Goal: Task Accomplishment & Management: Use online tool/utility

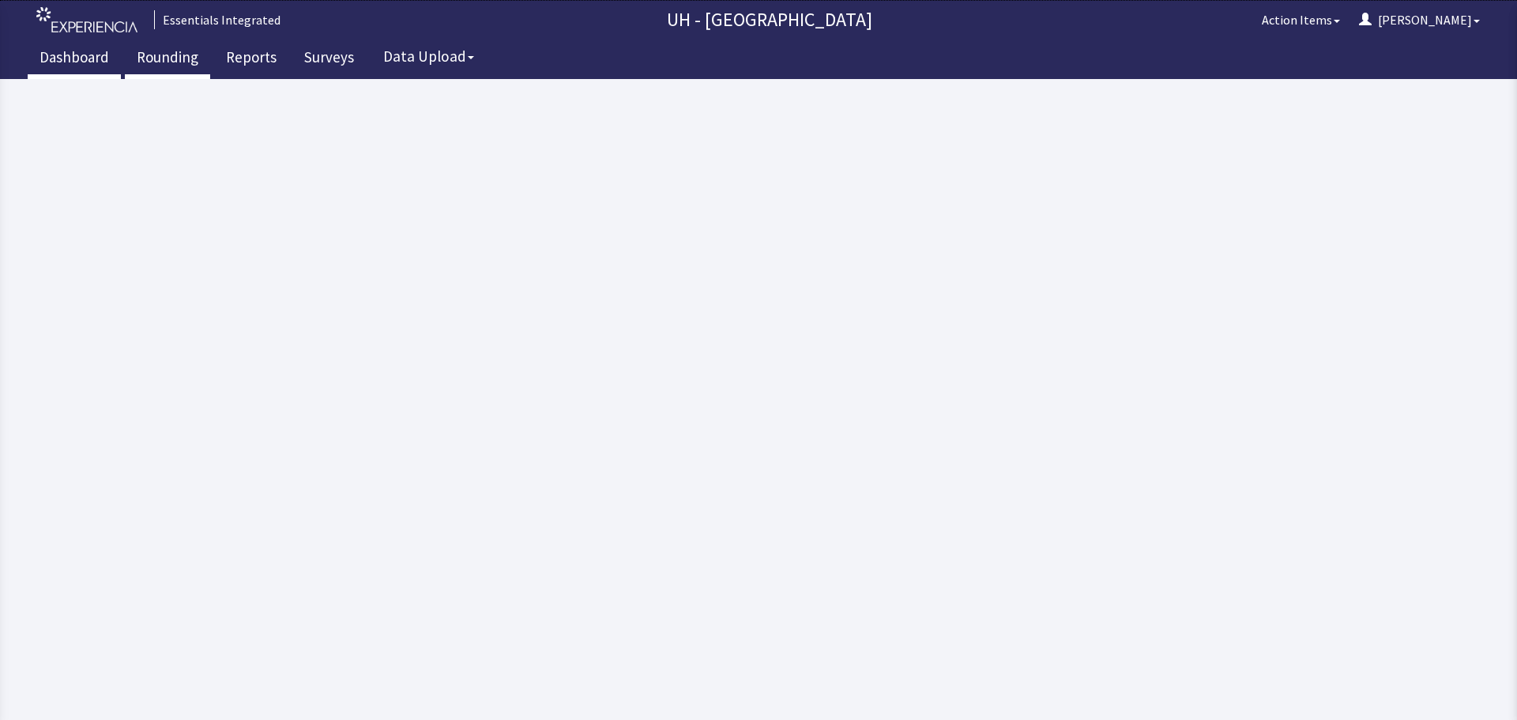
click at [171, 54] on link "Rounding" at bounding box center [167, 58] width 85 height 39
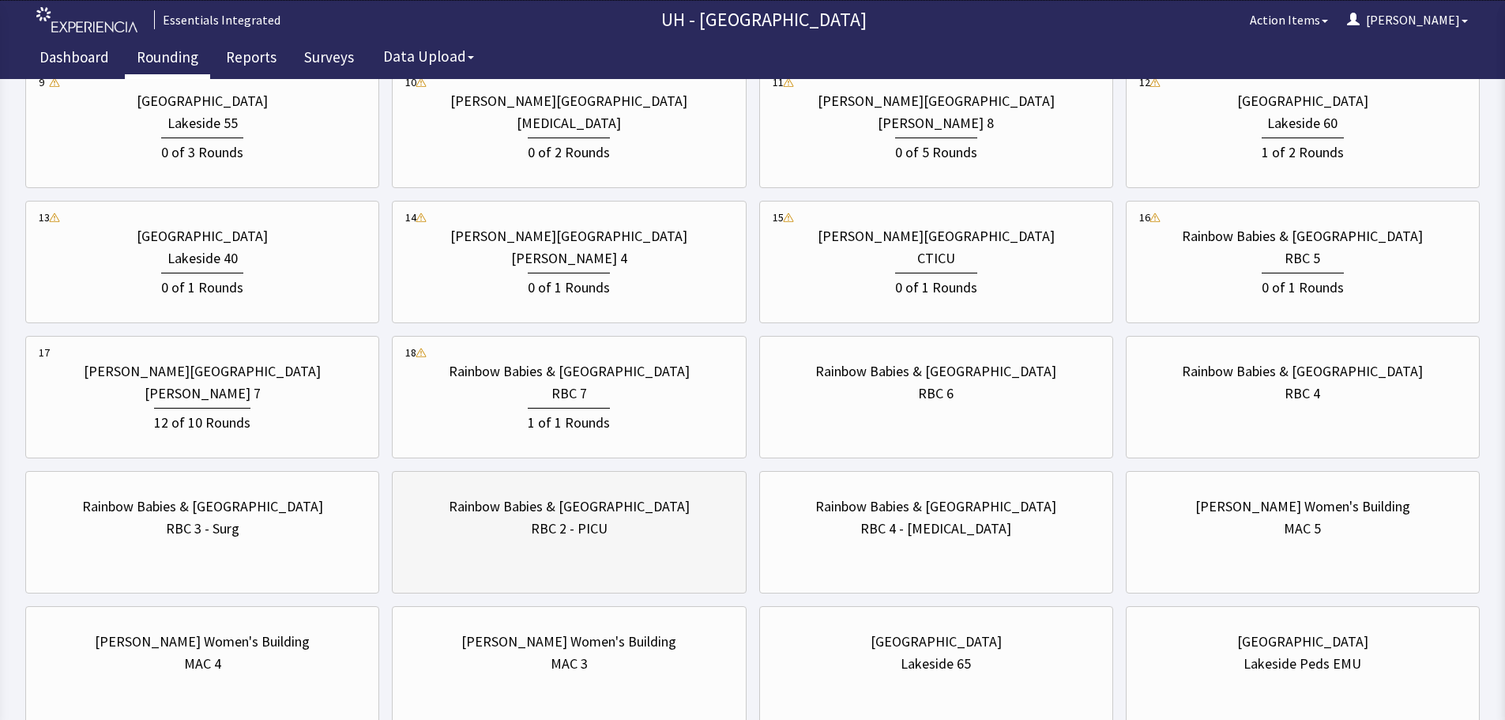
scroll to position [790, 0]
click at [641, 398] on div "RBC 7" at bounding box center [568, 392] width 327 height 22
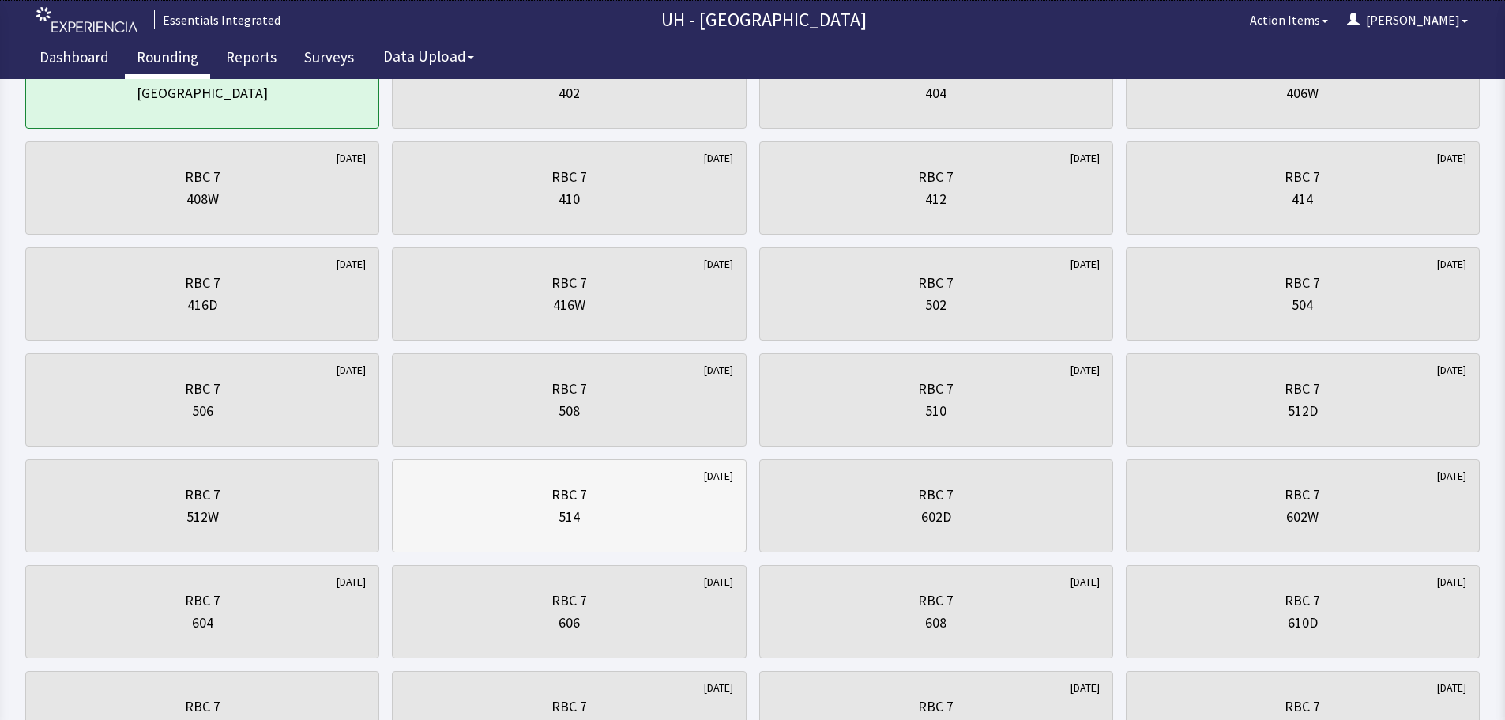
scroll to position [237, 0]
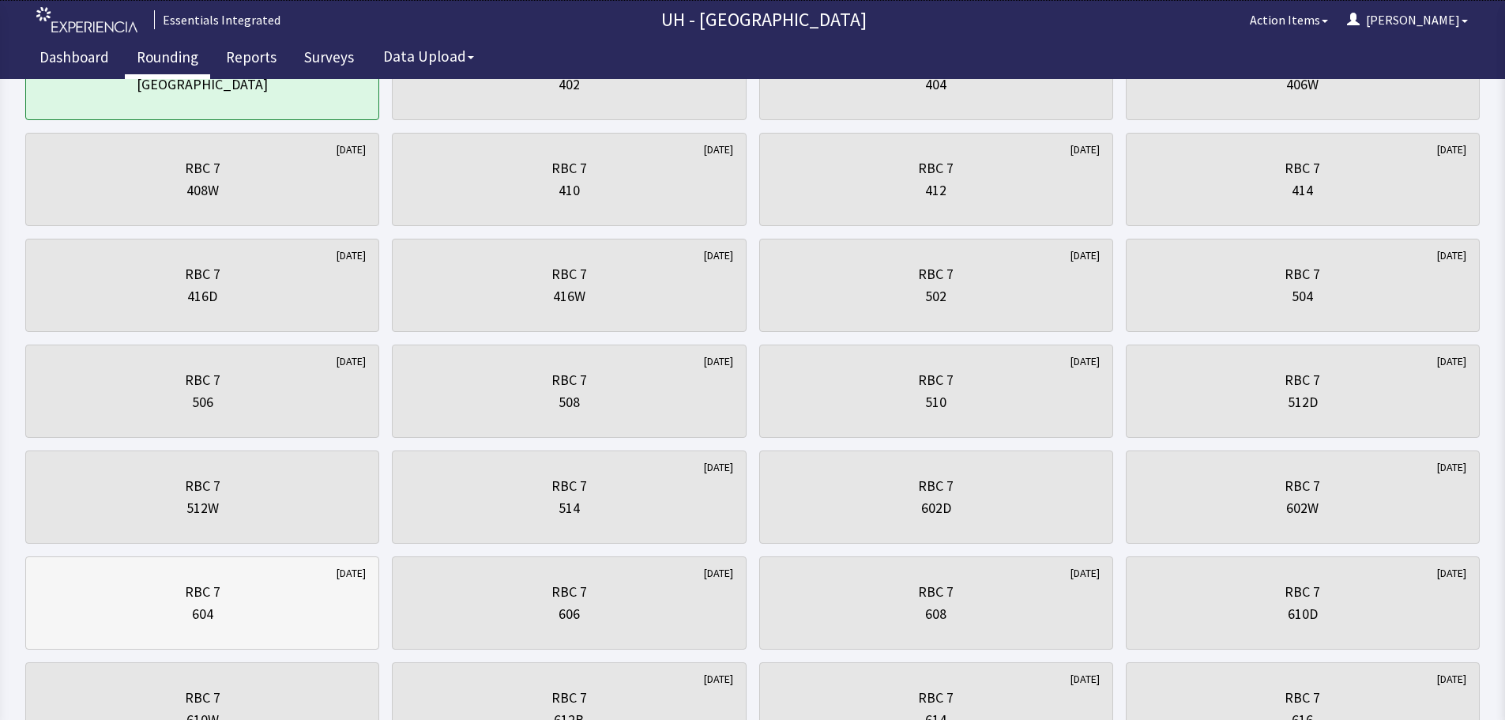
click at [220, 608] on div "604" at bounding box center [202, 614] width 327 height 22
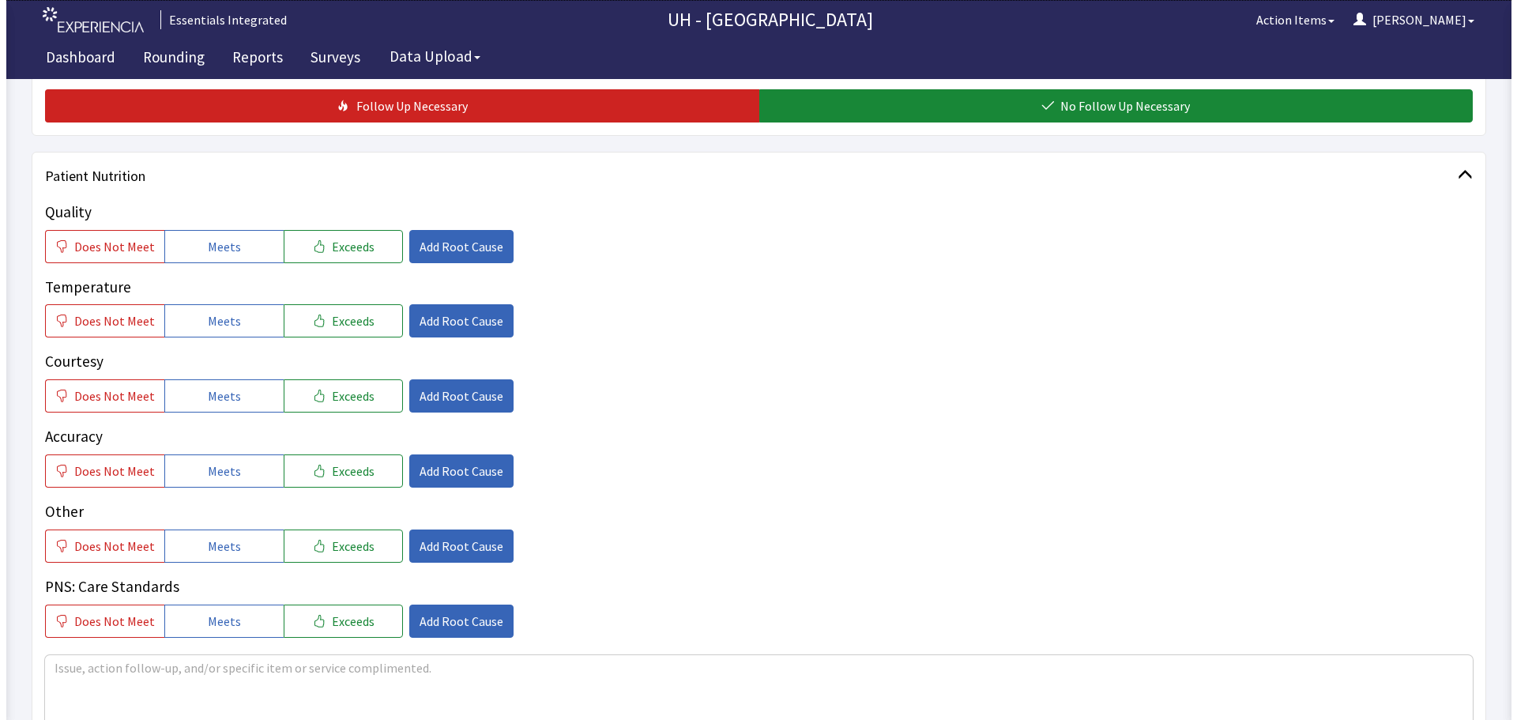
scroll to position [632, 0]
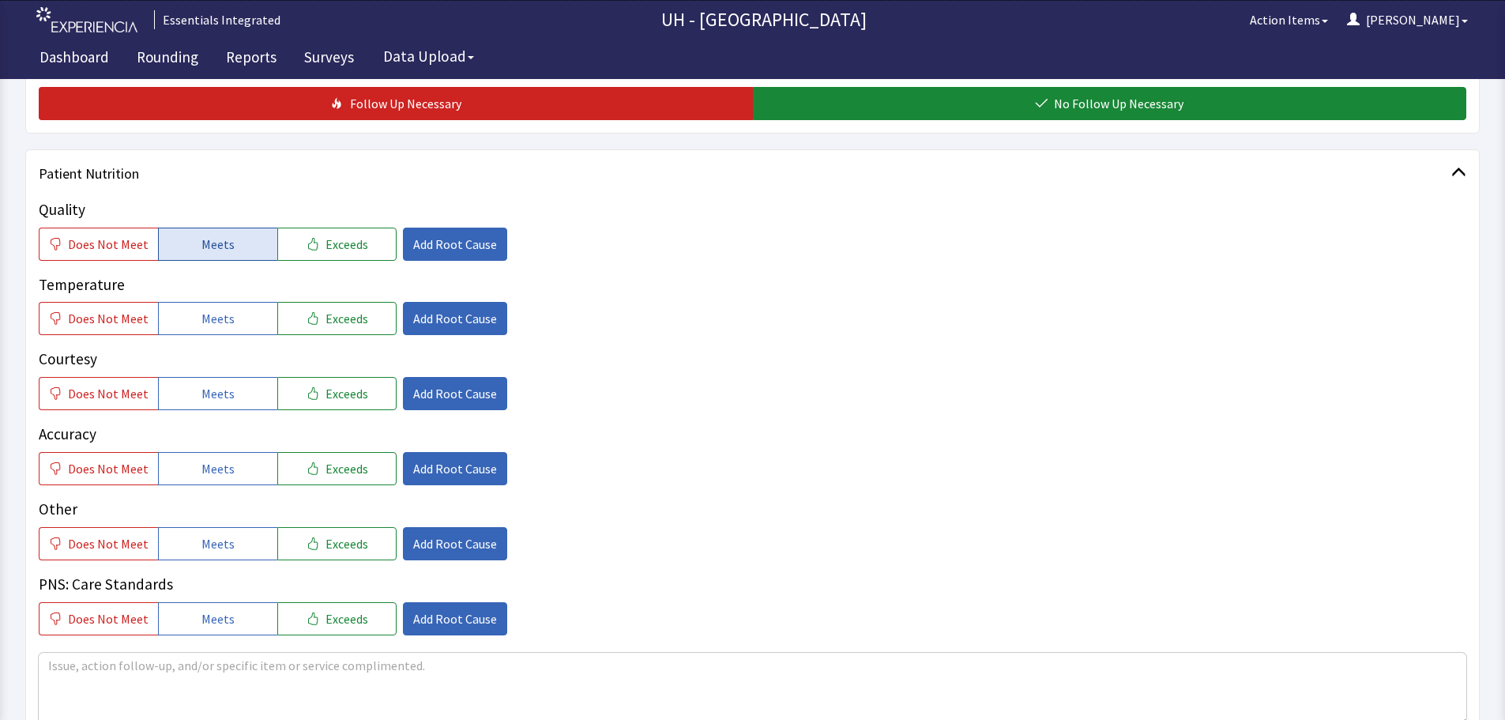
click at [231, 250] on button "Meets" at bounding box center [217, 244] width 119 height 33
click at [237, 314] on button "Meets" at bounding box center [217, 318] width 119 height 33
click at [237, 385] on button "Meets" at bounding box center [217, 393] width 119 height 33
click at [121, 467] on span "Does Not Meet" at bounding box center [108, 468] width 81 height 19
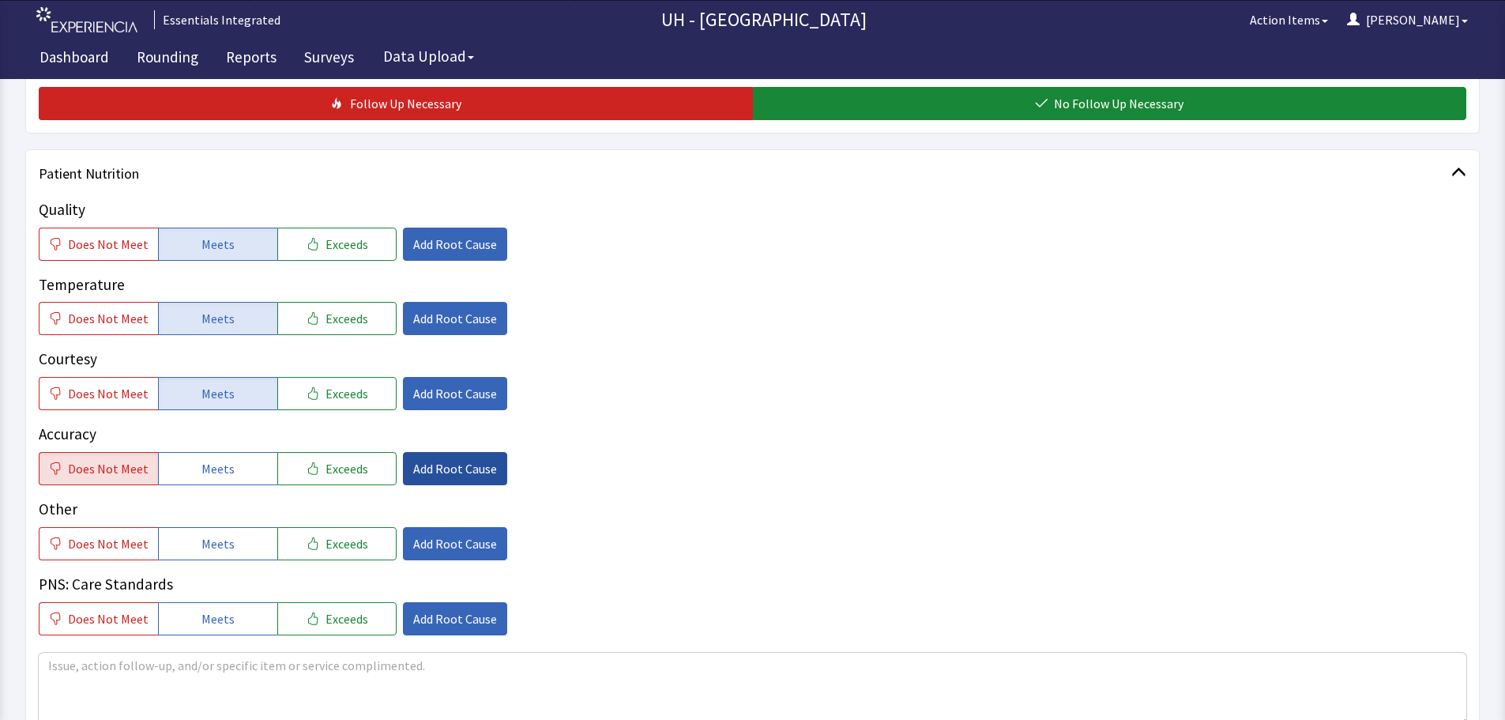
click at [441, 469] on span "Add Root Cause" at bounding box center [455, 468] width 84 height 19
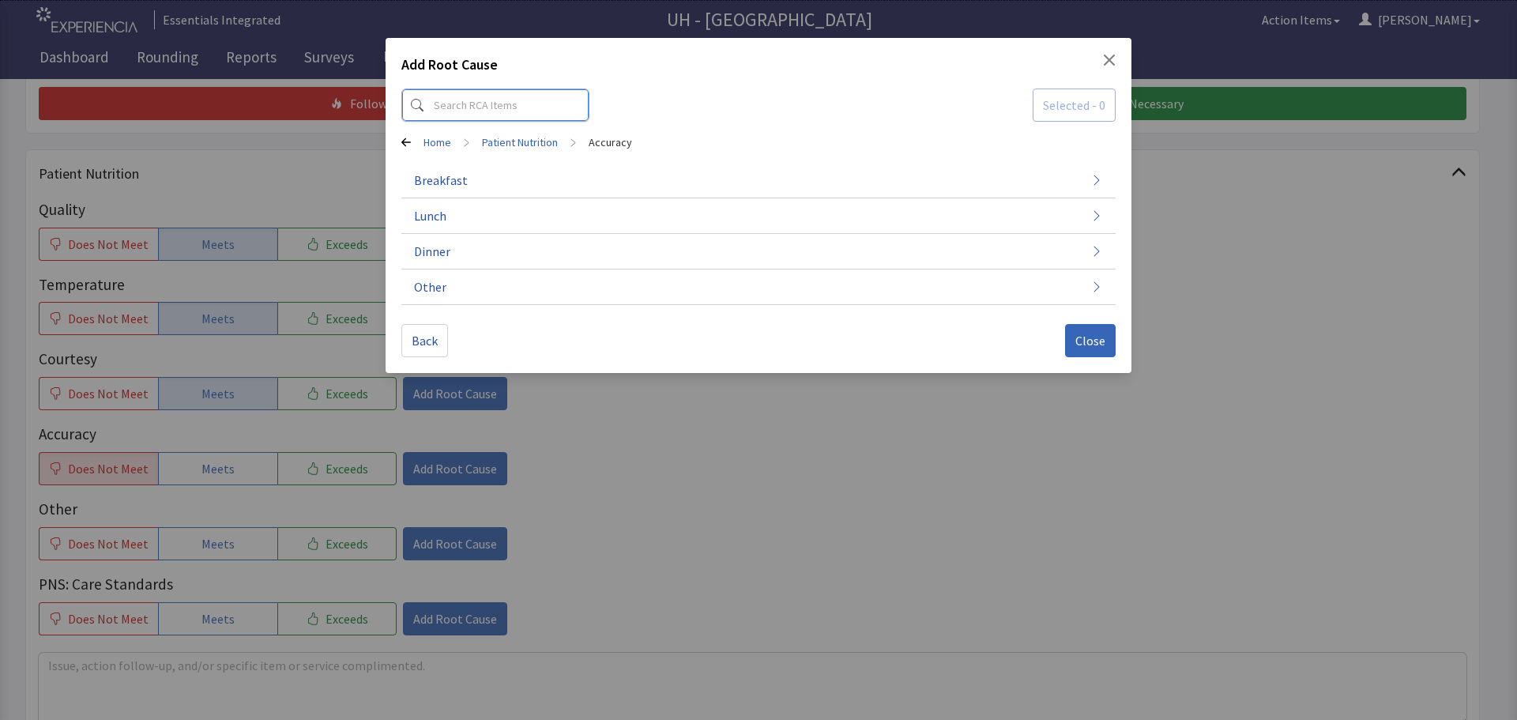
click at [510, 106] on input at bounding box center [495, 104] width 188 height 33
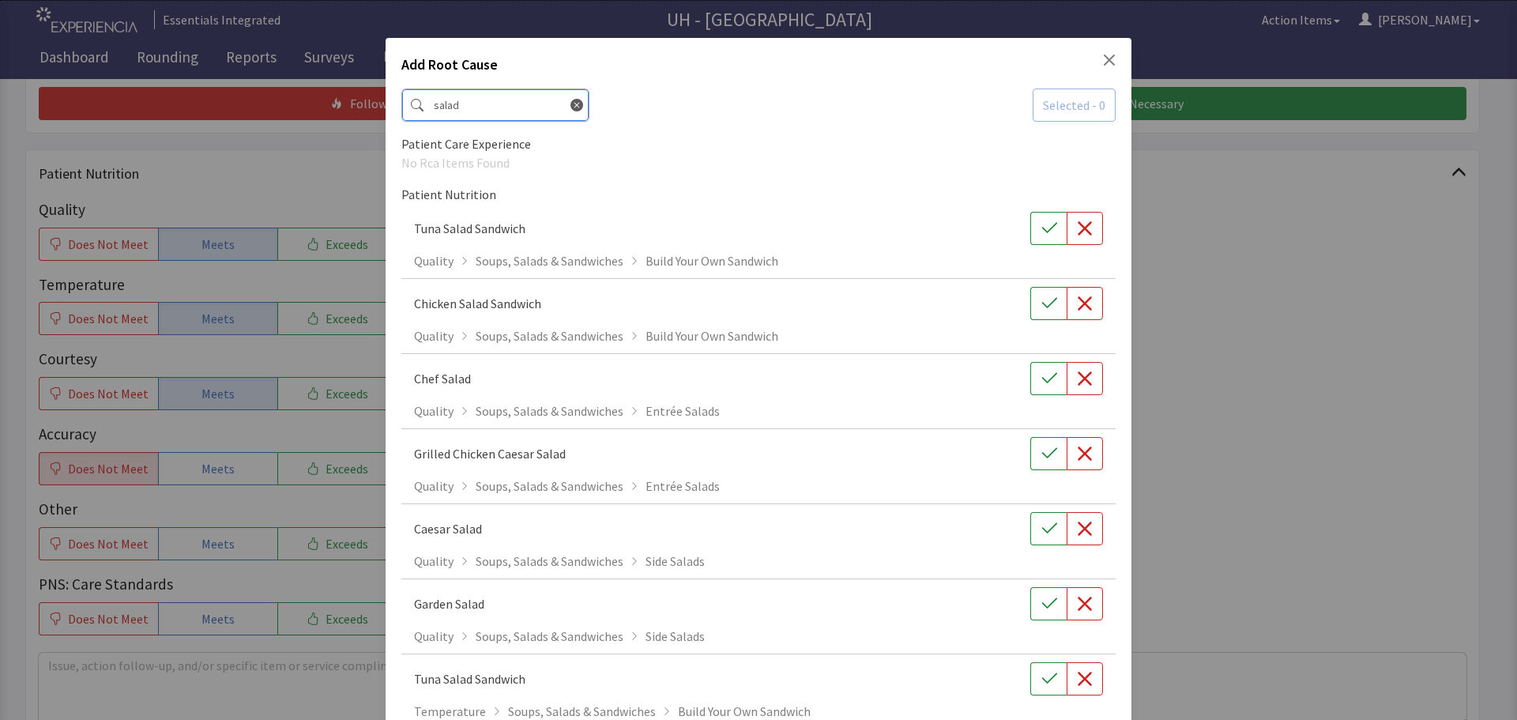
type input "salad"
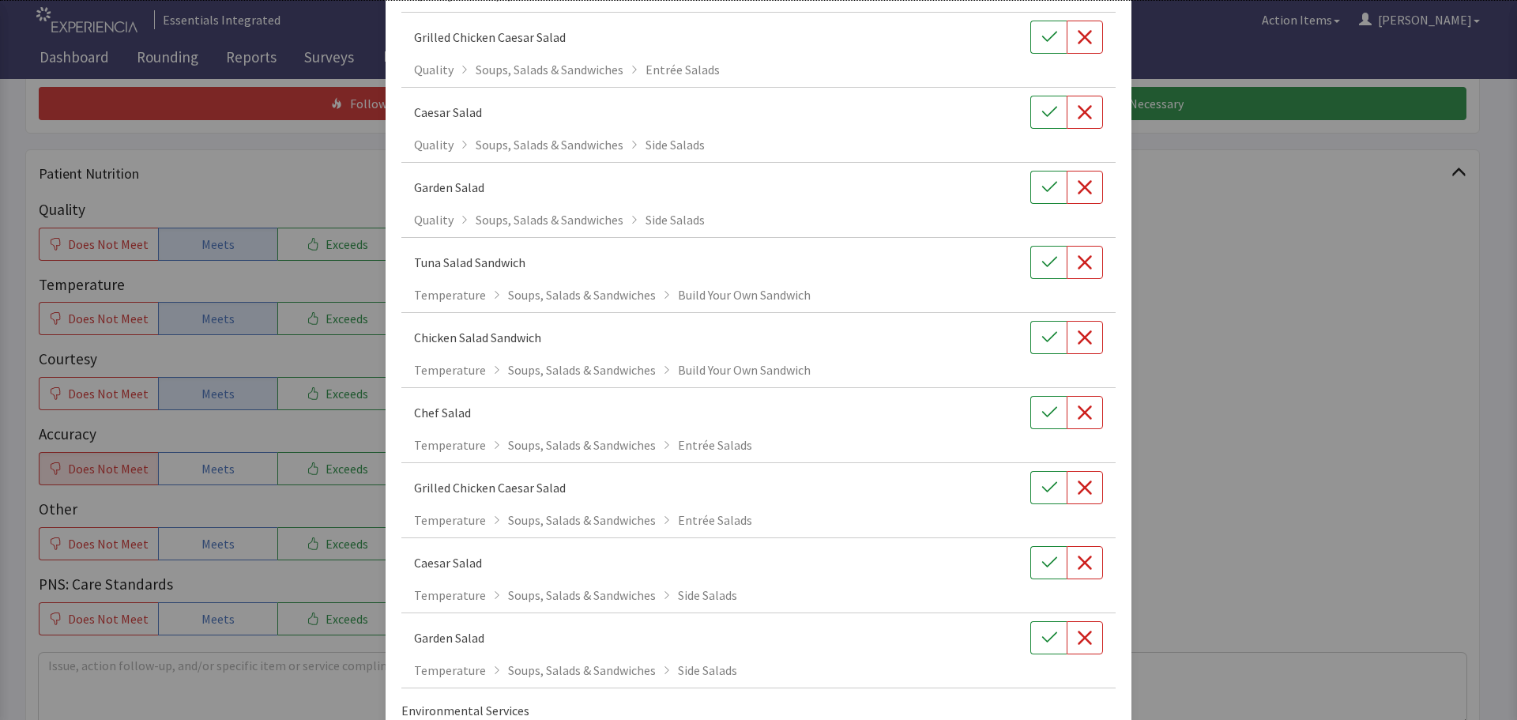
scroll to position [474, 0]
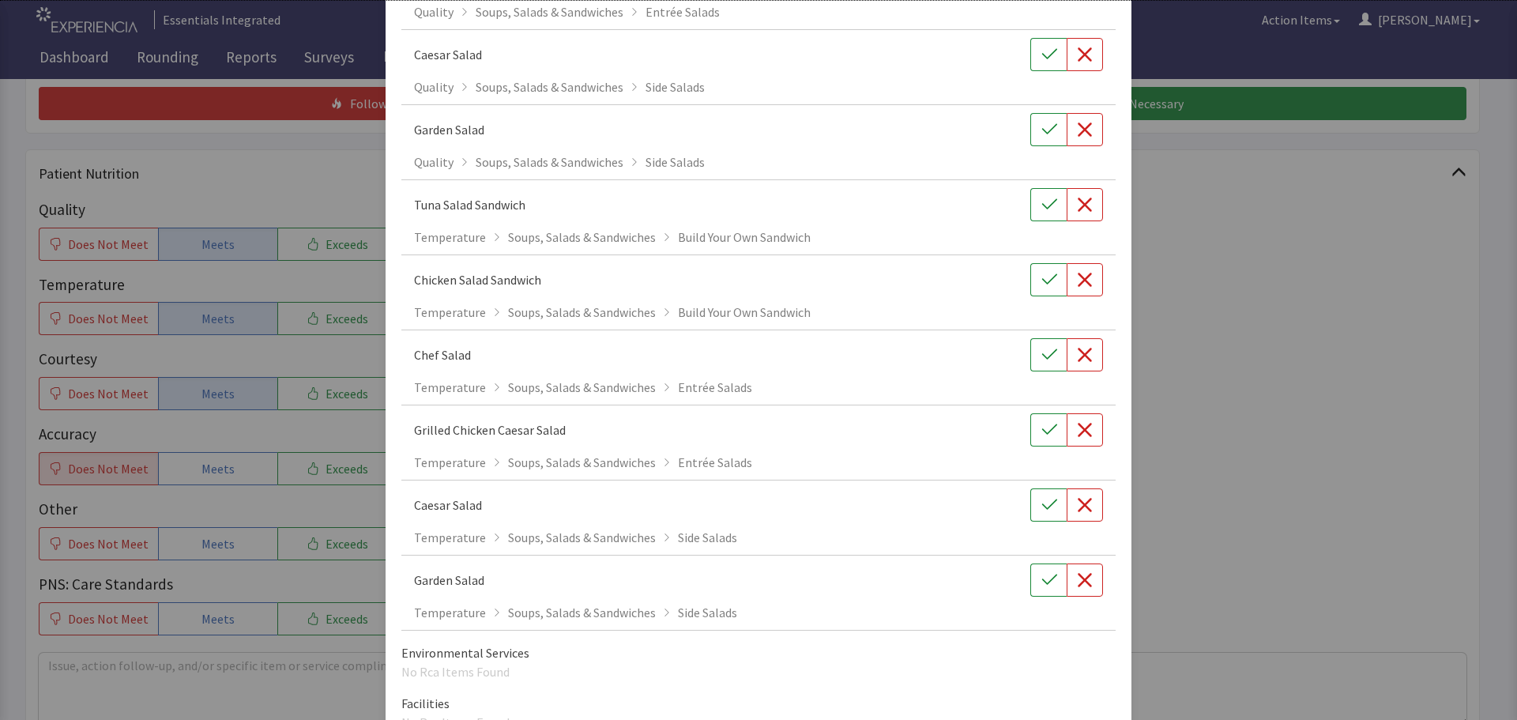
click at [1262, 371] on div "Add Root Cause salad Selected - 0 Patient Care Experience No Rca Items Found Pa…" at bounding box center [758, 169] width 1517 height 1286
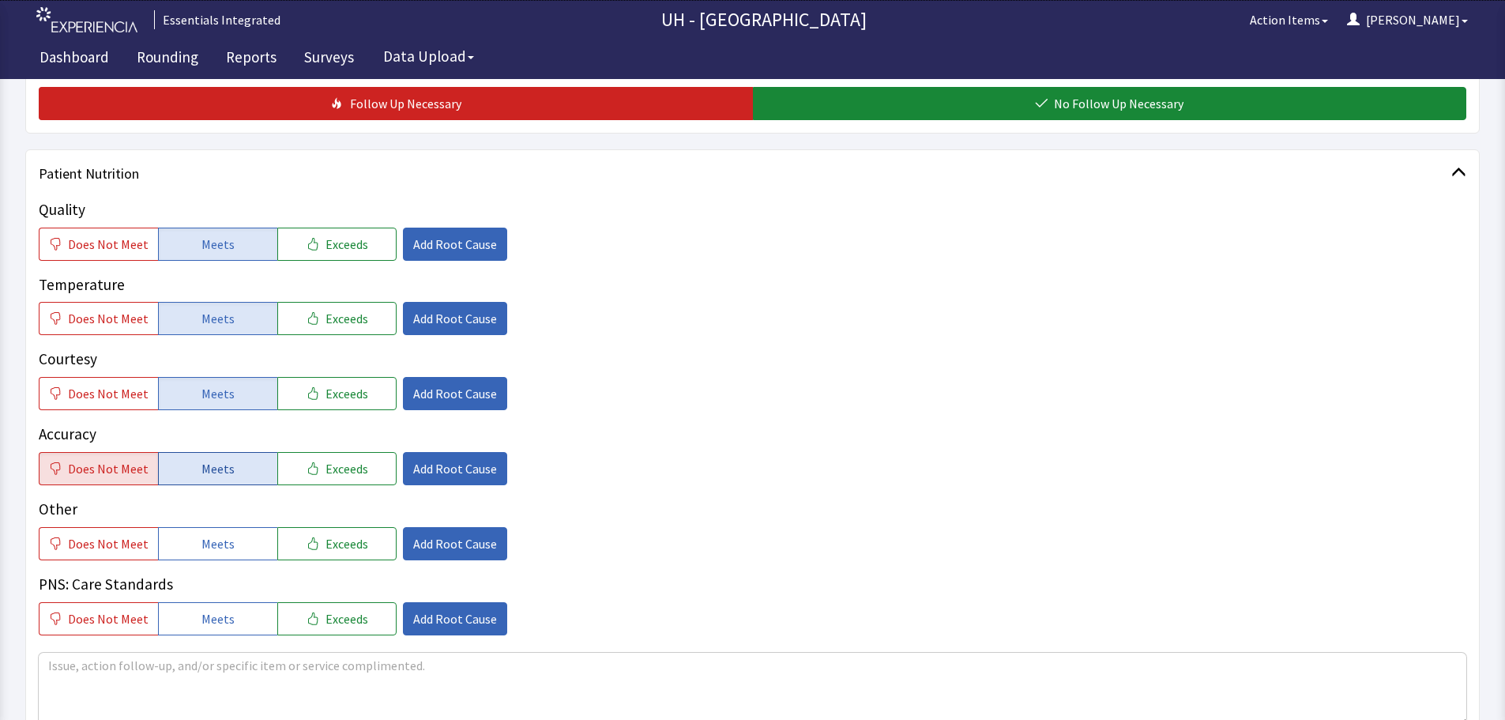
click at [231, 483] on button "Meets" at bounding box center [217, 468] width 119 height 33
click at [418, 543] on span "Add Root Cause" at bounding box center [455, 543] width 84 height 19
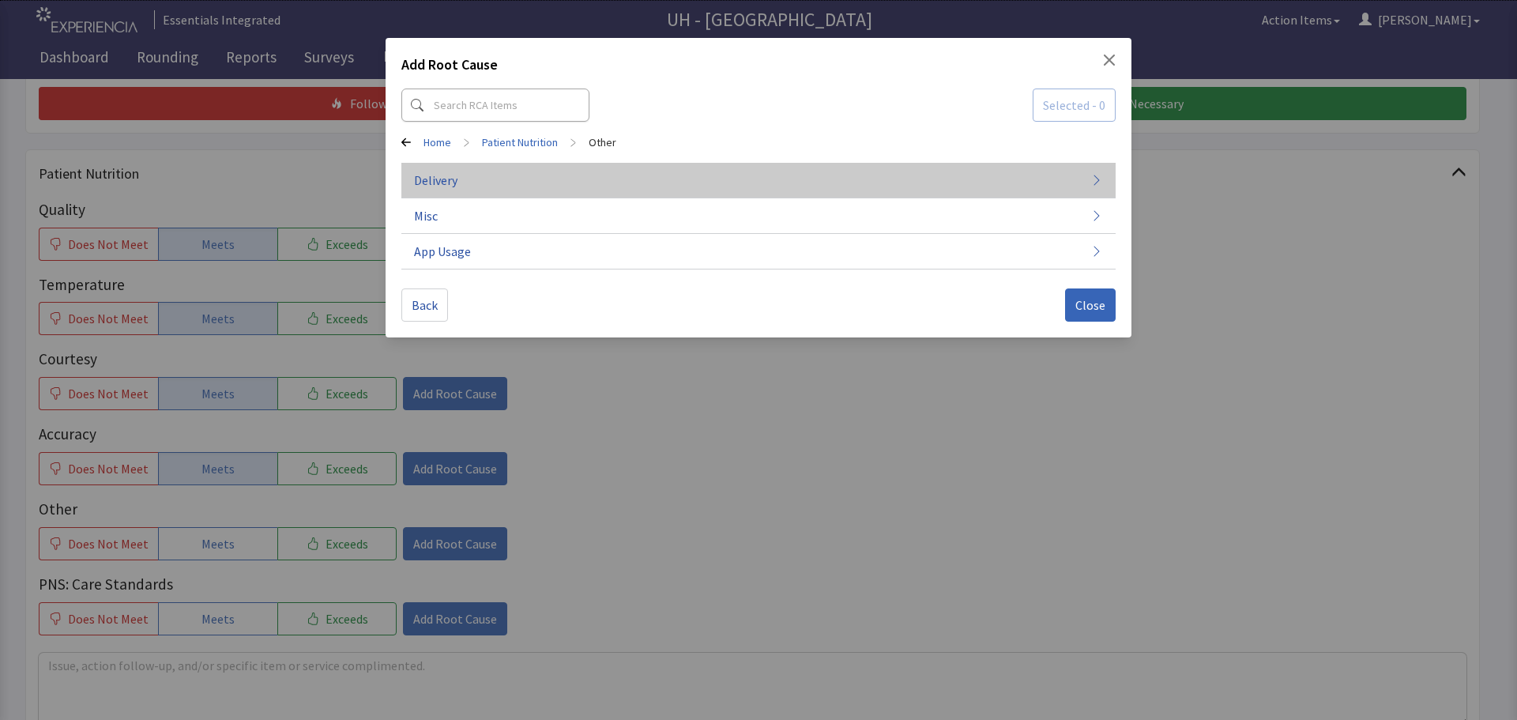
click at [743, 186] on button "Delivery" at bounding box center [758, 181] width 714 height 36
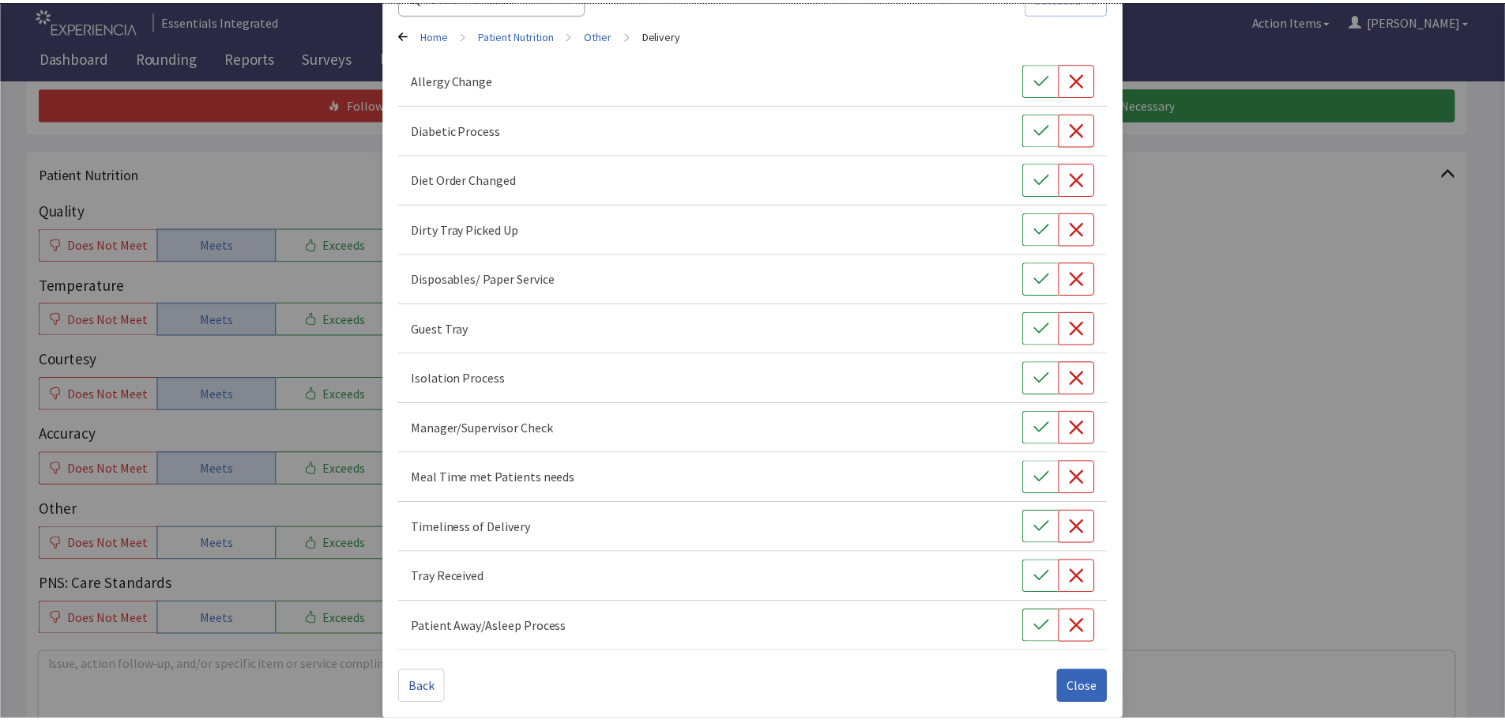
scroll to position [121, 0]
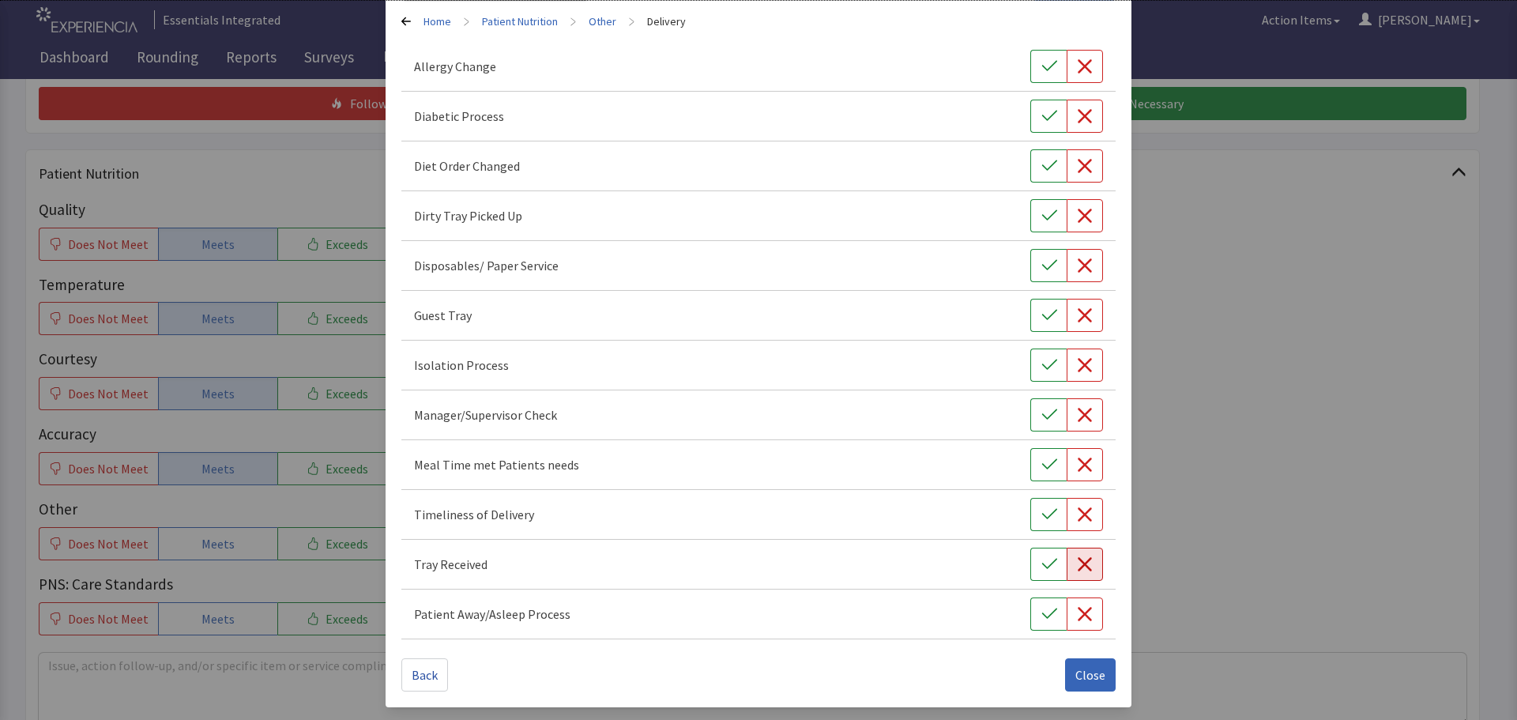
click at [1070, 556] on button "button" at bounding box center [1084, 563] width 36 height 33
click at [1086, 668] on span "Close" at bounding box center [1090, 674] width 30 height 19
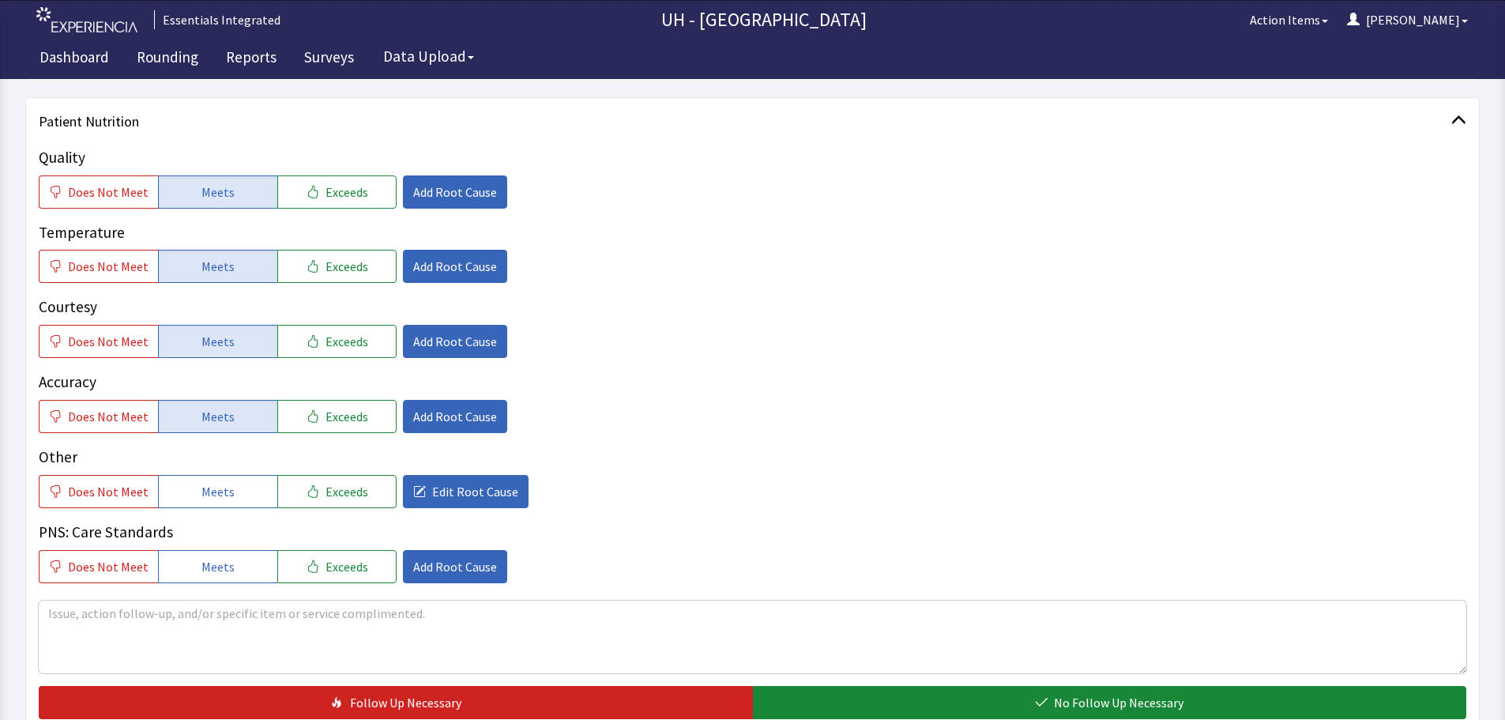
scroll to position [711, 0]
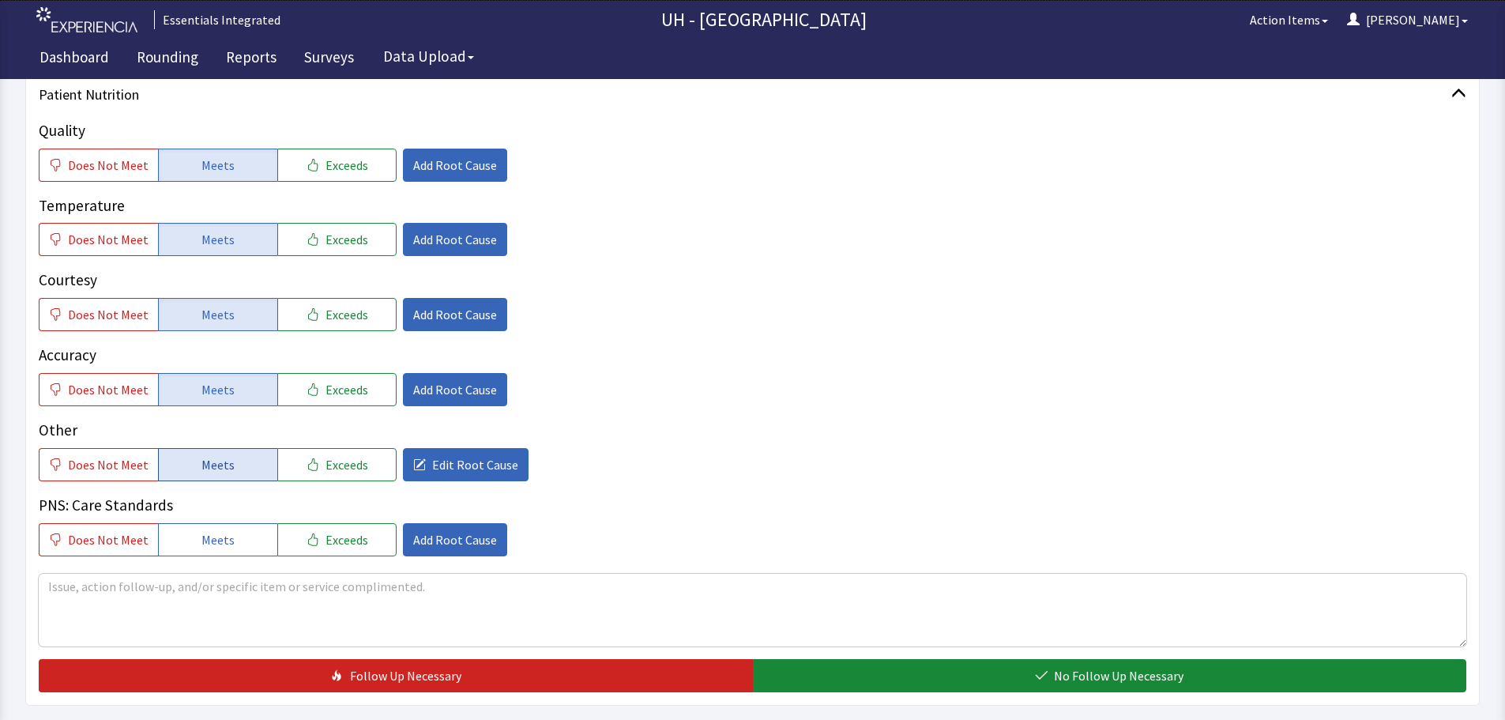
click at [189, 468] on button "Meets" at bounding box center [217, 464] width 119 height 33
click at [258, 588] on textarea at bounding box center [752, 610] width 1427 height 73
click at [190, 589] on textarea "Patient stated she never recived her salad on Monday evening." at bounding box center [752, 610] width 1427 height 73
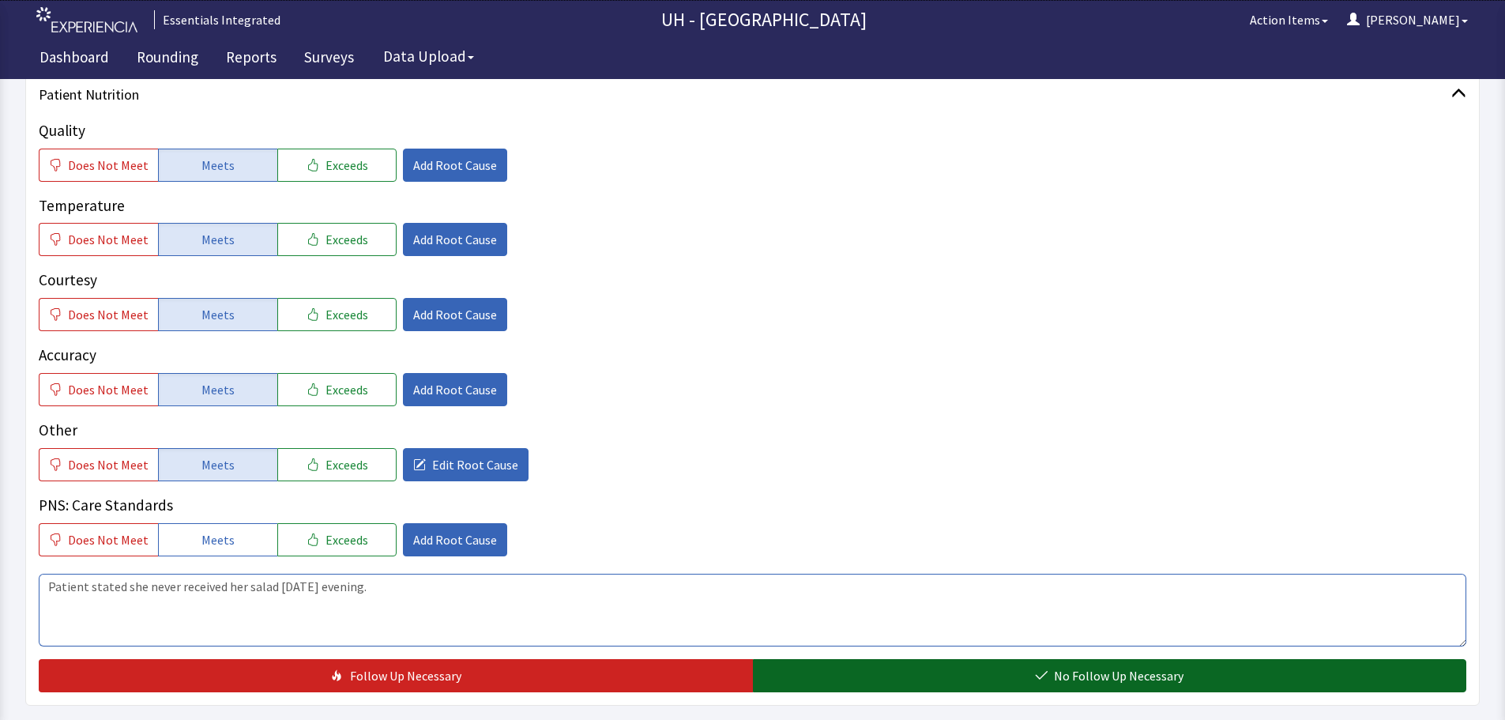
type textarea "Patient stated she never received her salad on Monday evening."
click at [983, 684] on button "No Follow Up Necessary" at bounding box center [1110, 675] width 714 height 33
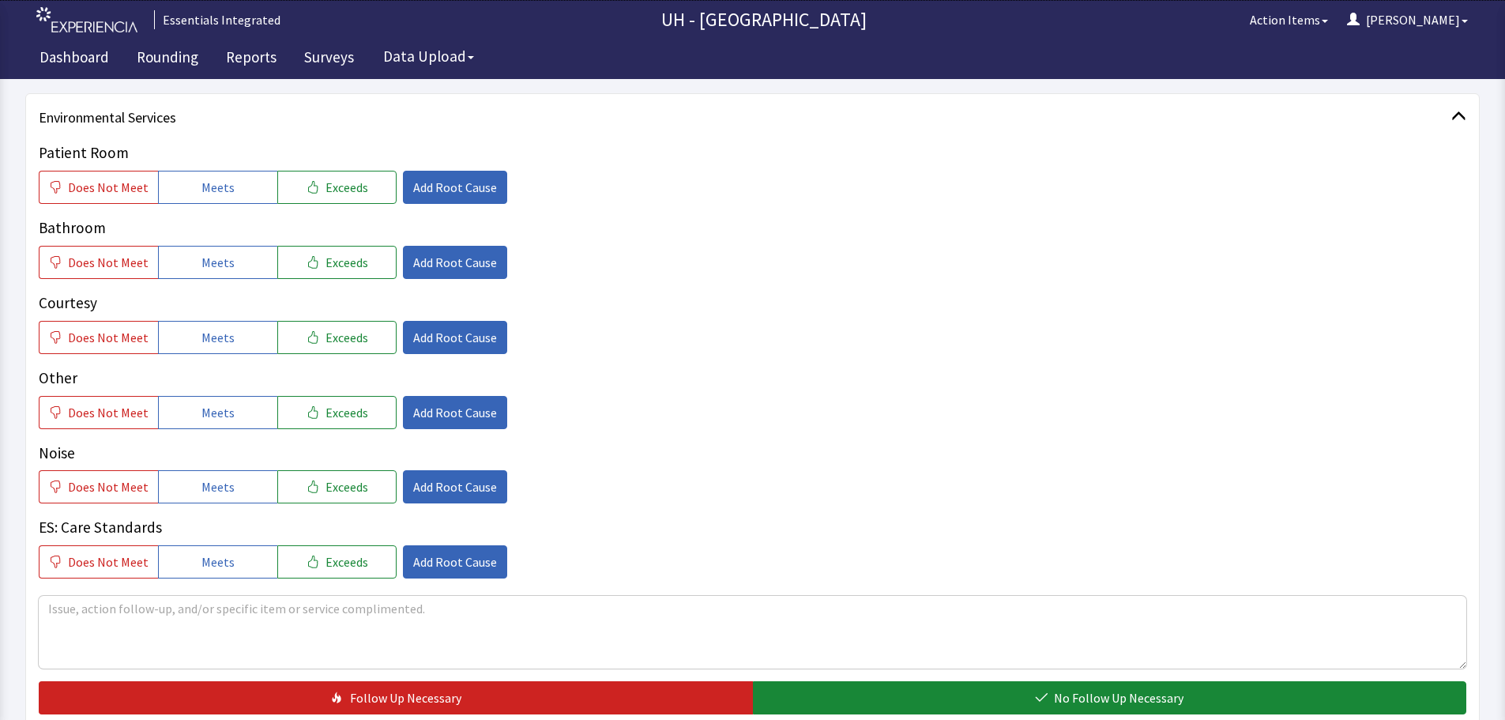
scroll to position [1343, 0]
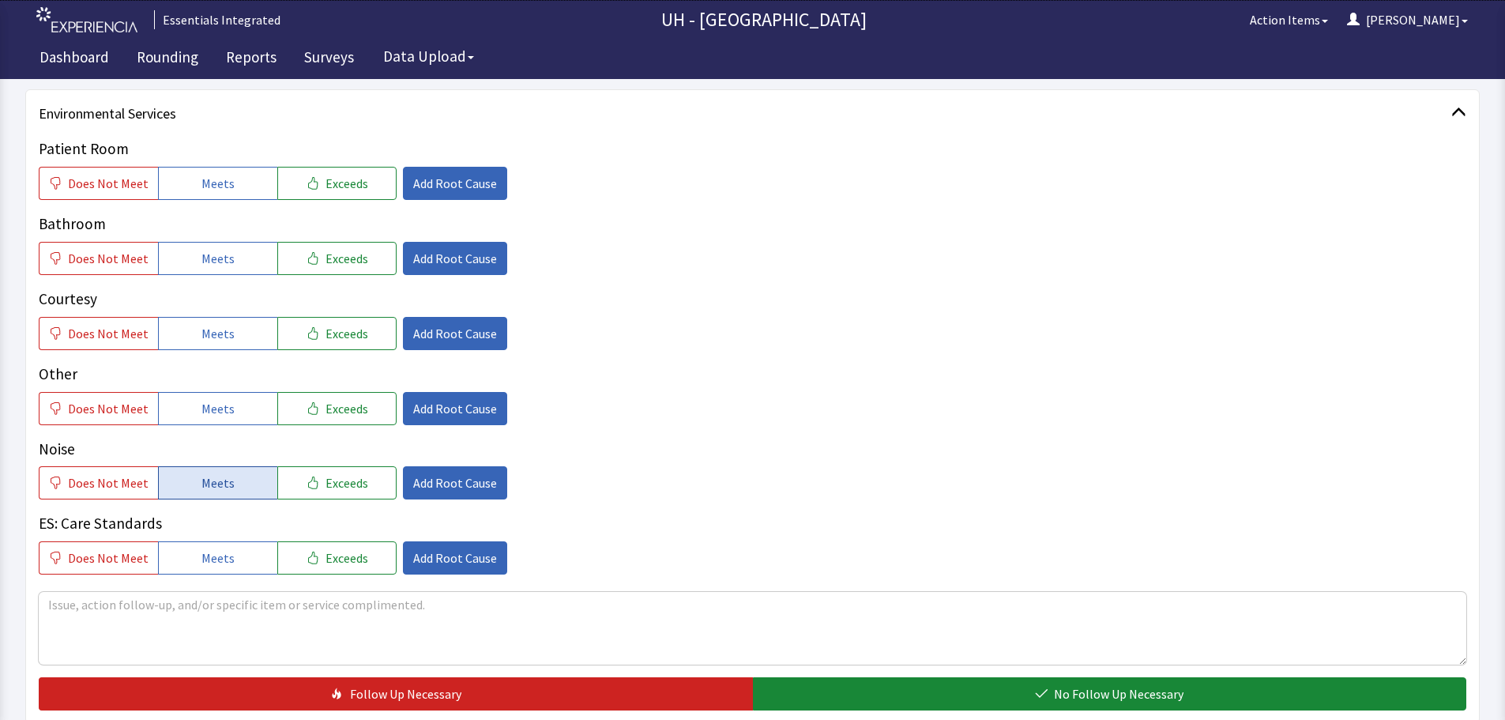
drag, startPoint x: 228, startPoint y: 473, endPoint x: 225, endPoint y: 463, distance: 10.5
click at [227, 473] on button "Meets" at bounding box center [217, 482] width 119 height 33
click at [451, 486] on span "Add Root Cause" at bounding box center [455, 482] width 84 height 19
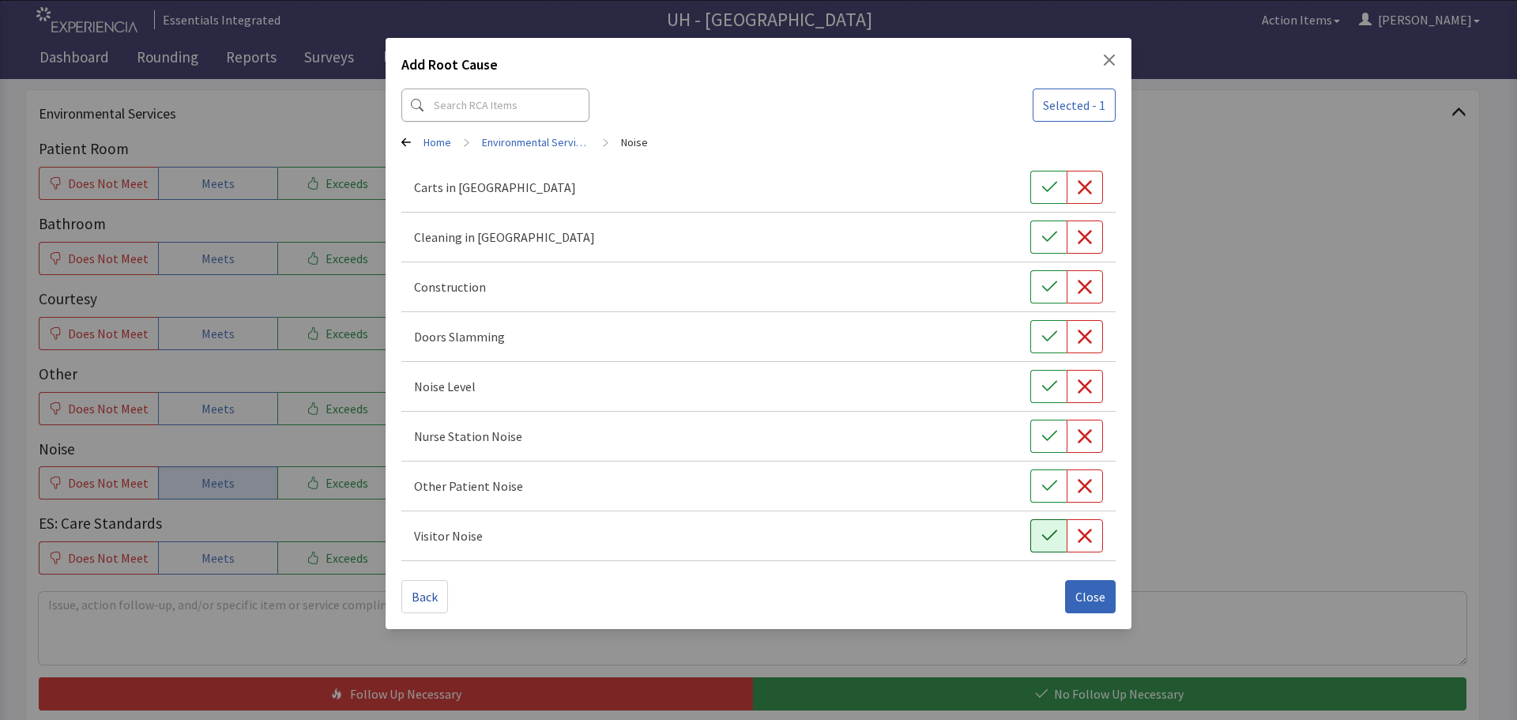
click at [1045, 535] on icon "button" at bounding box center [1049, 536] width 16 height 16
click at [1041, 480] on icon "button" at bounding box center [1049, 486] width 16 height 16
click at [1039, 432] on button "button" at bounding box center [1048, 435] width 36 height 33
click at [1034, 389] on button "button" at bounding box center [1048, 386] width 36 height 33
click at [1038, 344] on button "button" at bounding box center [1048, 336] width 36 height 33
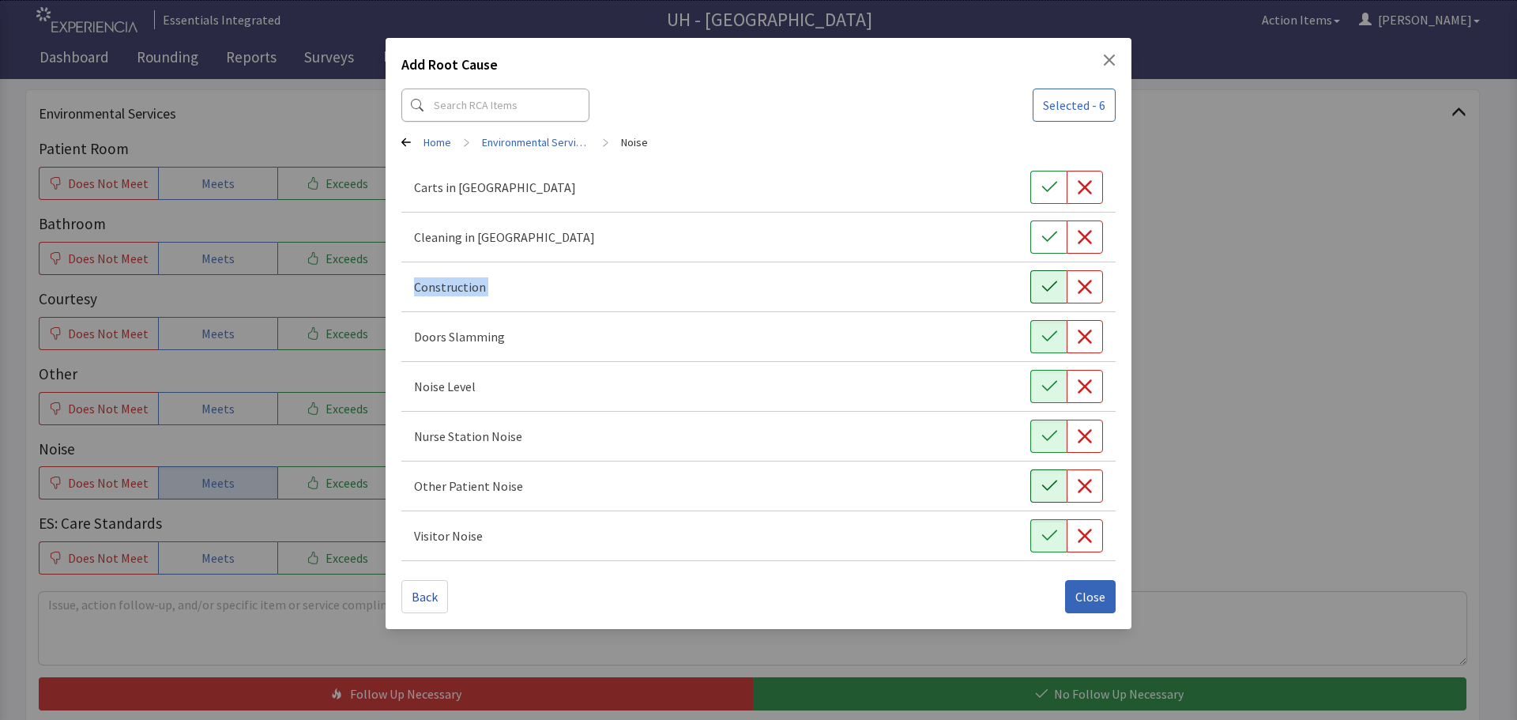
drag, startPoint x: 1044, startPoint y: 261, endPoint x: 1046, endPoint y: 273, distance: 12.9
click at [1044, 265] on div "Carts in Hallway Cleaning in Hallway Construction Doors Slamming Noise Level Nu…" at bounding box center [758, 362] width 714 height 398
click at [1044, 284] on icon "button" at bounding box center [1049, 287] width 16 height 16
click at [1041, 238] on icon "button" at bounding box center [1049, 237] width 16 height 16
click at [1052, 186] on icon "button" at bounding box center [1048, 187] width 15 height 10
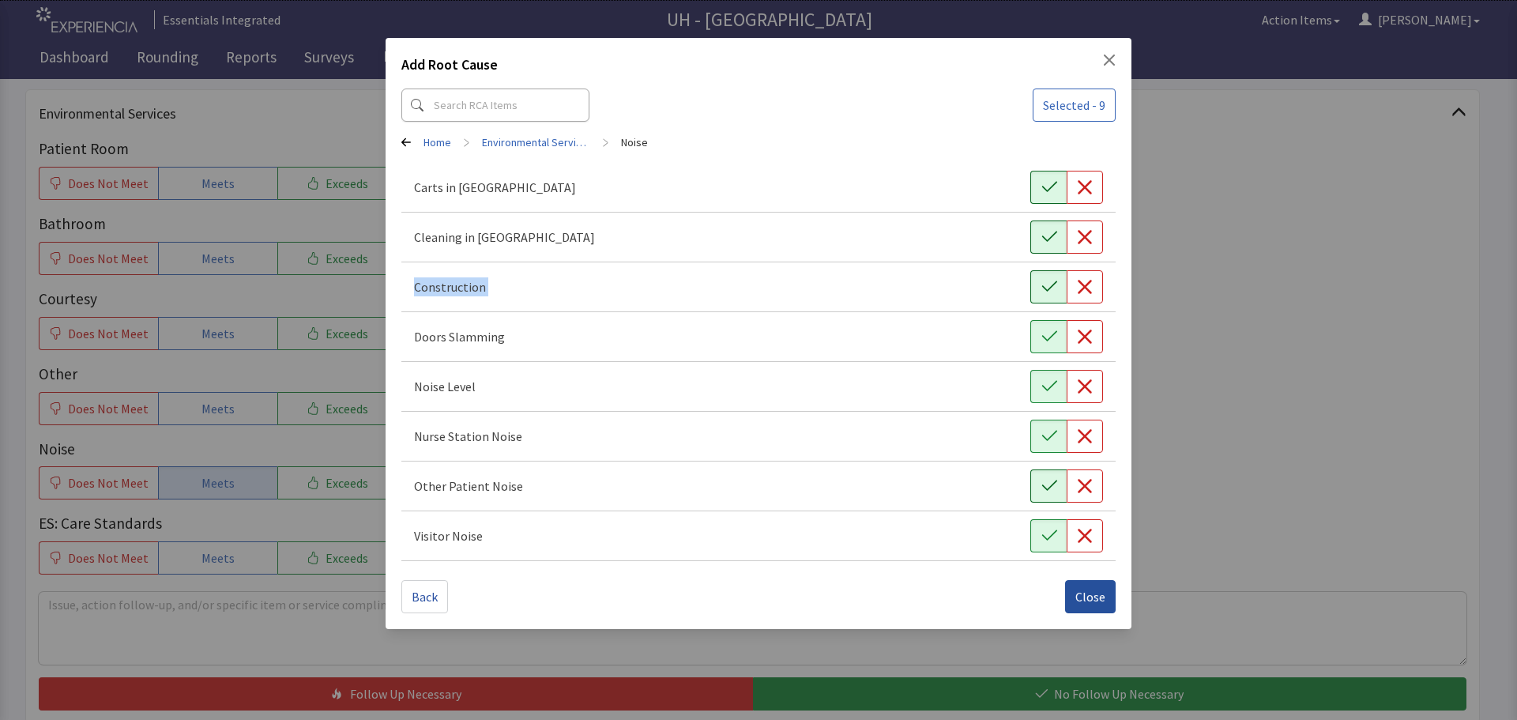
click at [1103, 605] on span "Close" at bounding box center [1090, 596] width 30 height 19
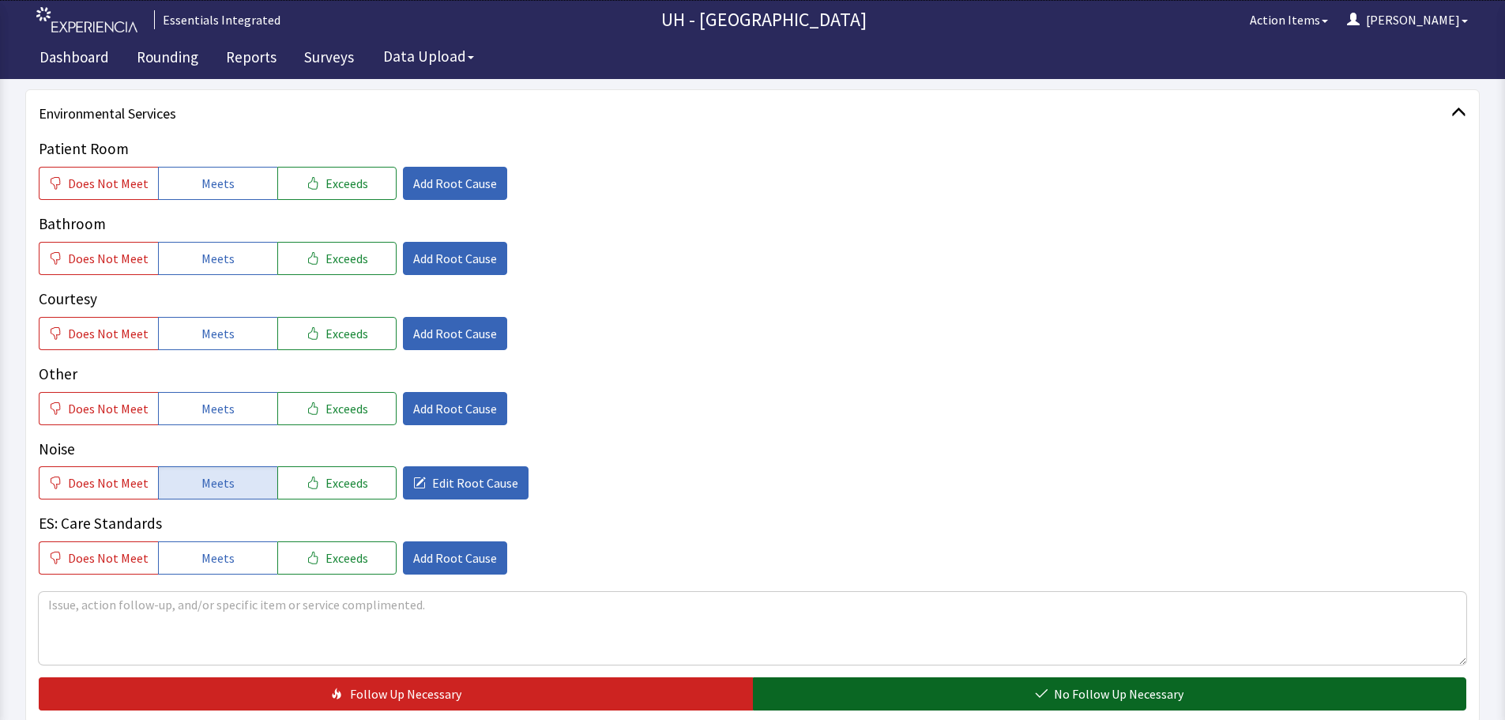
click at [935, 701] on button "No Follow Up Necessary" at bounding box center [1110, 693] width 714 height 33
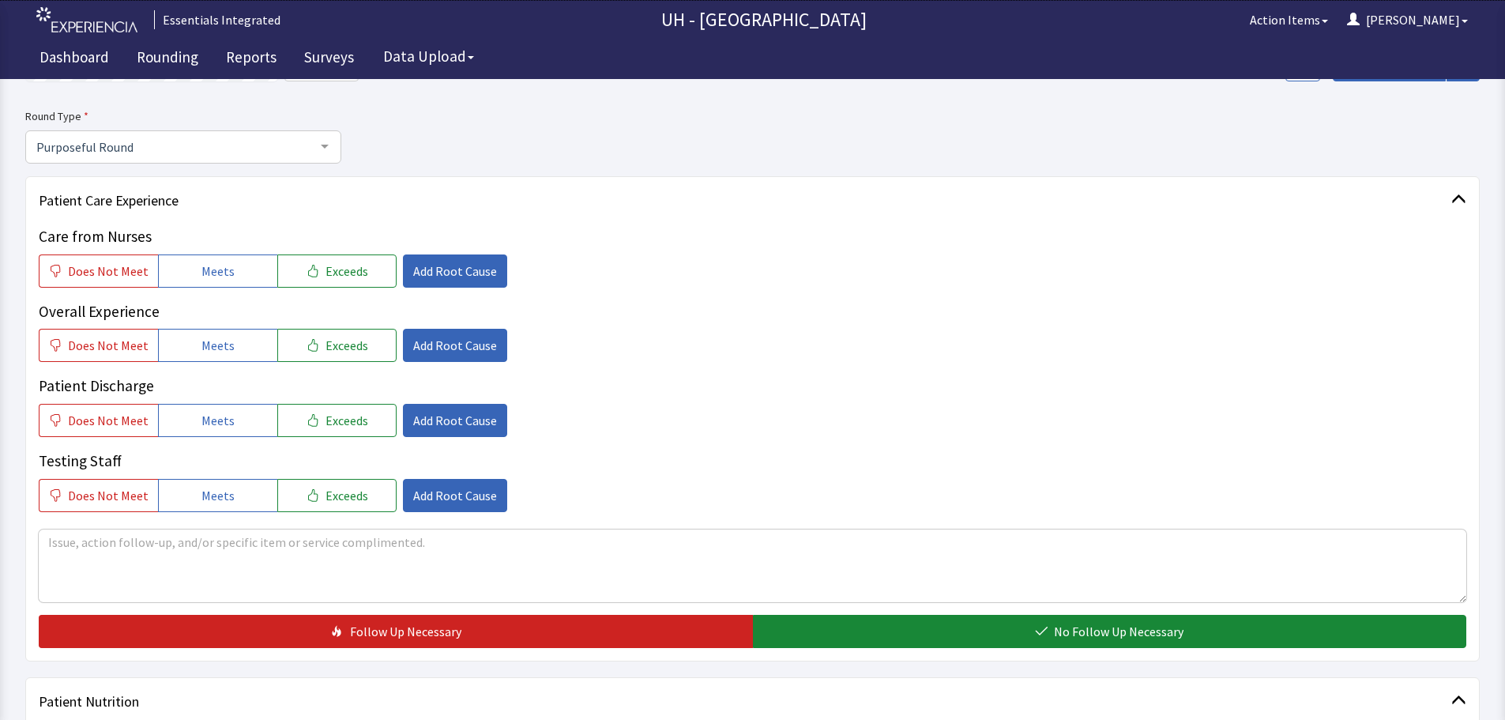
scroll to position [0, 0]
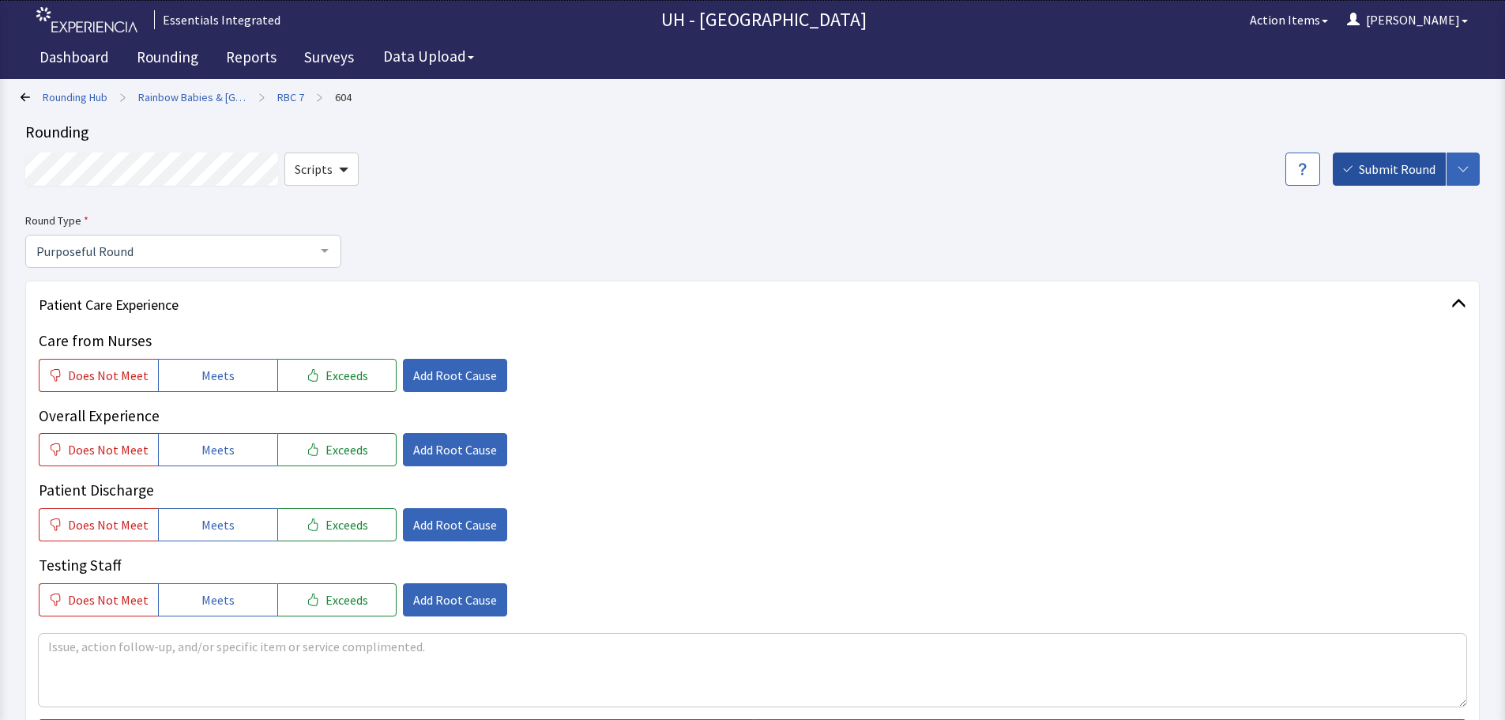
click at [1371, 171] on span "Submit Round" at bounding box center [1397, 169] width 77 height 19
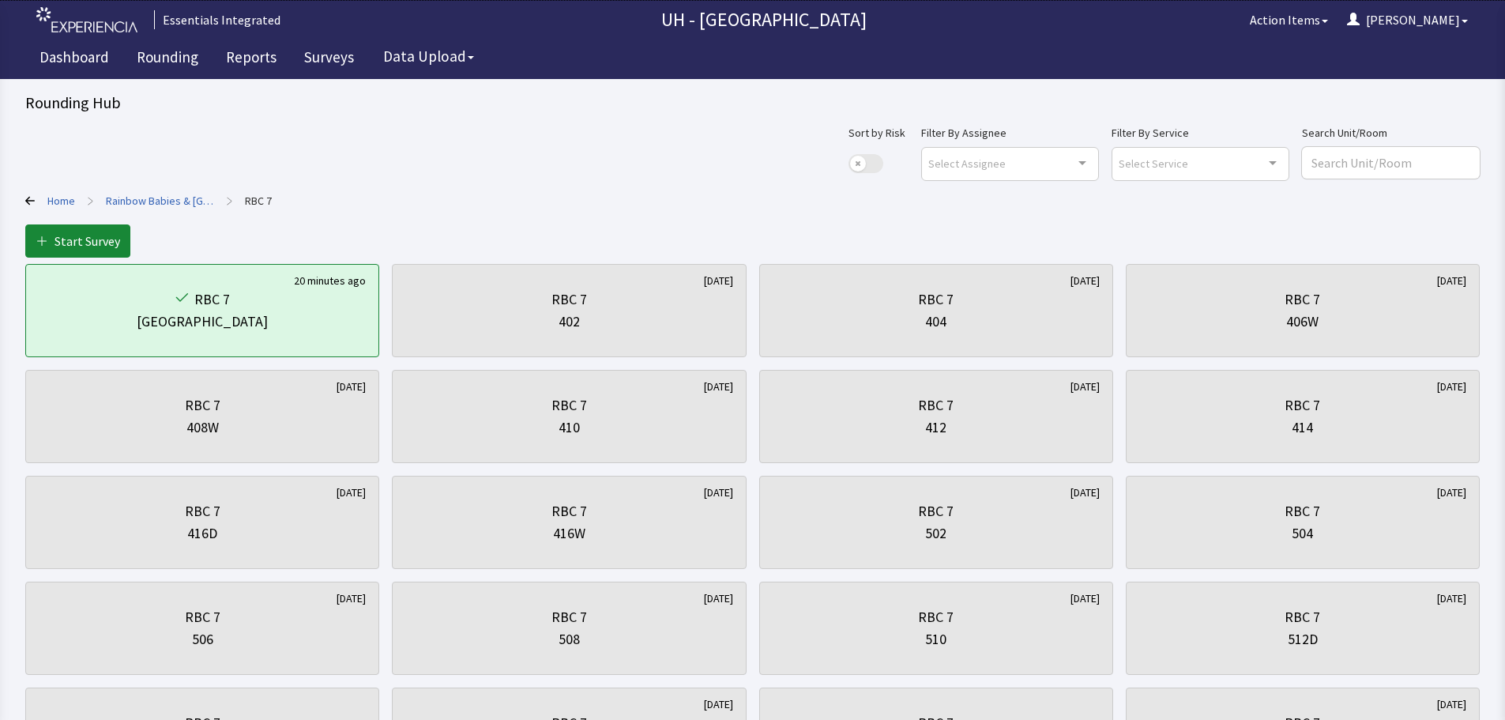
drag, startPoint x: 134, startPoint y: 189, endPoint x: 137, endPoint y: 196, distance: 8.1
click at [138, 196] on link "Rainbow Babies & [GEOGRAPHIC_DATA]" at bounding box center [160, 201] width 108 height 16
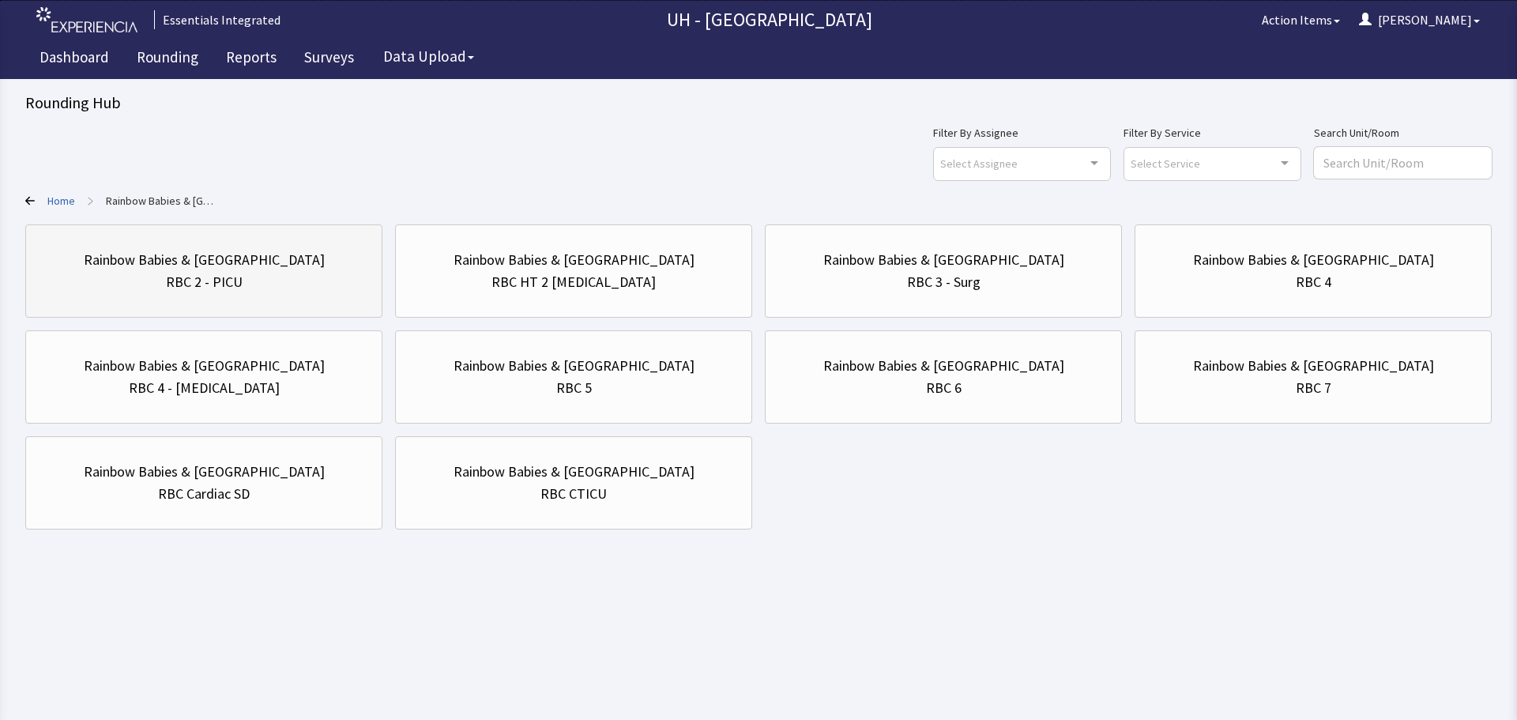
click at [329, 266] on div "Rainbow Babies & Children's Hospital" at bounding box center [204, 260] width 330 height 22
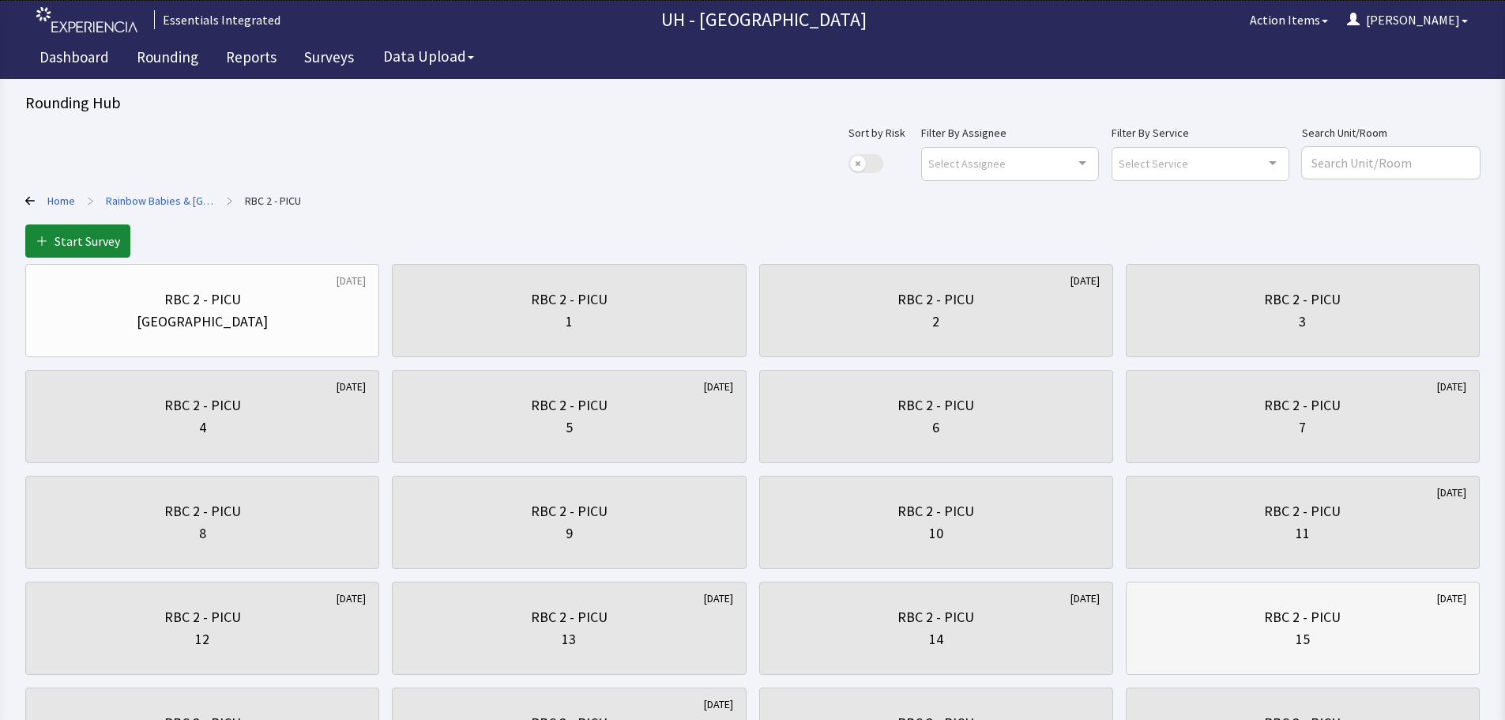
scroll to position [79, 0]
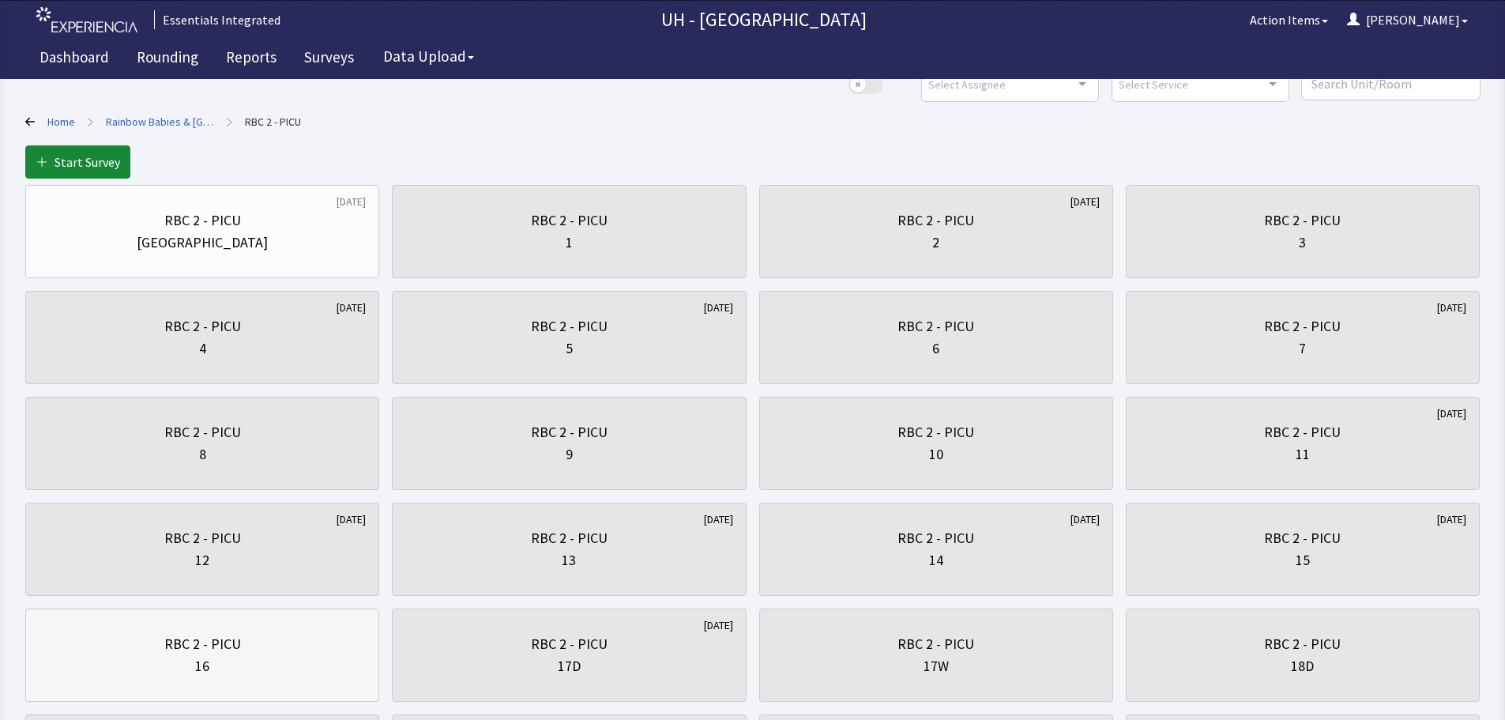
click at [262, 661] on div "16" at bounding box center [202, 666] width 327 height 22
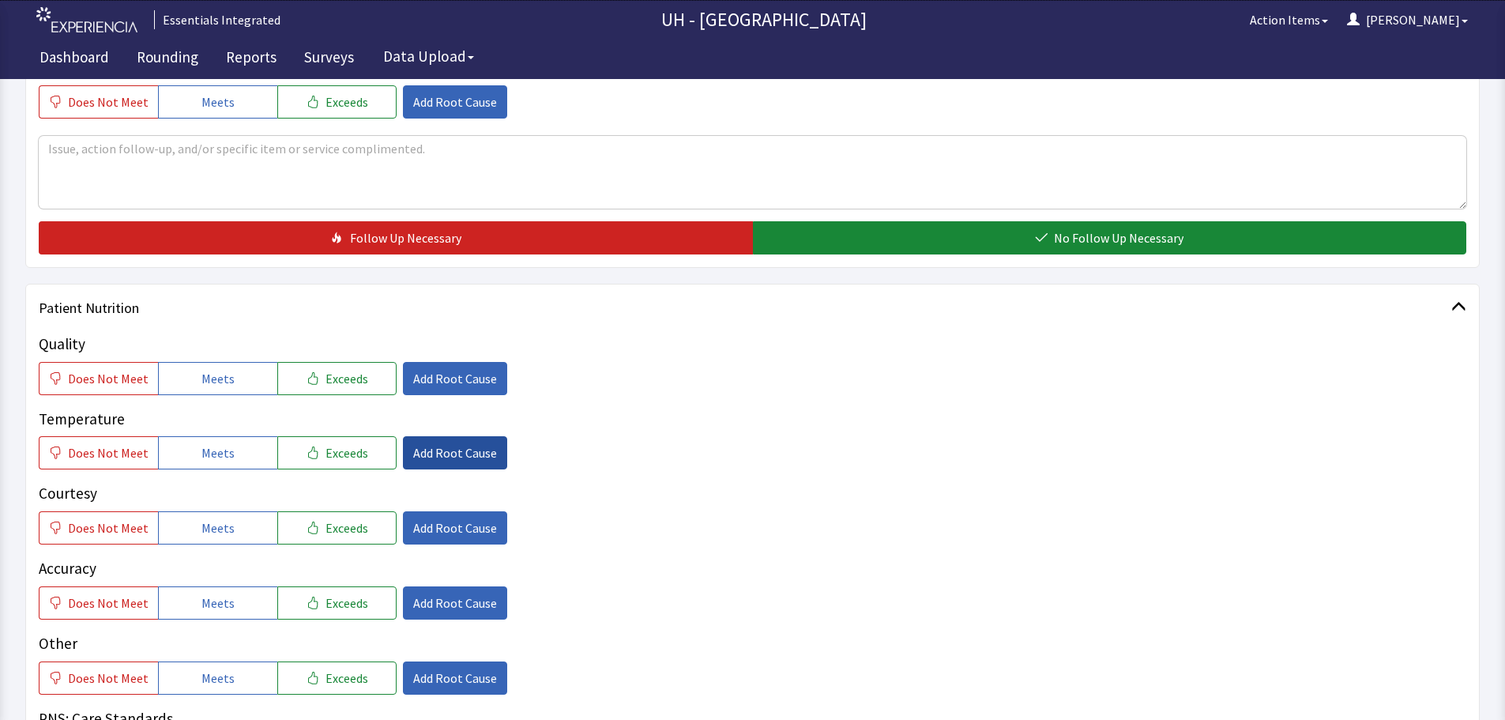
scroll to position [553, 0]
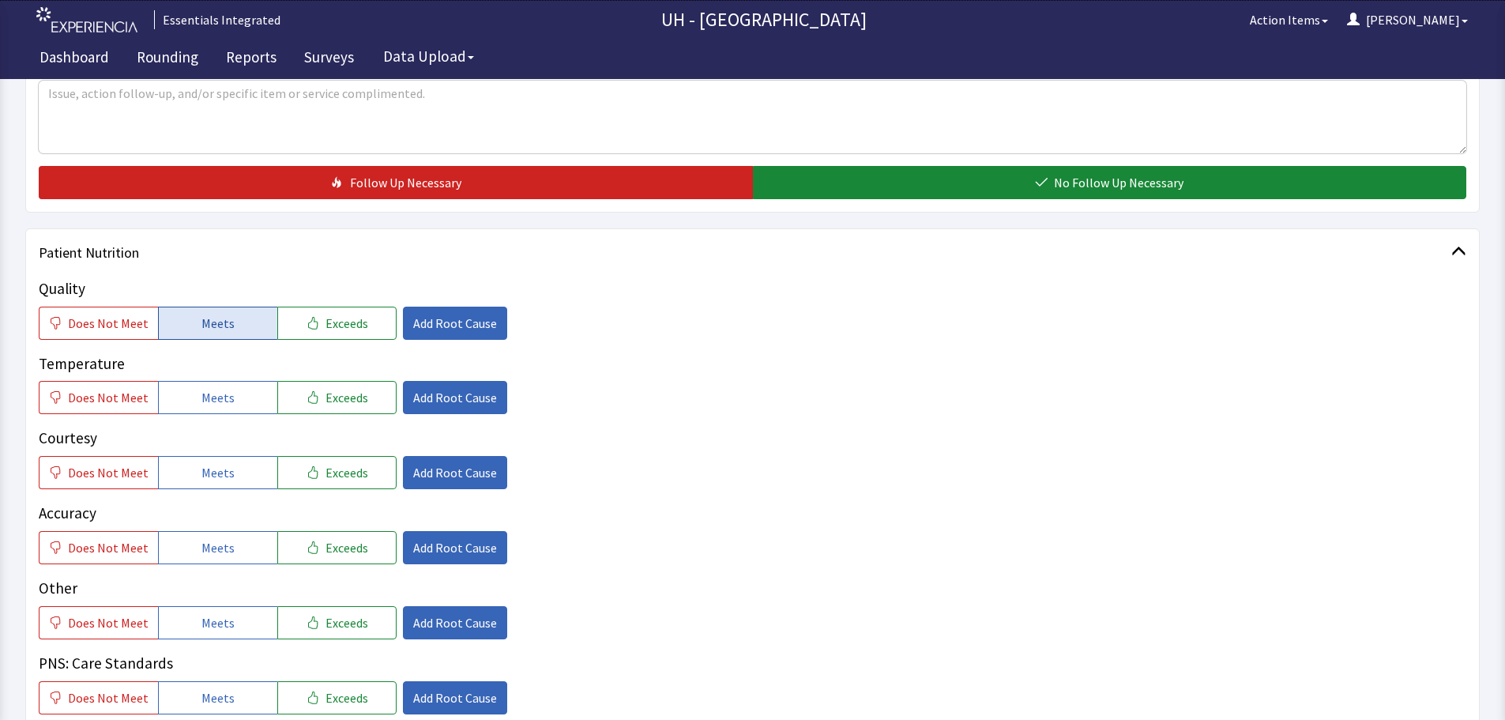
click at [206, 327] on span "Meets" at bounding box center [217, 323] width 33 height 19
click at [246, 404] on button "Meets" at bounding box center [217, 397] width 119 height 33
click at [322, 488] on button "Exceeds" at bounding box center [336, 472] width 119 height 33
click at [341, 546] on span "Exceeds" at bounding box center [346, 547] width 43 height 19
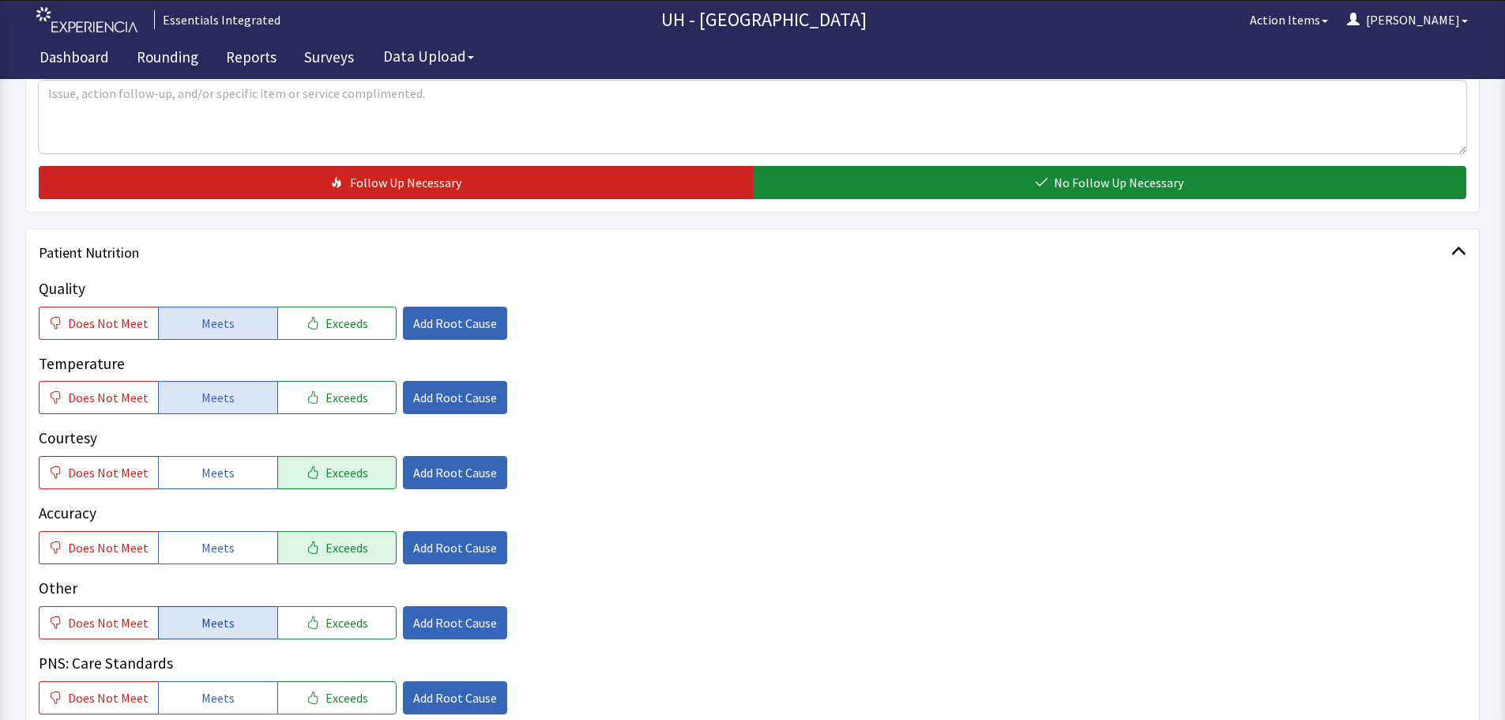
click at [201, 625] on span "Meets" at bounding box center [217, 622] width 33 height 19
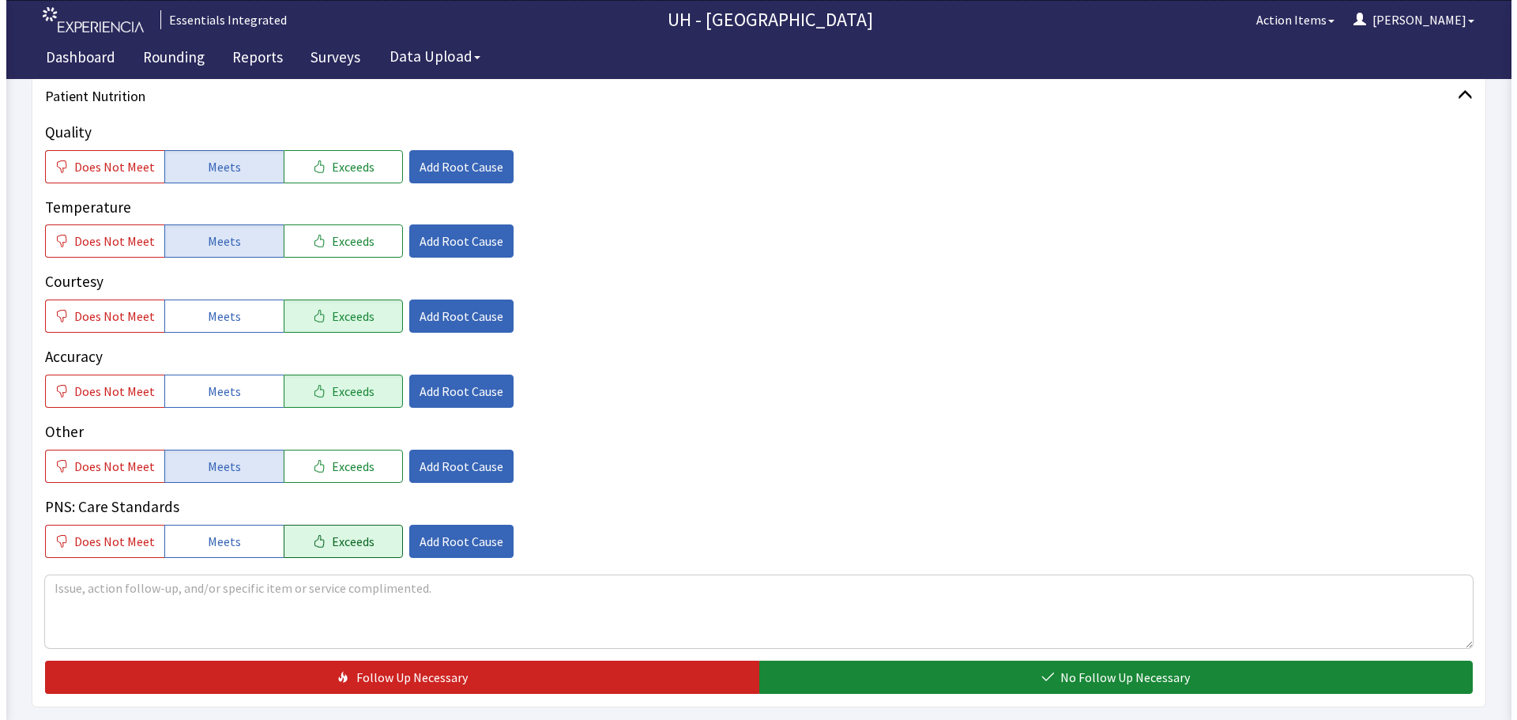
scroll to position [711, 0]
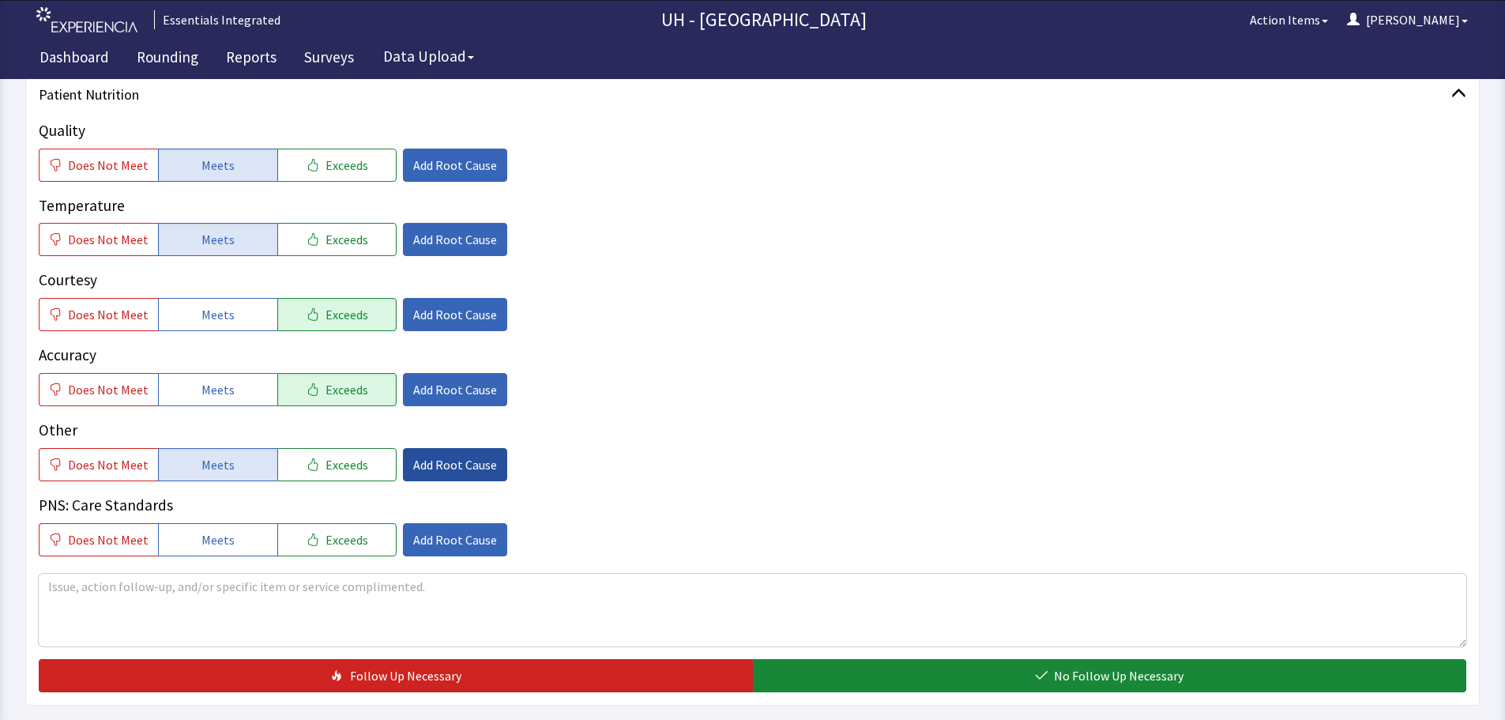
click at [421, 471] on span "Add Root Cause" at bounding box center [455, 464] width 84 height 19
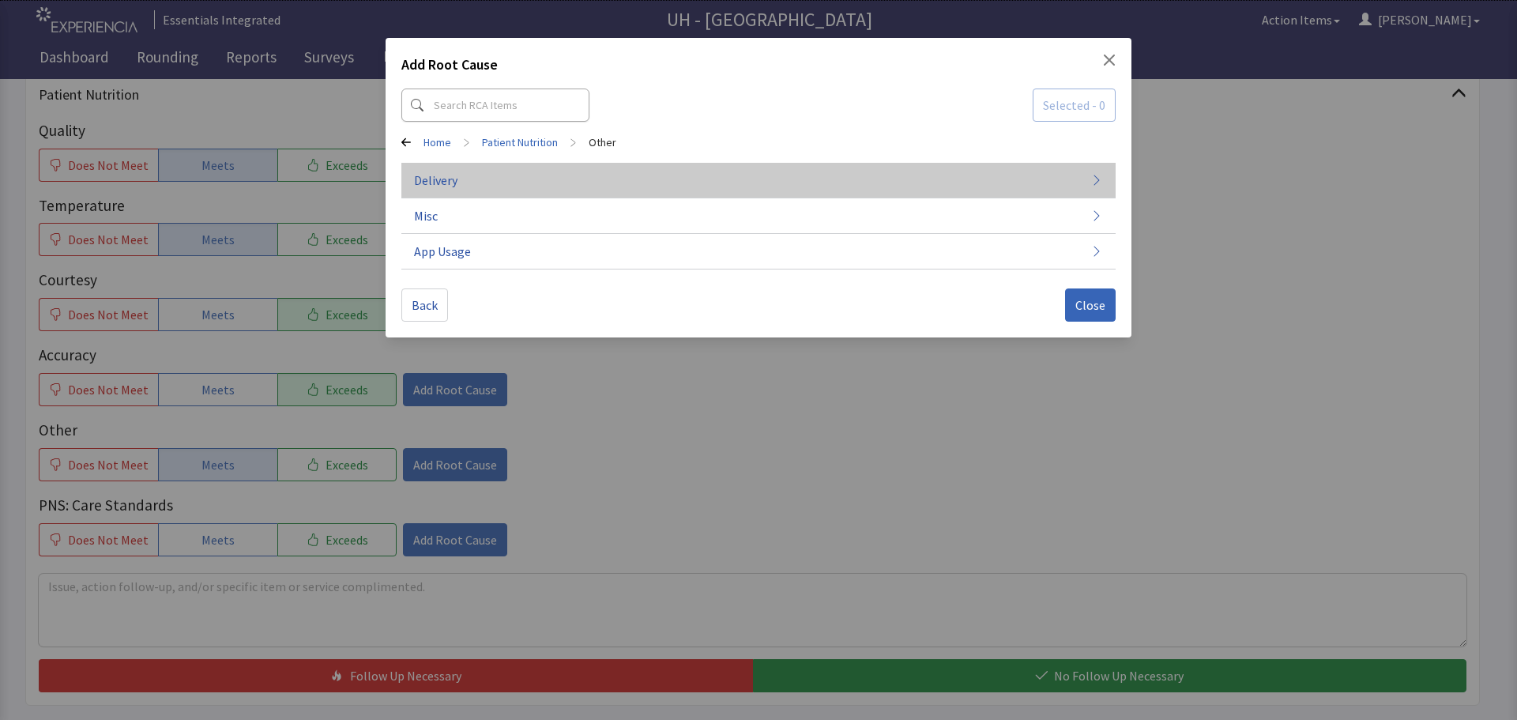
click at [746, 187] on button "Delivery" at bounding box center [758, 181] width 714 height 36
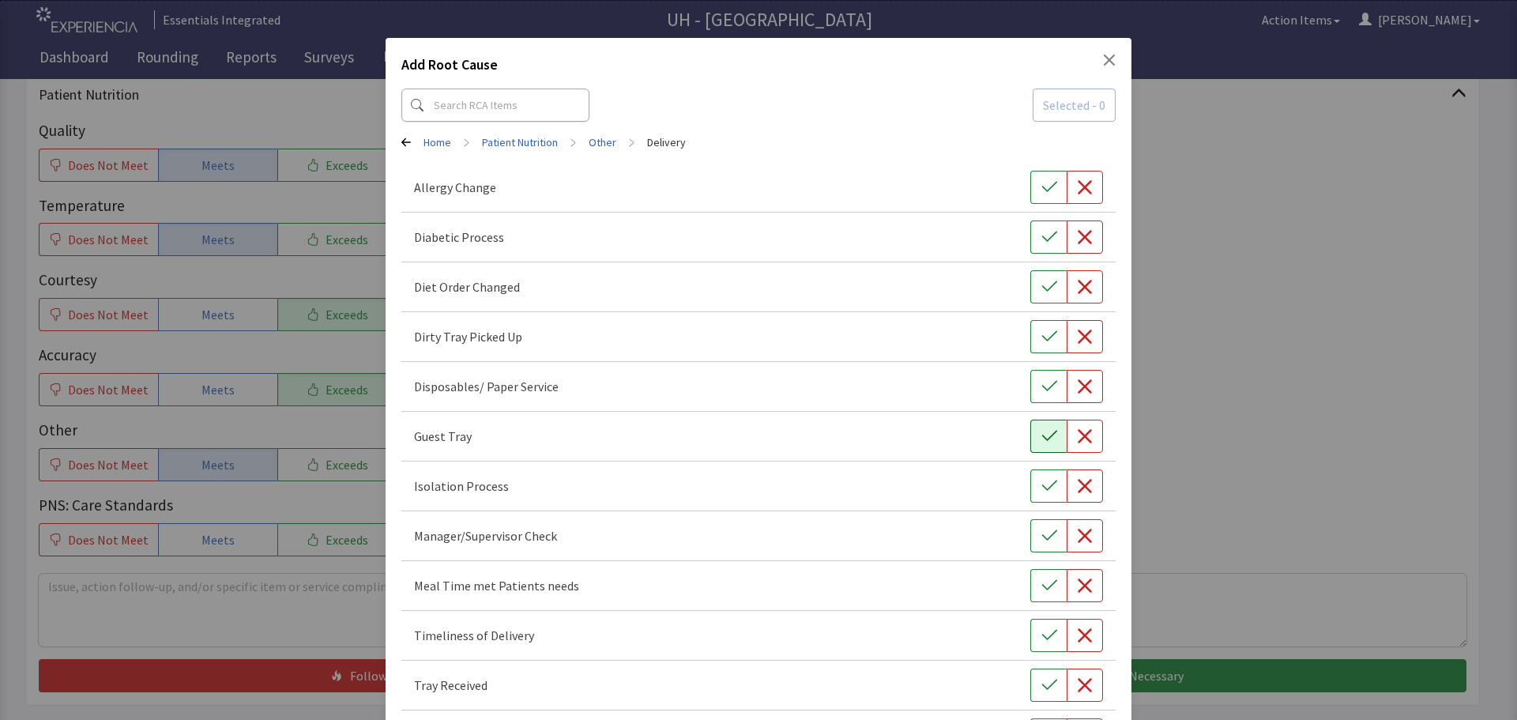
click at [1041, 439] on icon "button" at bounding box center [1049, 436] width 16 height 16
click at [1041, 540] on icon "button" at bounding box center [1049, 536] width 16 height 16
click at [1030, 647] on button "button" at bounding box center [1048, 635] width 36 height 33
click at [1040, 574] on button "button" at bounding box center [1048, 585] width 36 height 33
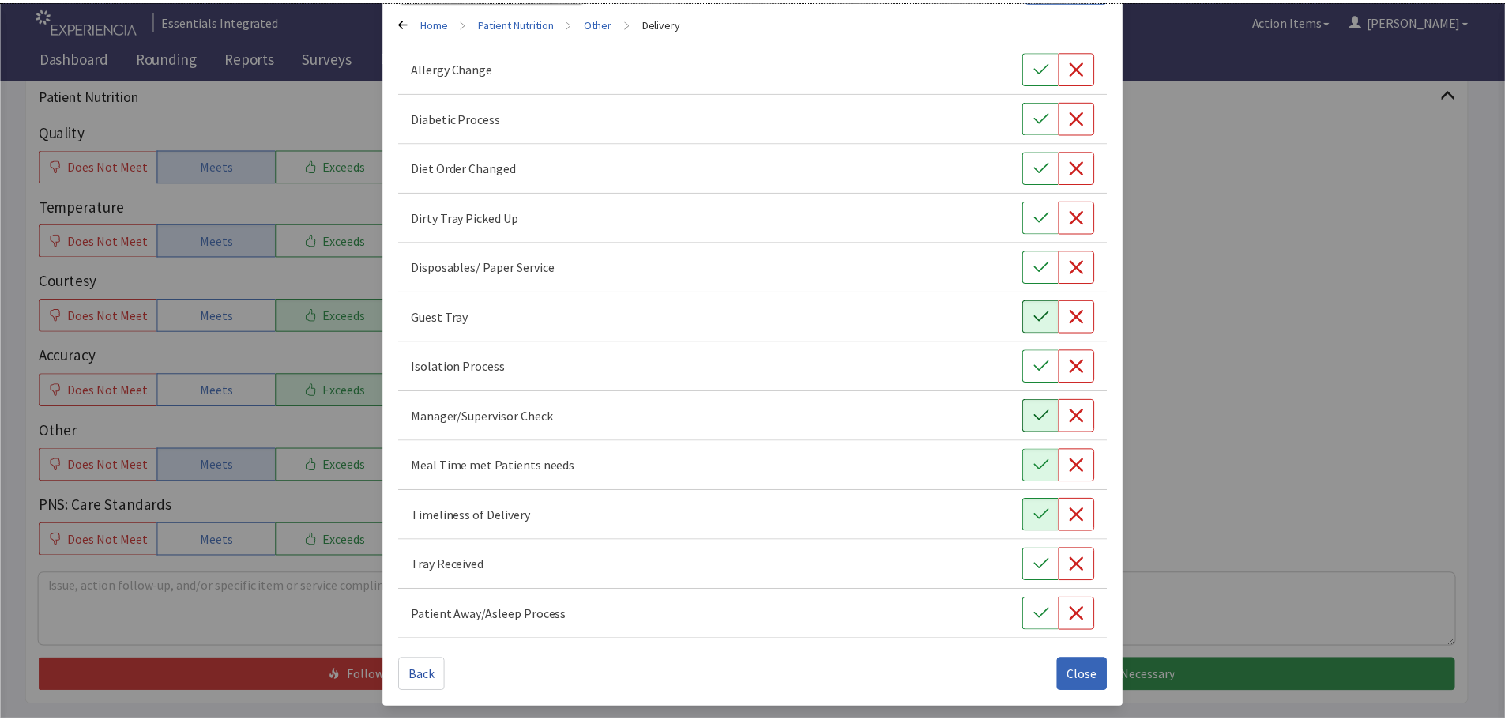
scroll to position [121, 0]
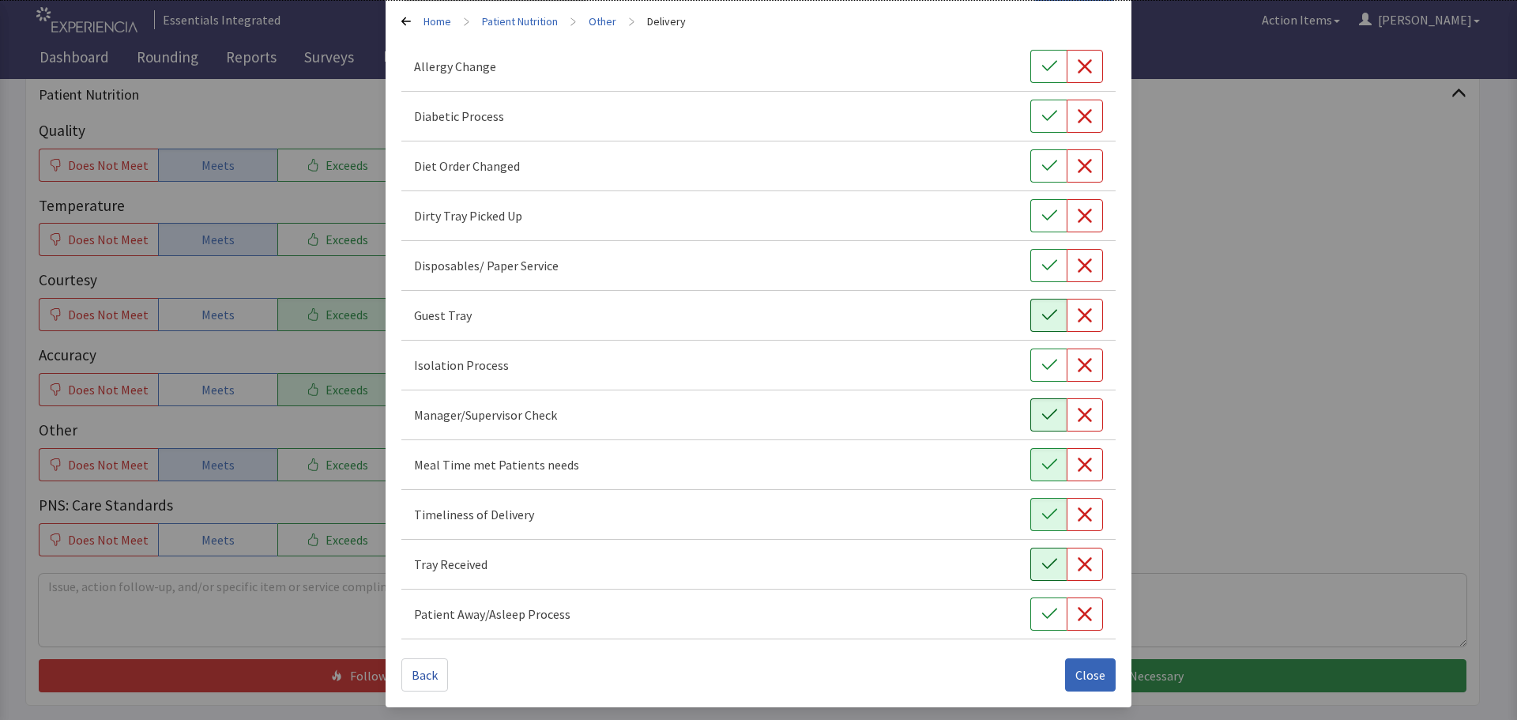
click at [1046, 567] on icon "button" at bounding box center [1049, 564] width 16 height 16
click at [1039, 622] on button "button" at bounding box center [1048, 613] width 36 height 33
click at [1091, 682] on span "Close" at bounding box center [1090, 674] width 30 height 19
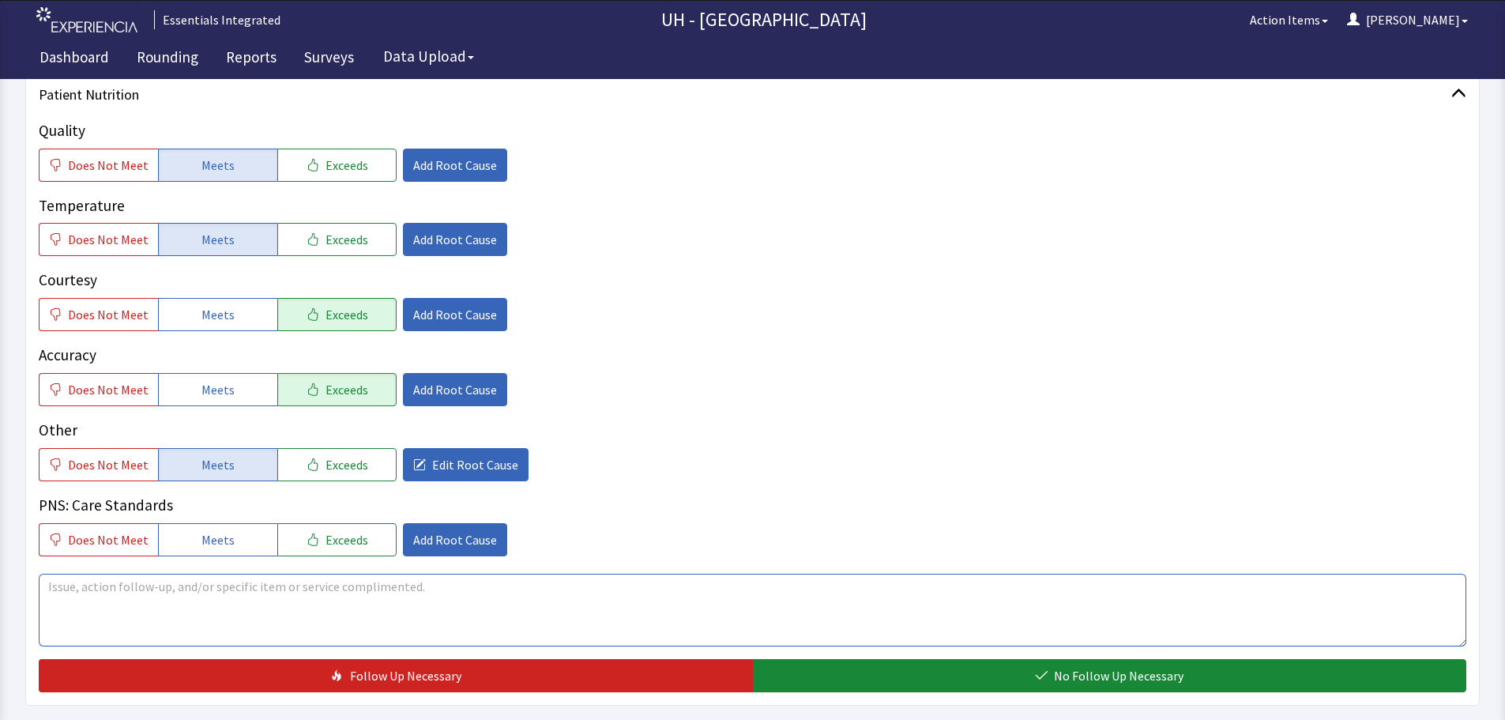
drag, startPoint x: 272, startPoint y: 626, endPoint x: 288, endPoint y: 612, distance: 21.3
click at [288, 612] on textarea at bounding box center [752, 610] width 1427 height 73
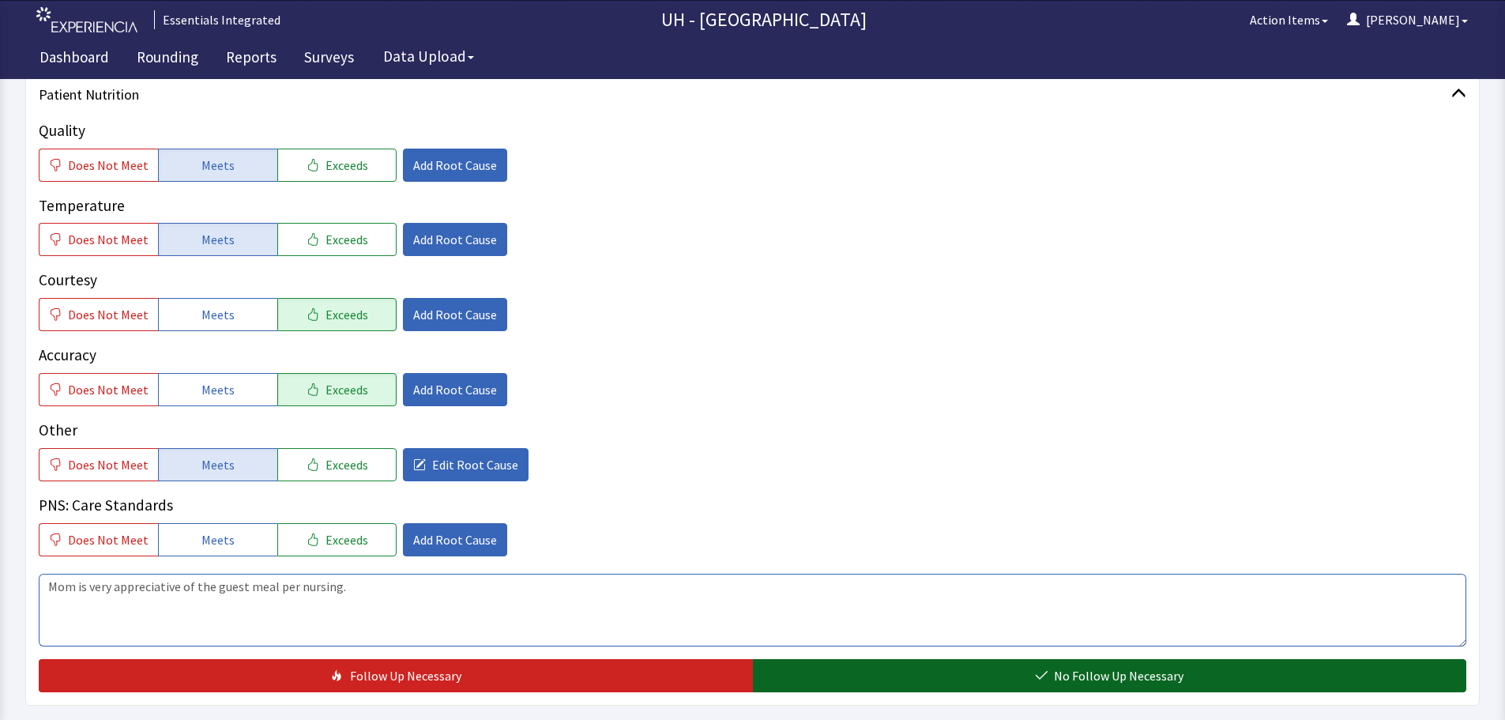
type textarea "Mom is very appreciative of the guest meal per nursing."
click at [819, 675] on button "No Follow Up Necessary" at bounding box center [1110, 675] width 714 height 33
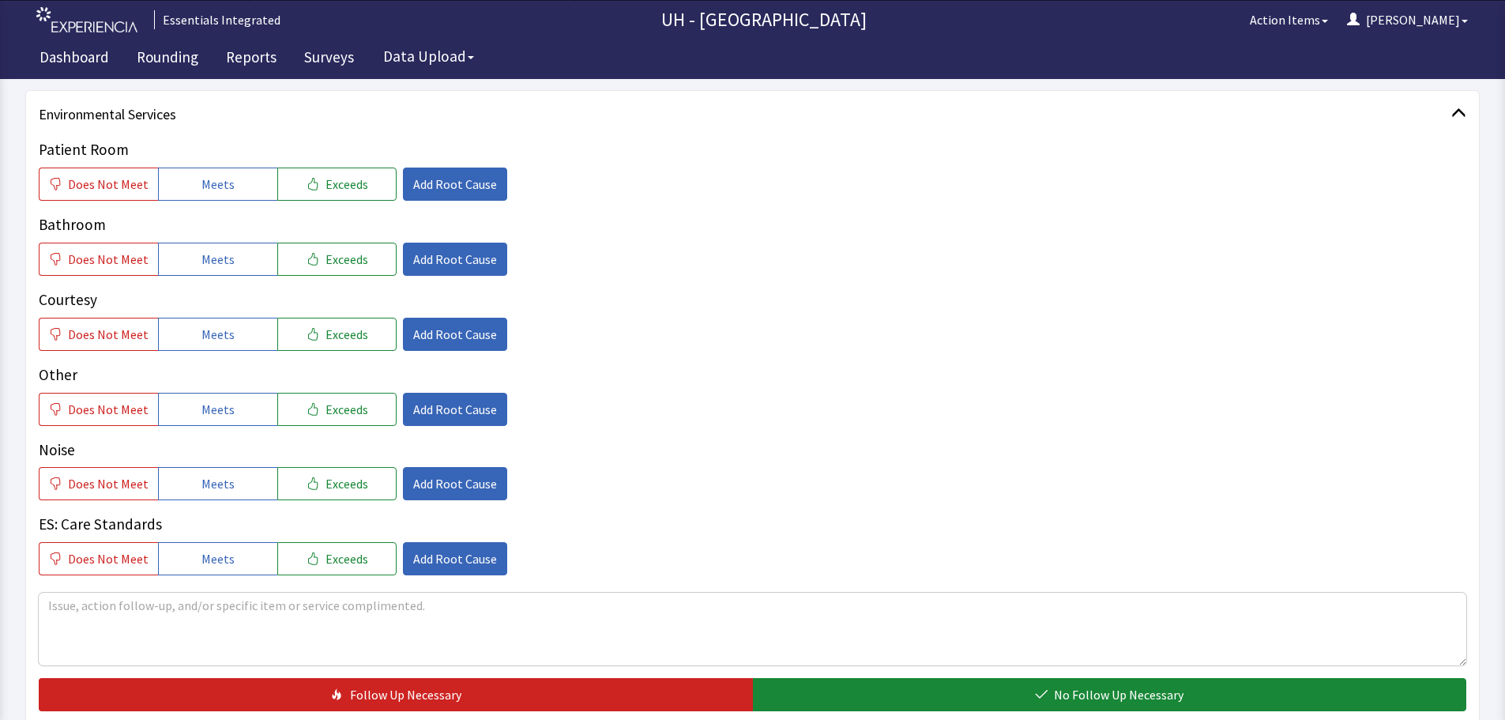
scroll to position [1343, 0]
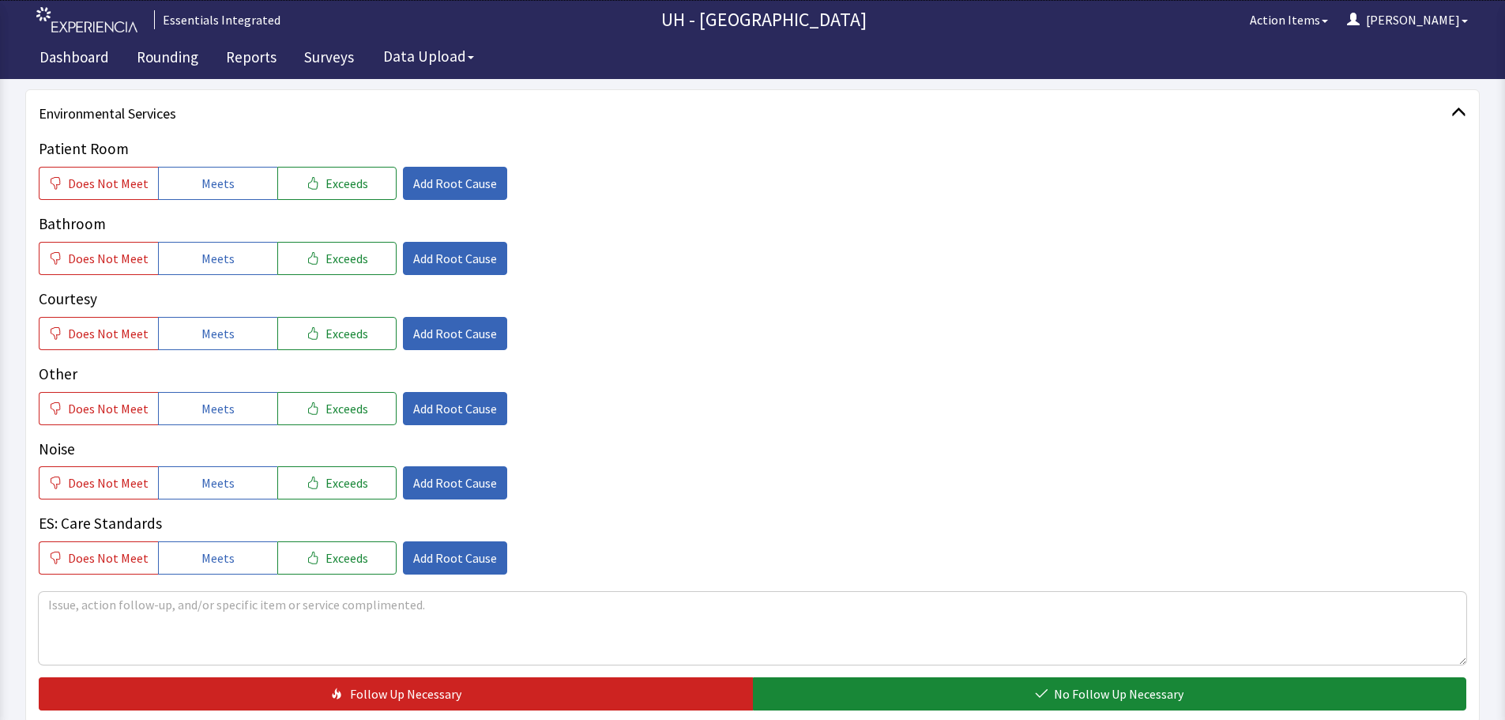
drag, startPoint x: 224, startPoint y: 482, endPoint x: 221, endPoint y: 432, distance: 49.8
click at [224, 482] on span "Meets" at bounding box center [217, 482] width 33 height 19
drag, startPoint x: 221, startPoint y: 401, endPoint x: 226, endPoint y: 385, distance: 17.3
click at [224, 392] on button "Meets" at bounding box center [217, 408] width 119 height 33
click at [243, 318] on button "Meets" at bounding box center [217, 333] width 119 height 33
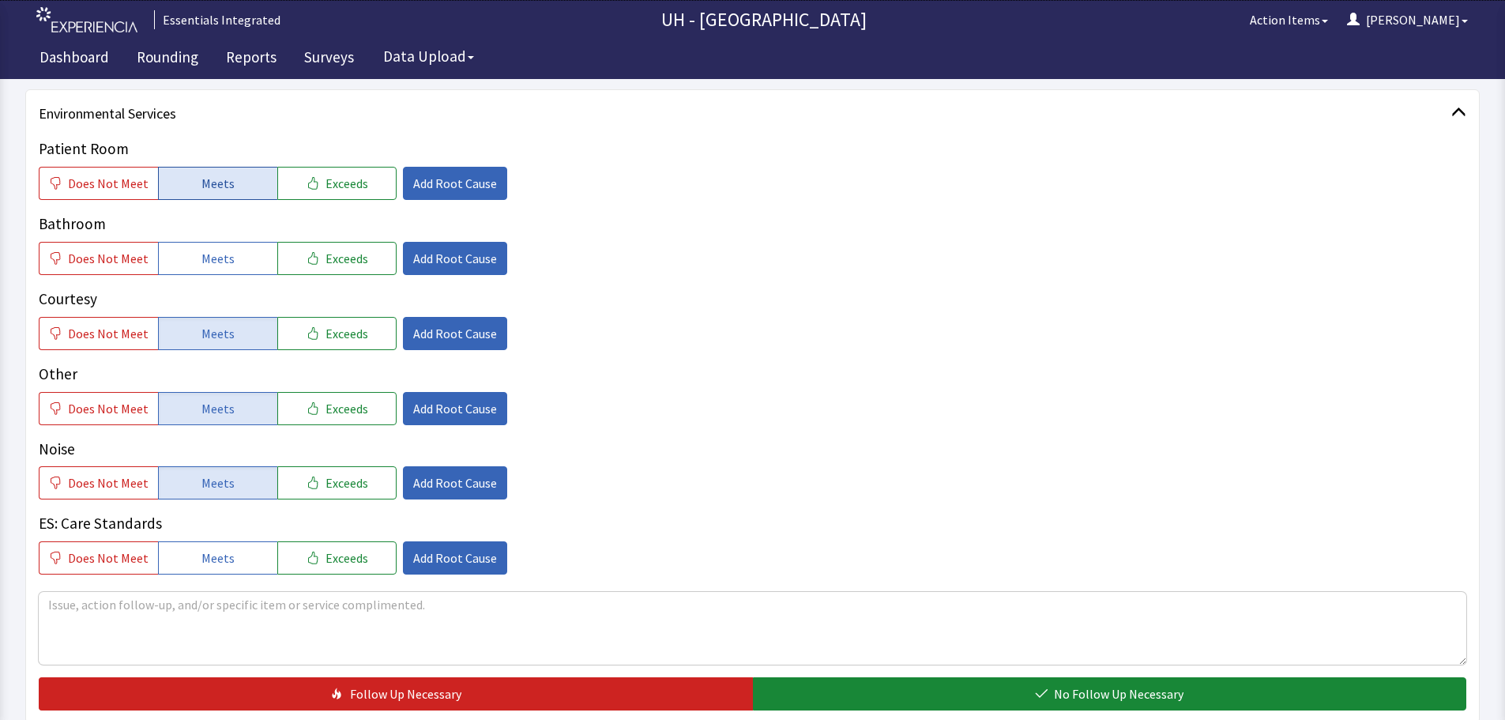
drag, startPoint x: 227, startPoint y: 254, endPoint x: 203, endPoint y: 176, distance: 81.0
click at [225, 245] on button "Meets" at bounding box center [217, 258] width 119 height 33
click at [202, 170] on button "Meets" at bounding box center [217, 183] width 119 height 33
click at [472, 492] on span "Add Root Cause" at bounding box center [455, 482] width 84 height 19
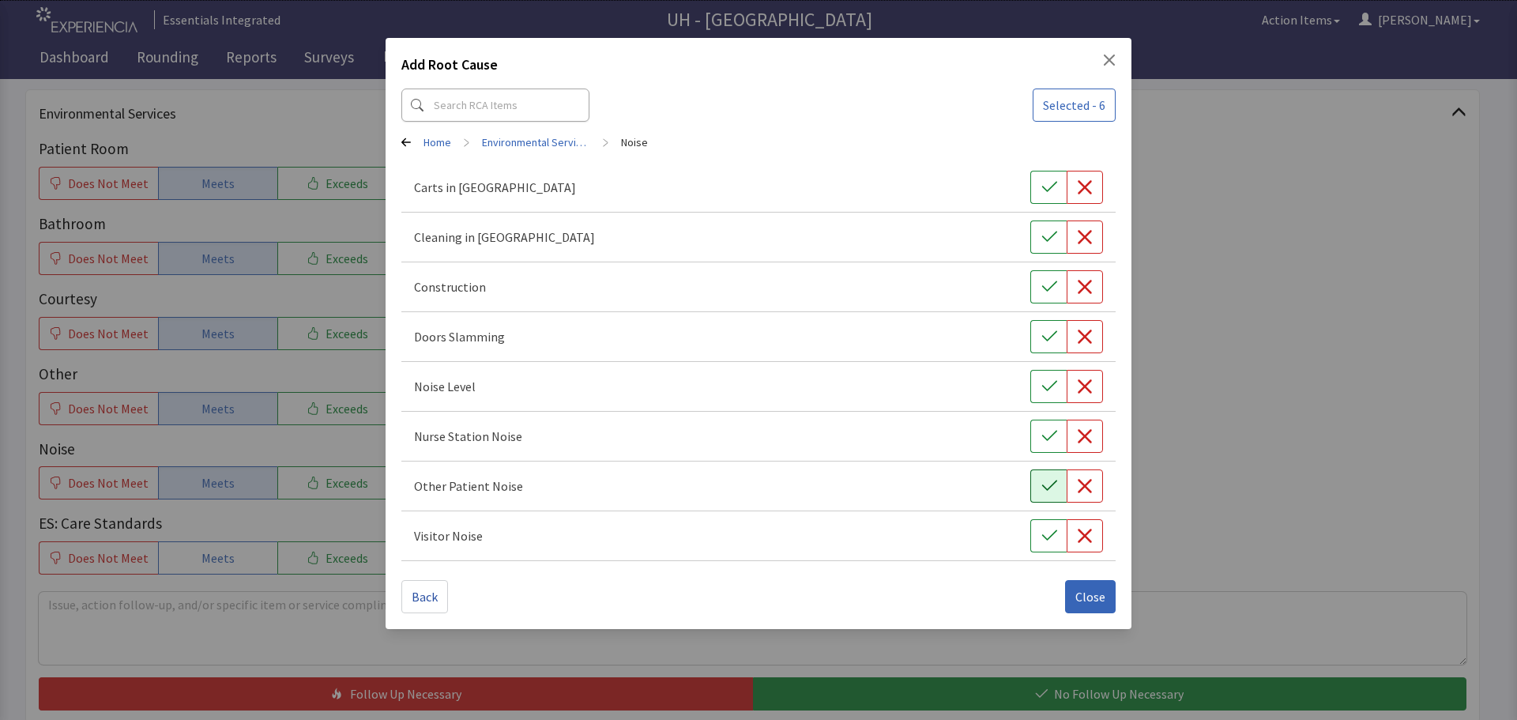
drag, startPoint x: 1035, startPoint y: 536, endPoint x: 1055, endPoint y: 495, distance: 45.9
click at [1041, 532] on button "button" at bounding box center [1048, 535] width 36 height 33
click at [1048, 487] on icon "button" at bounding box center [1048, 485] width 15 height 10
drag, startPoint x: 1043, startPoint y: 431, endPoint x: 1053, endPoint y: 416, distance: 18.2
click at [1046, 427] on button "button" at bounding box center [1048, 435] width 36 height 33
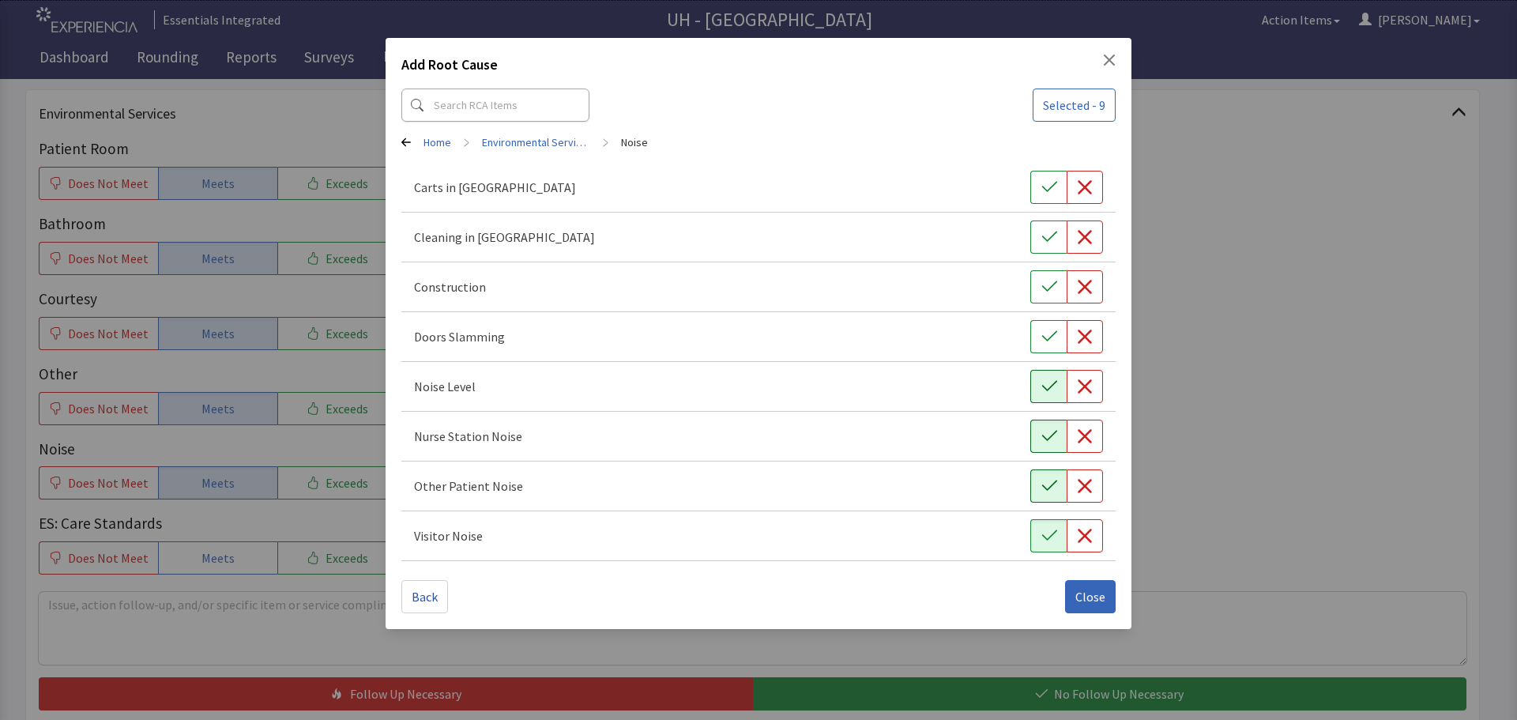
click at [1045, 382] on icon "button" at bounding box center [1049, 386] width 16 height 16
click at [1095, 599] on span "Close" at bounding box center [1090, 596] width 30 height 19
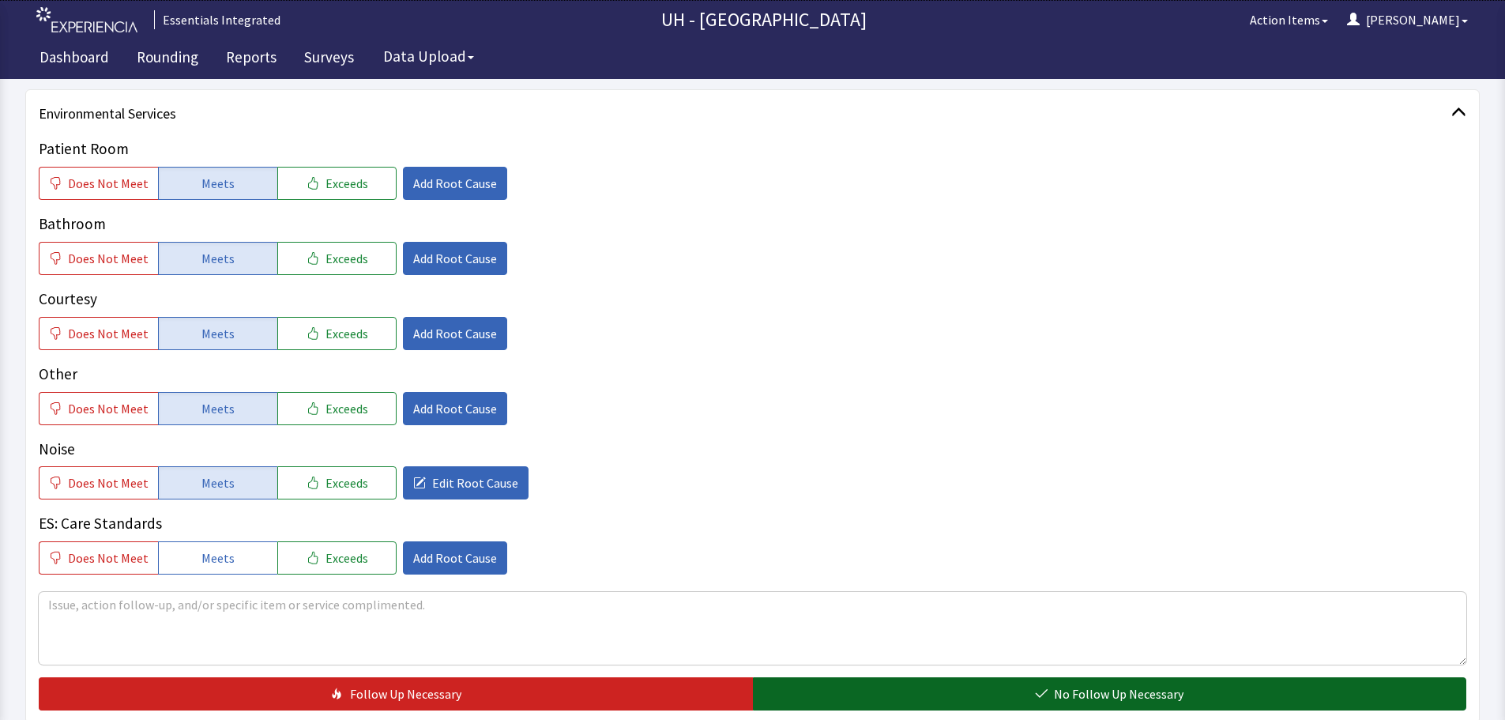
click at [878, 708] on button "No Follow Up Necessary" at bounding box center [1110, 693] width 714 height 33
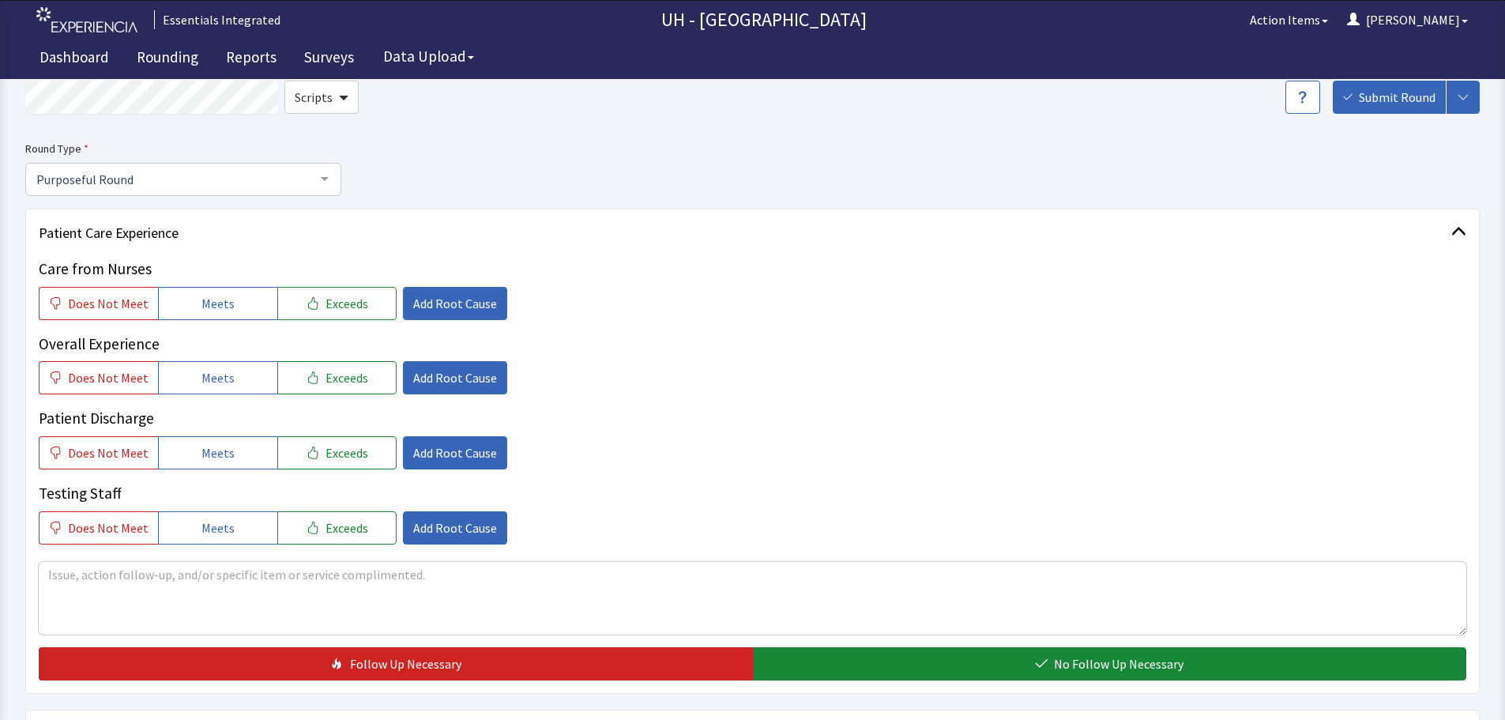
scroll to position [0, 0]
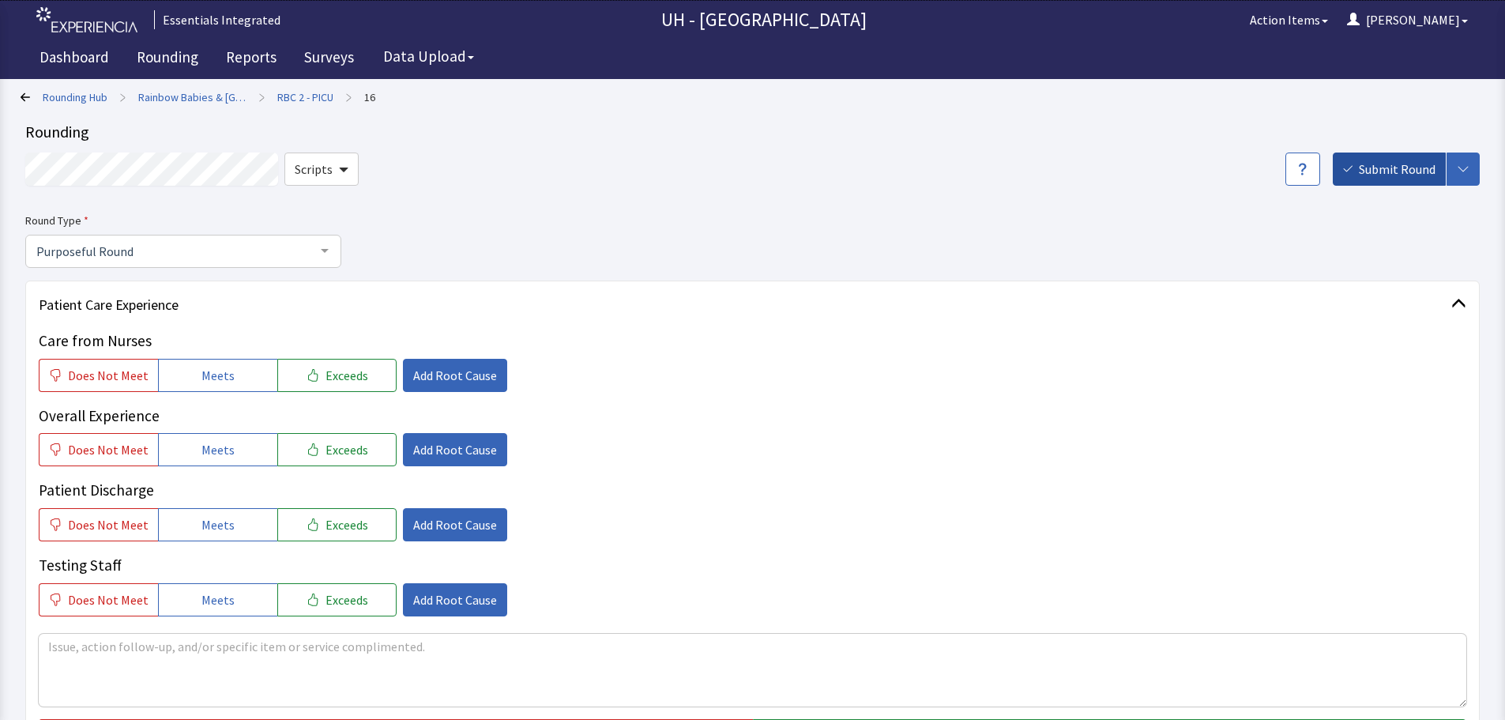
click at [1394, 168] on span "Submit Round" at bounding box center [1397, 169] width 77 height 19
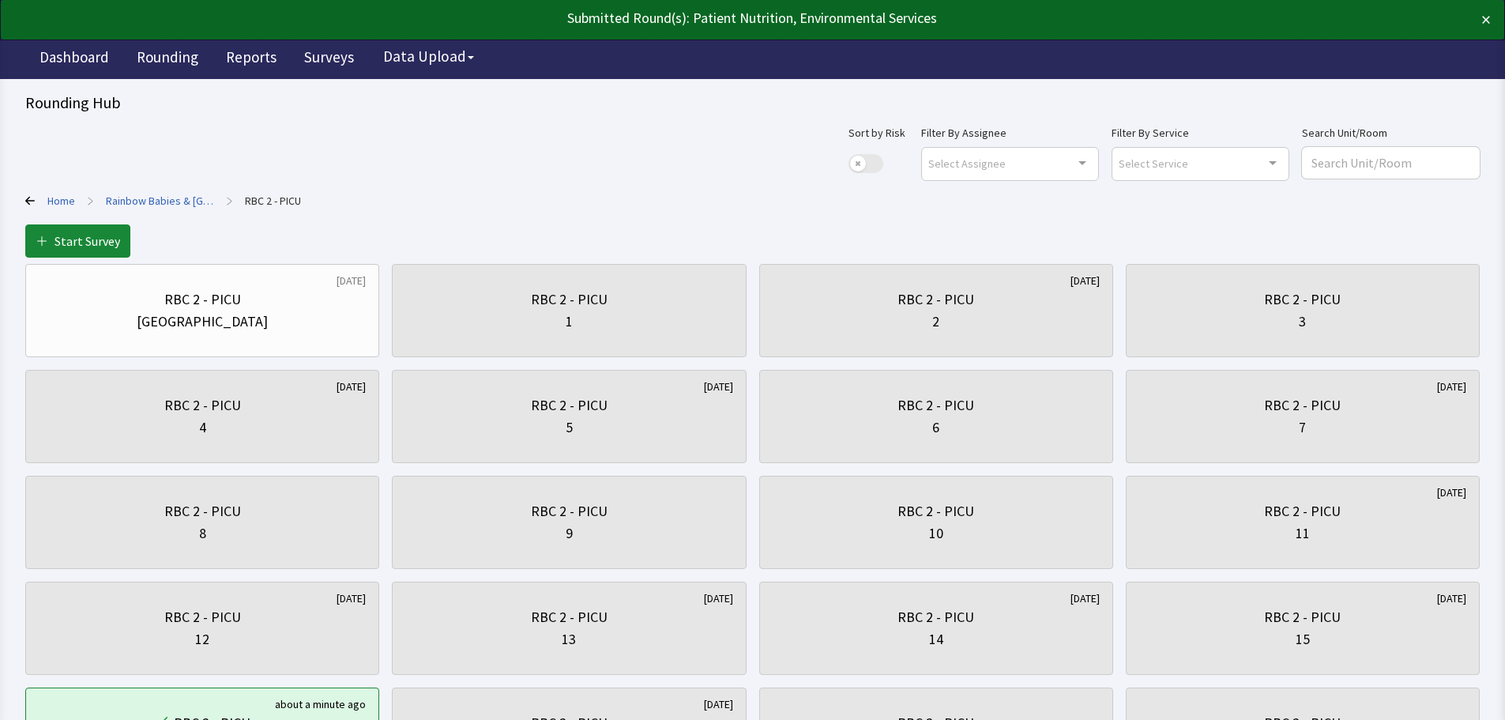
click at [66, 200] on link "Home" at bounding box center [61, 201] width 28 height 16
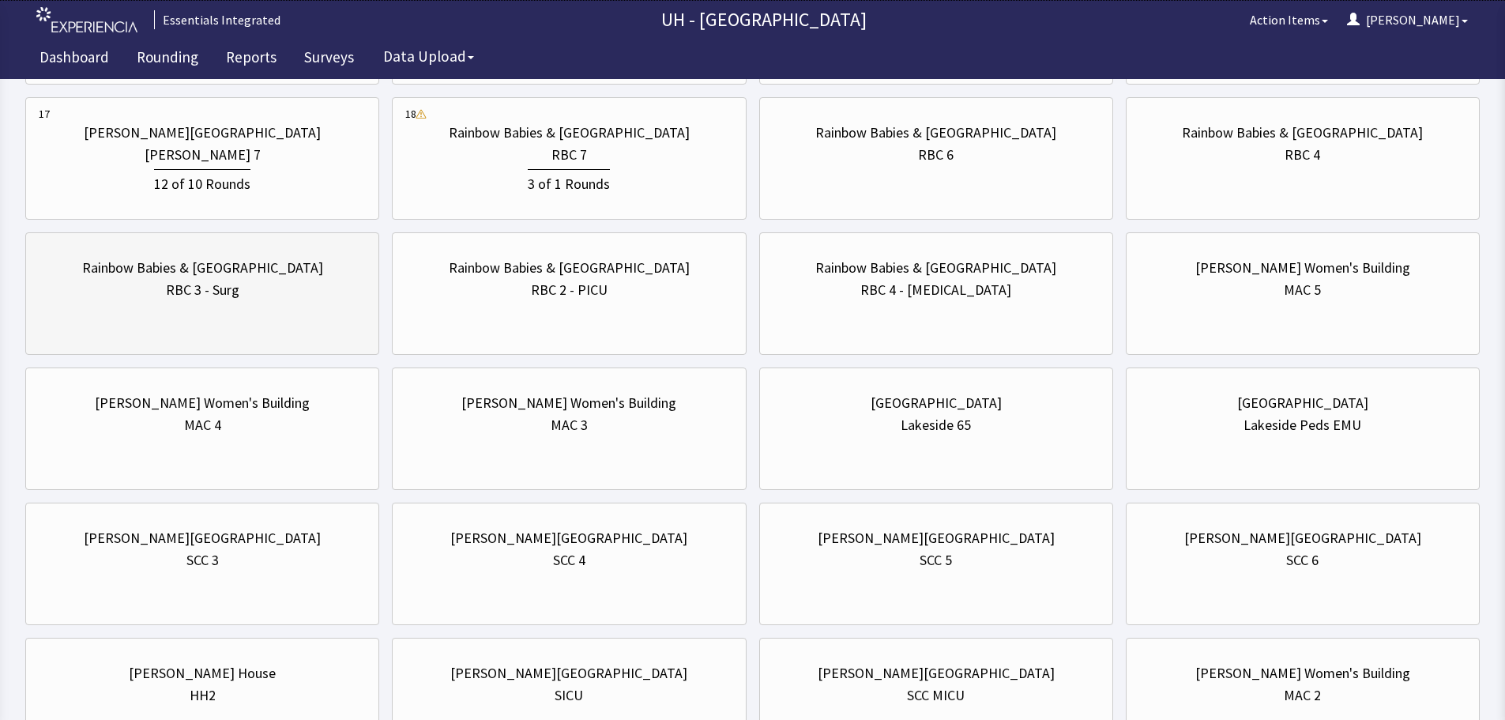
scroll to position [1106, 0]
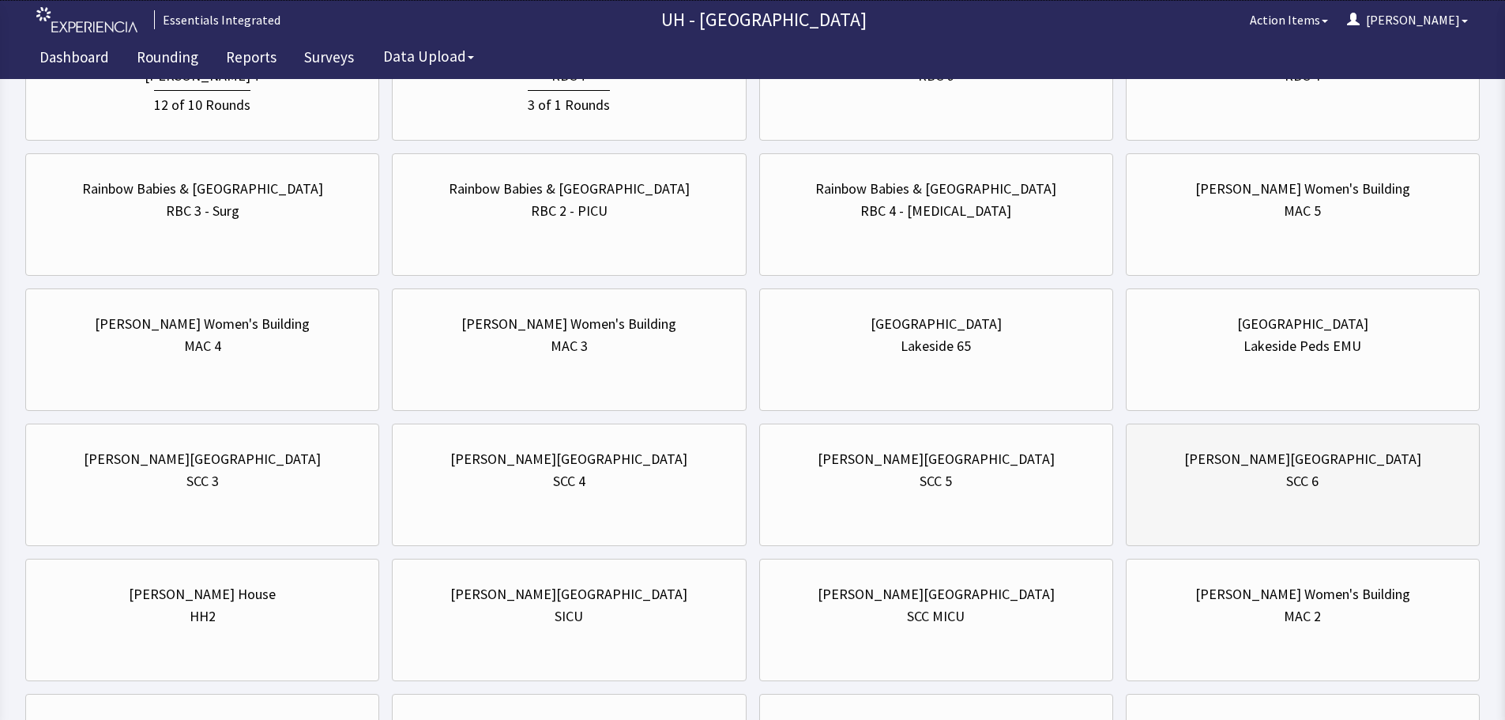
click at [1232, 510] on div "Seidman Building SCC 6" at bounding box center [1303, 484] width 354 height 122
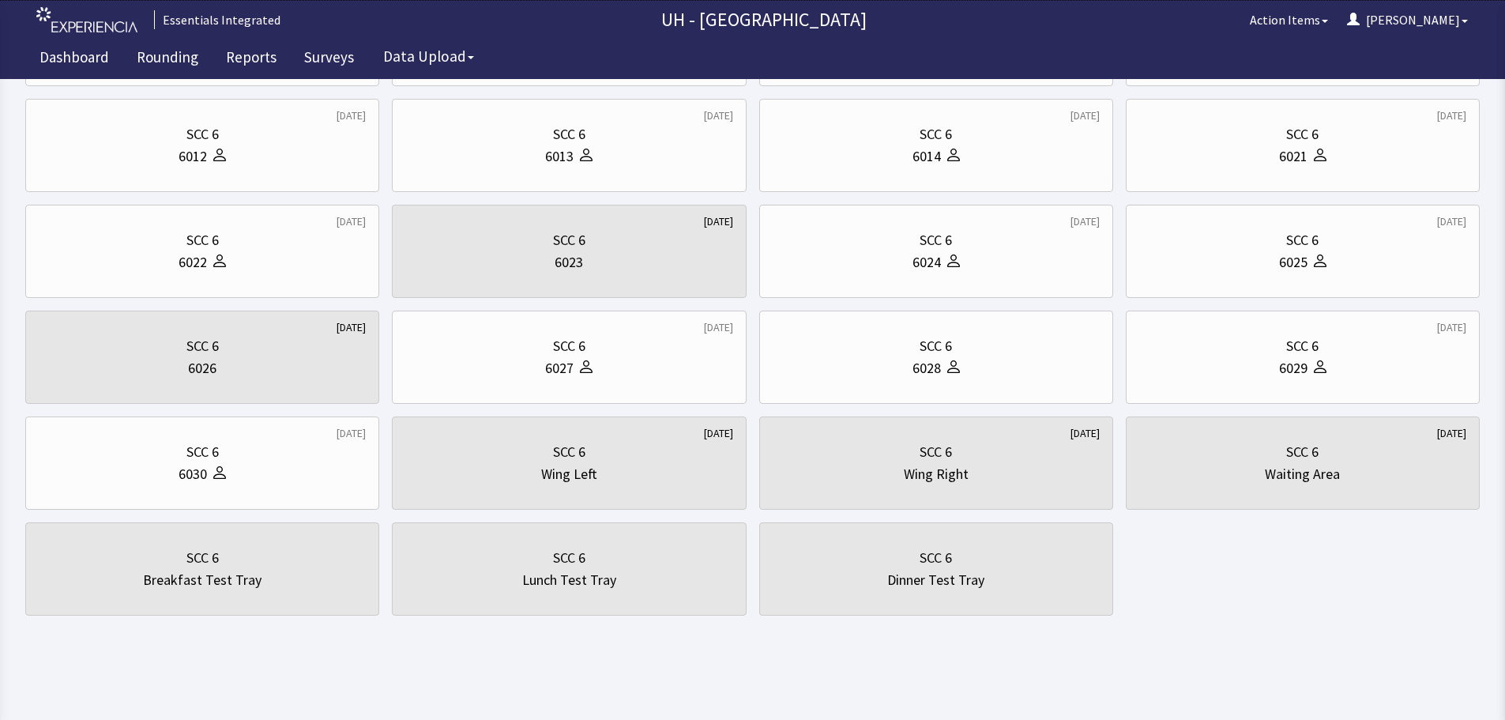
scroll to position [0, 0]
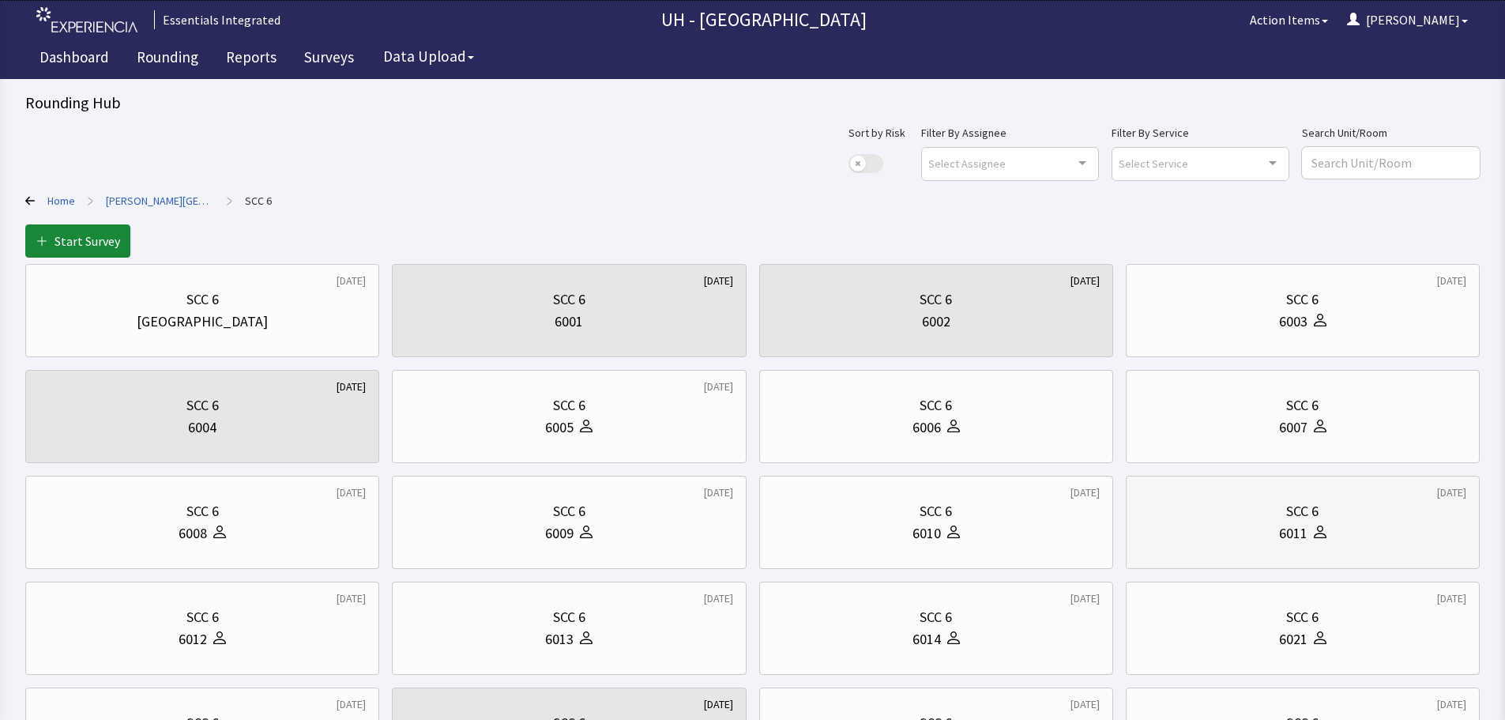
click at [1288, 535] on div "6011" at bounding box center [1293, 533] width 28 height 22
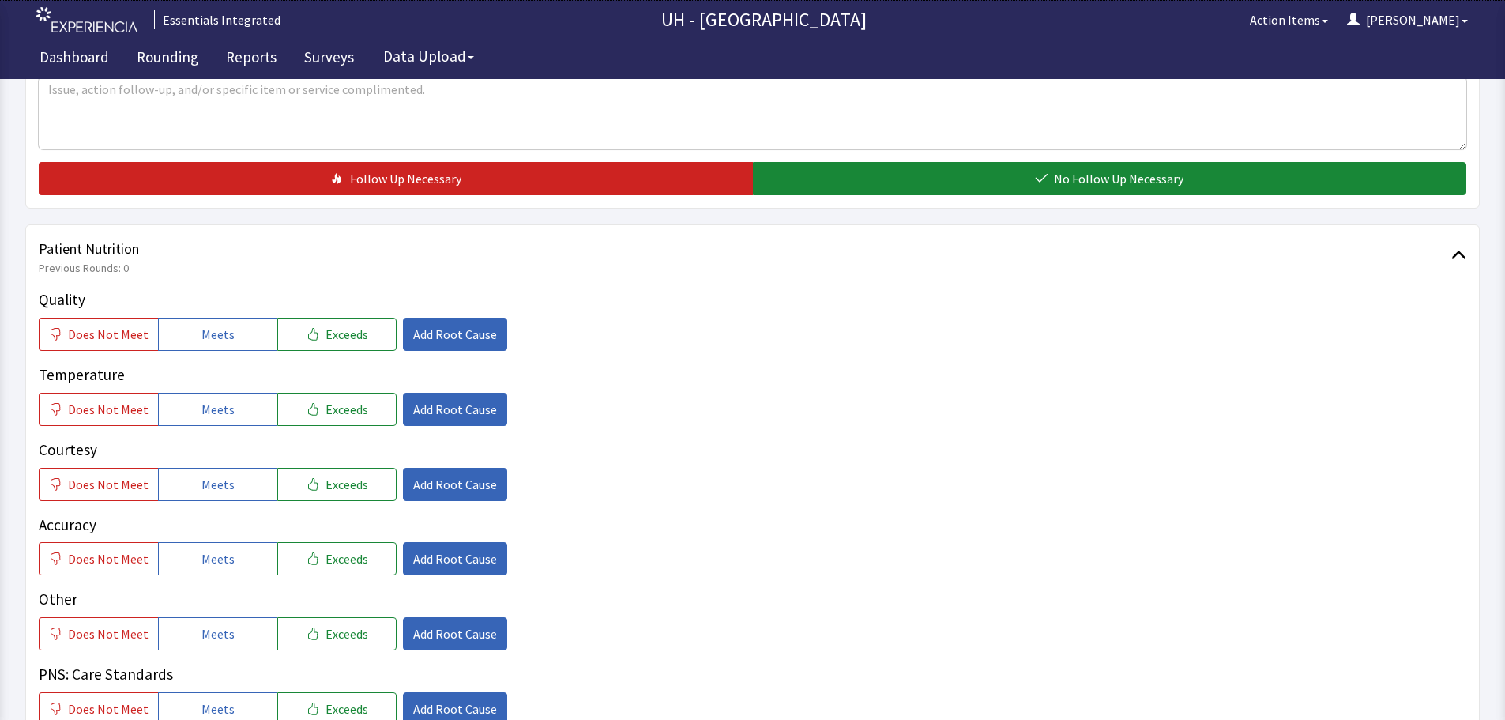
scroll to position [632, 0]
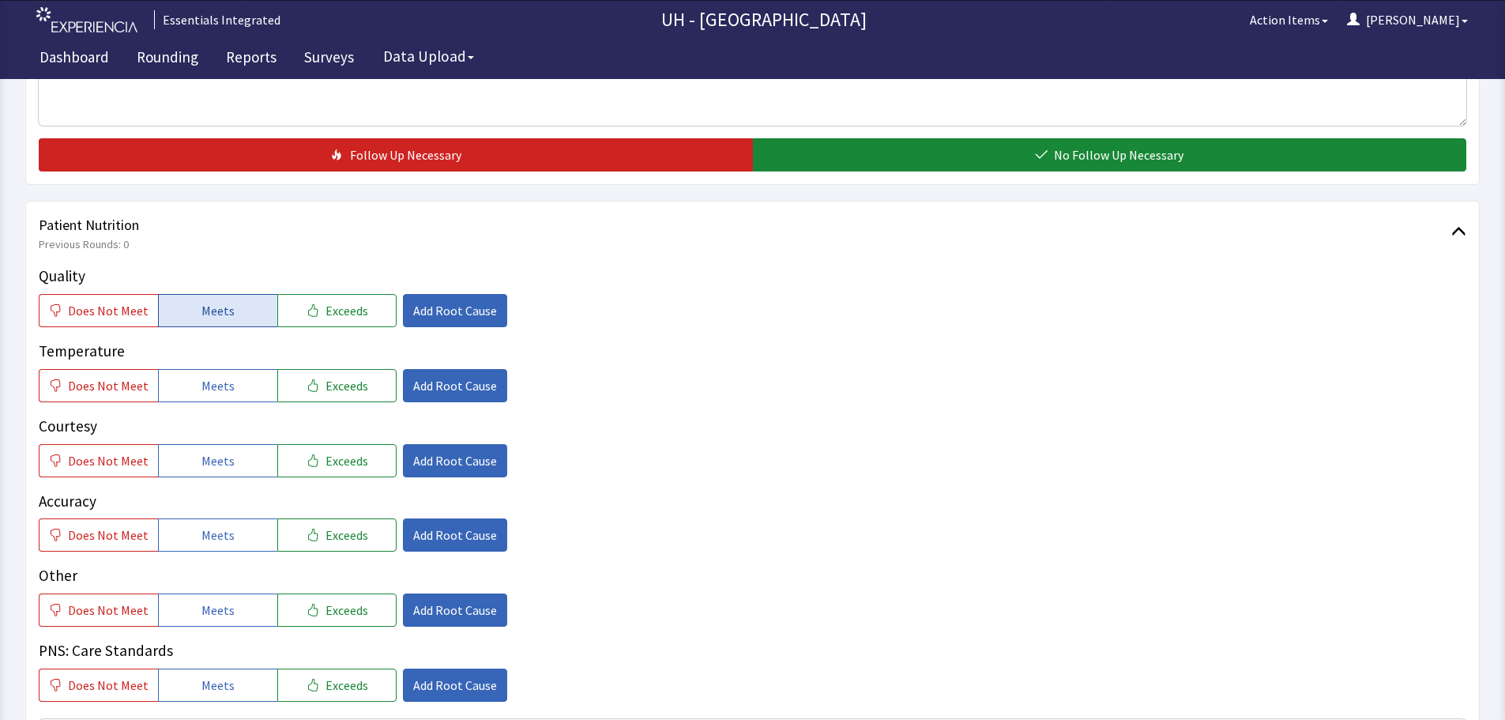
click at [239, 311] on button "Meets" at bounding box center [217, 310] width 119 height 33
click at [249, 376] on button "Meets" at bounding box center [217, 385] width 119 height 33
drag, startPoint x: 250, startPoint y: 454, endPoint x: 256, endPoint y: 448, distance: 8.4
click at [252, 454] on button "Meets" at bounding box center [217, 460] width 119 height 33
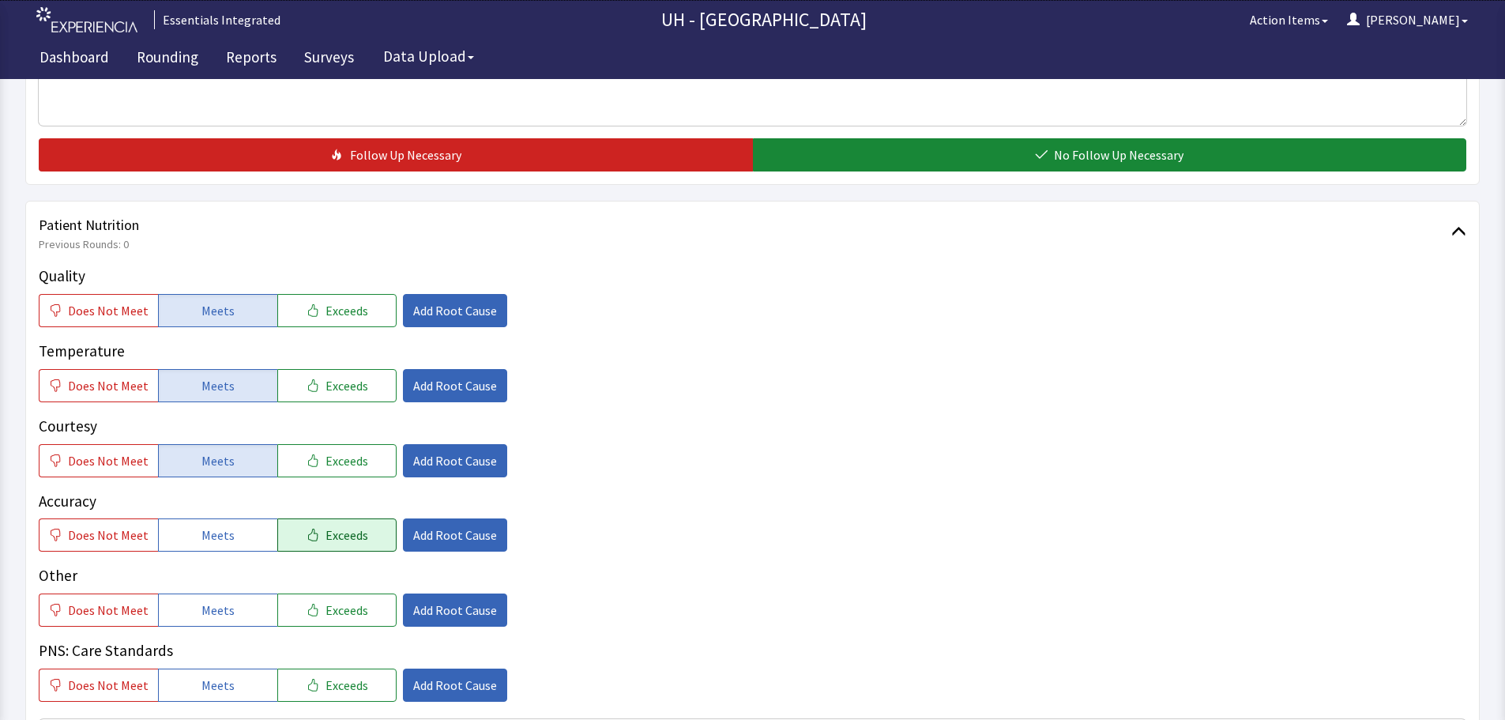
click at [277, 534] on button "Exceeds" at bounding box center [336, 534] width 119 height 33
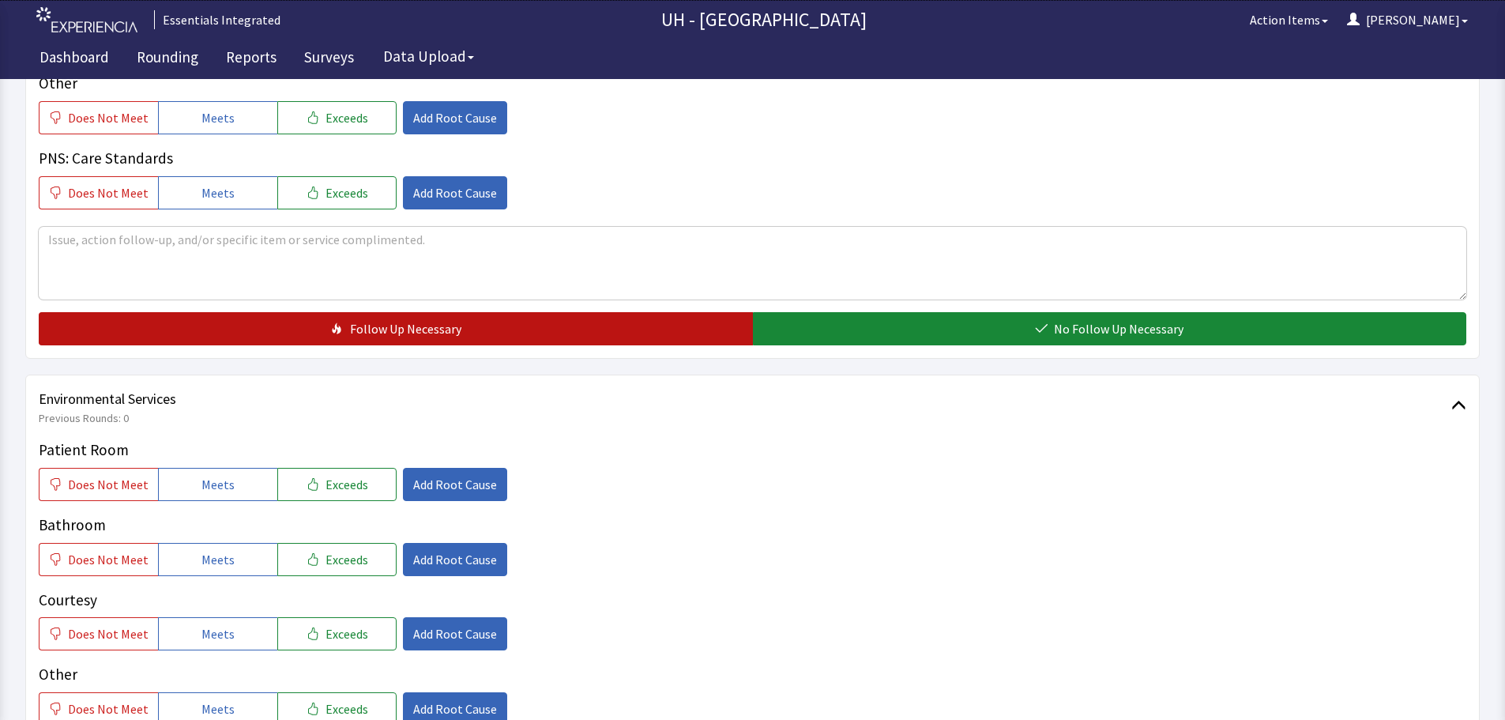
scroll to position [1106, 0]
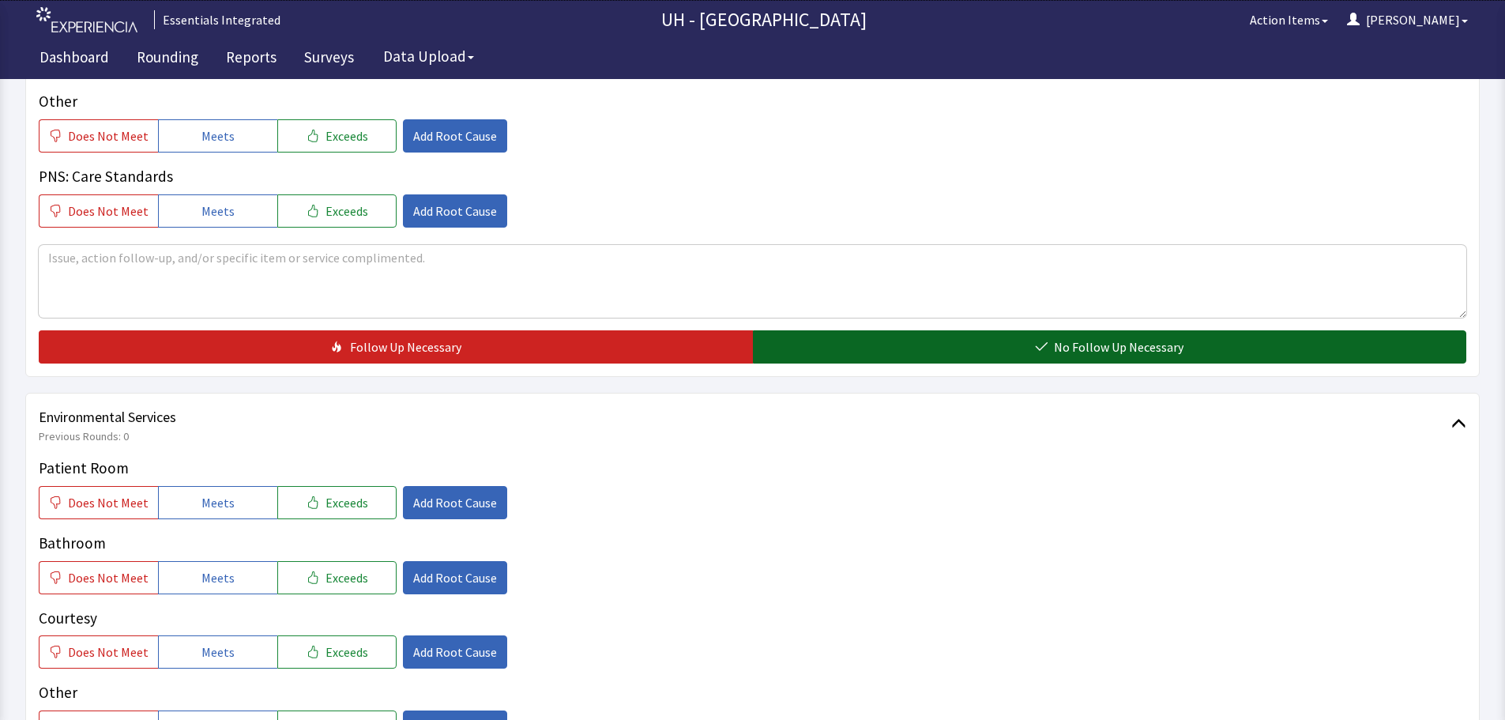
drag, startPoint x: 1018, startPoint y: 339, endPoint x: 1002, endPoint y: 337, distance: 16.0
click at [1016, 337] on button "No Follow Up Necessary" at bounding box center [1110, 346] width 714 height 33
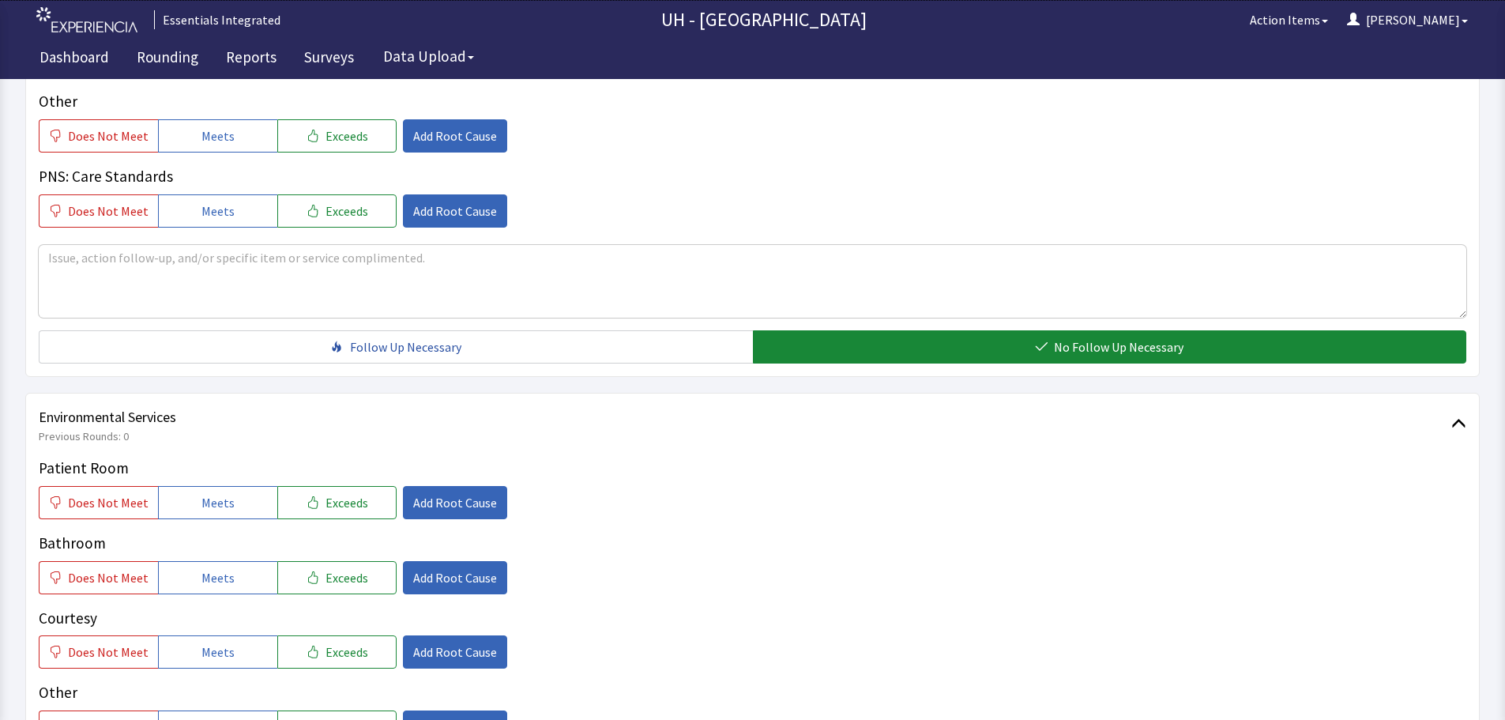
scroll to position [1185, 0]
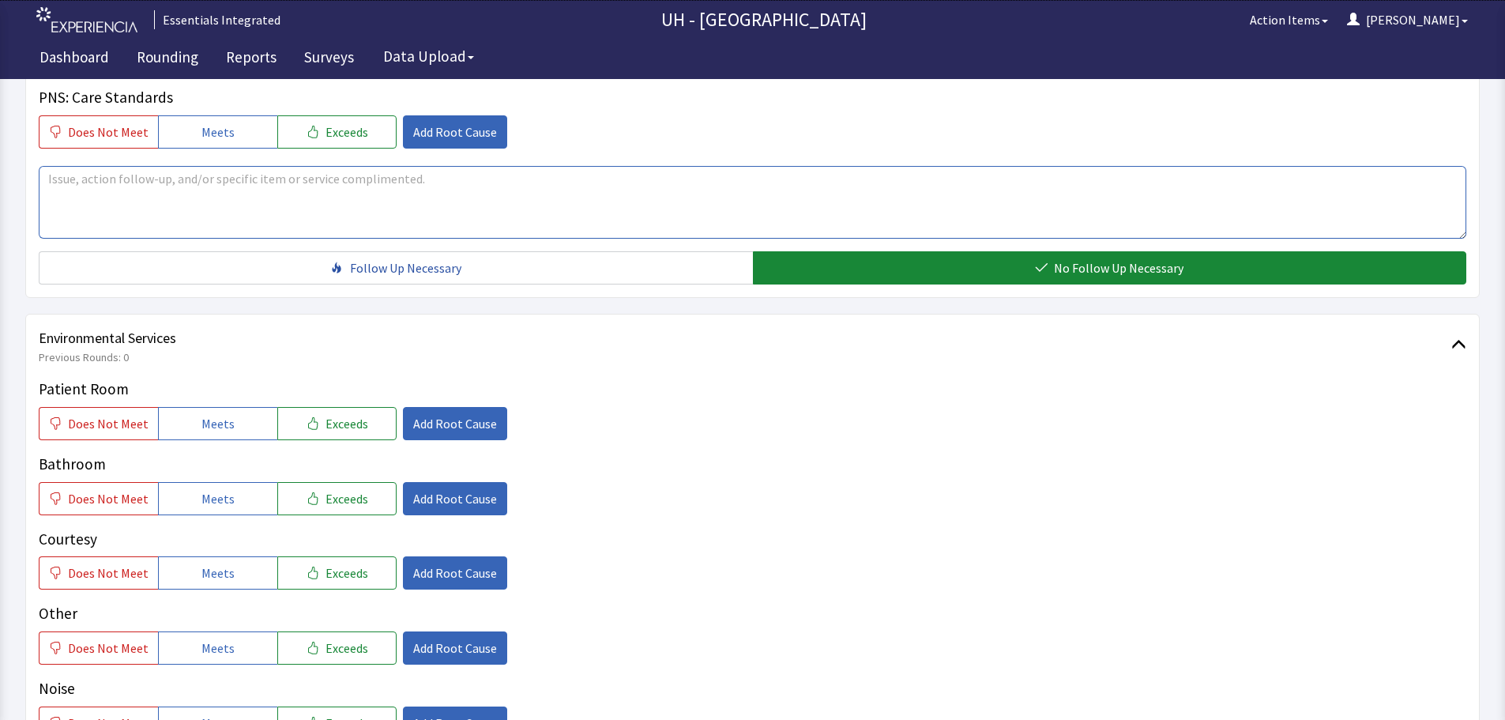
click at [310, 205] on textarea at bounding box center [752, 202] width 1427 height 73
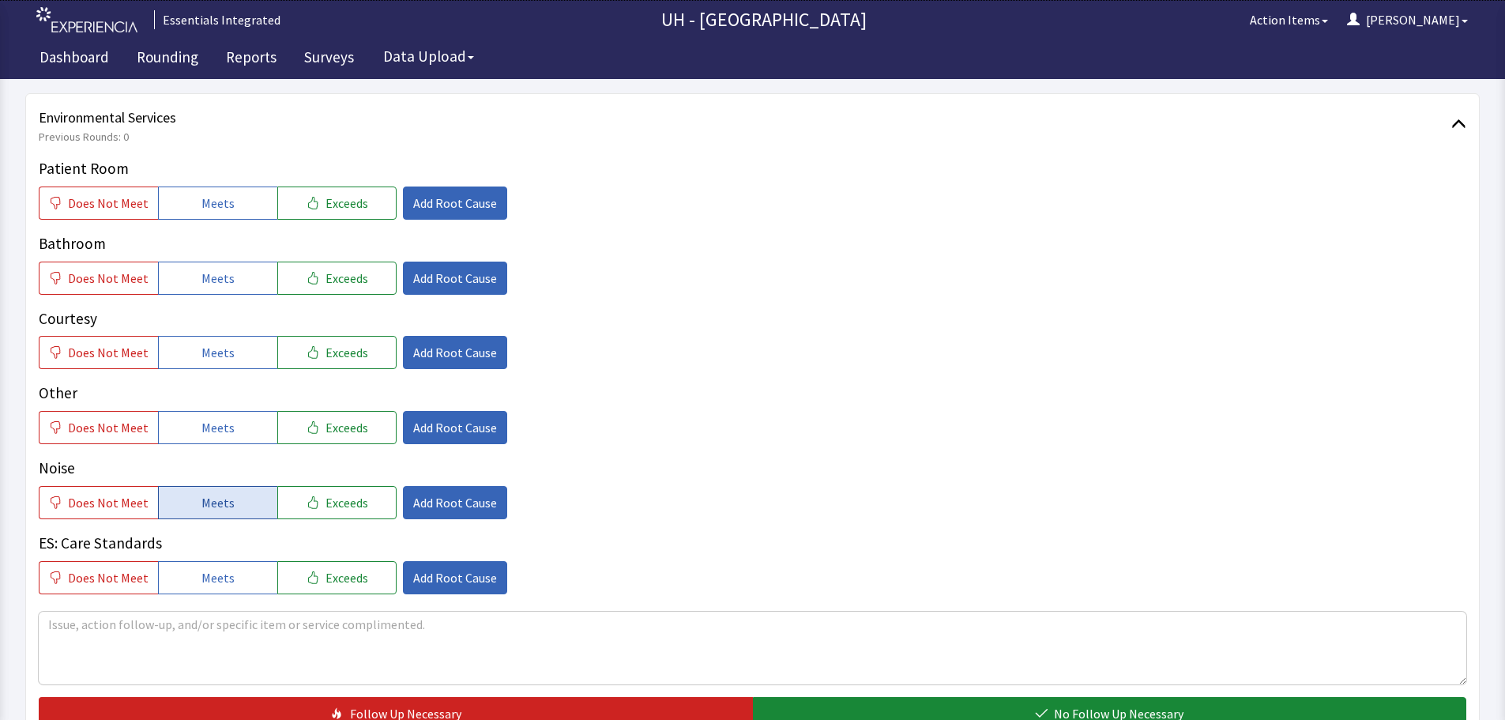
scroll to position [1422, 0]
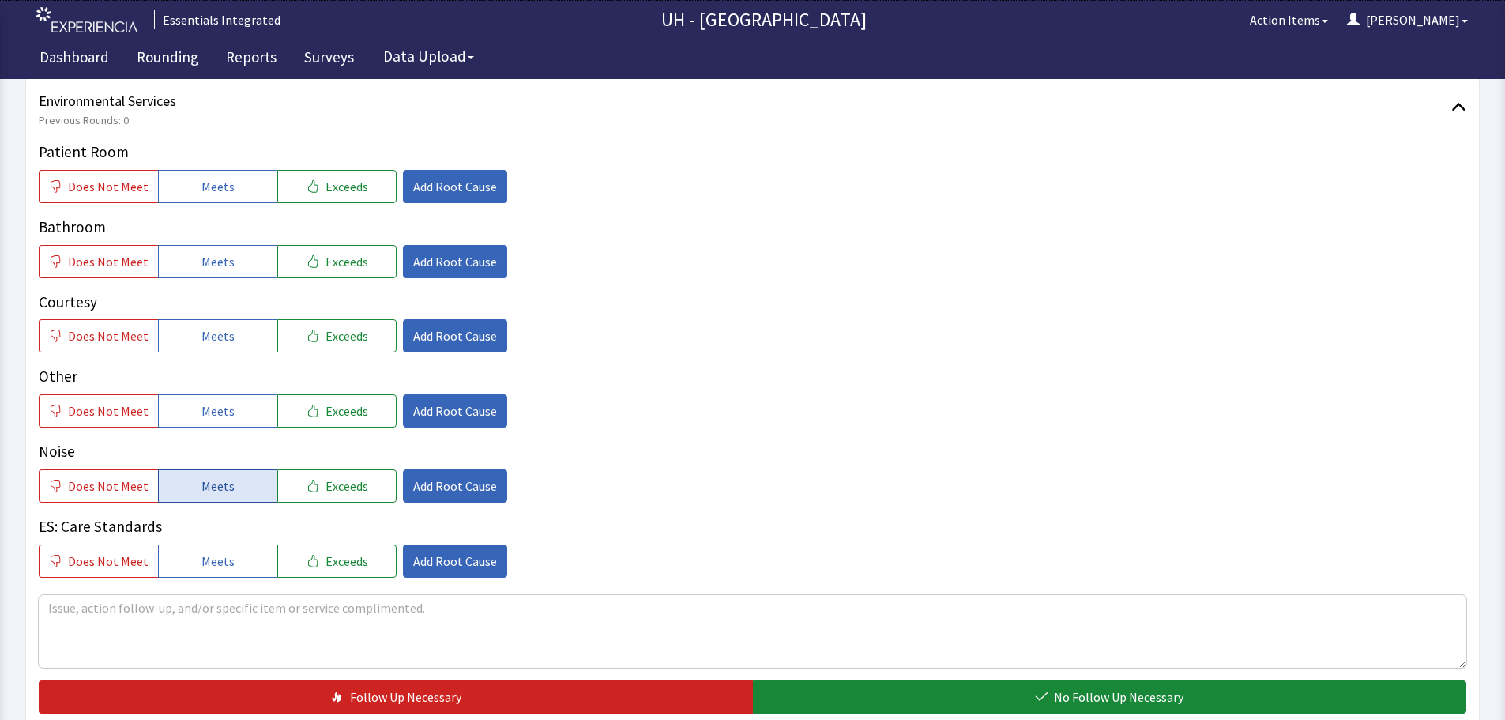
type textarea "Patient had no issues reported."
click at [207, 495] on button "Meets" at bounding box center [217, 485] width 119 height 33
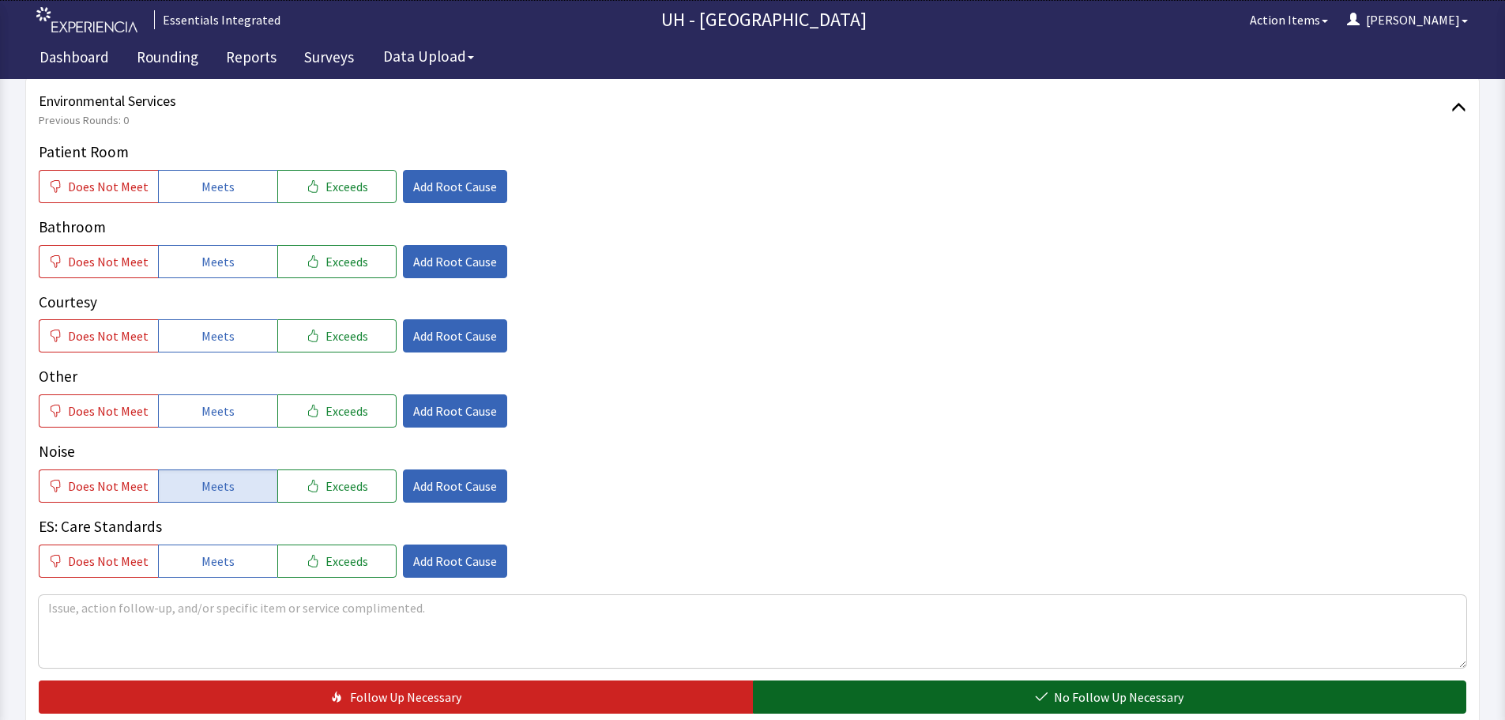
click at [832, 702] on button "No Follow Up Necessary" at bounding box center [1110, 696] width 714 height 33
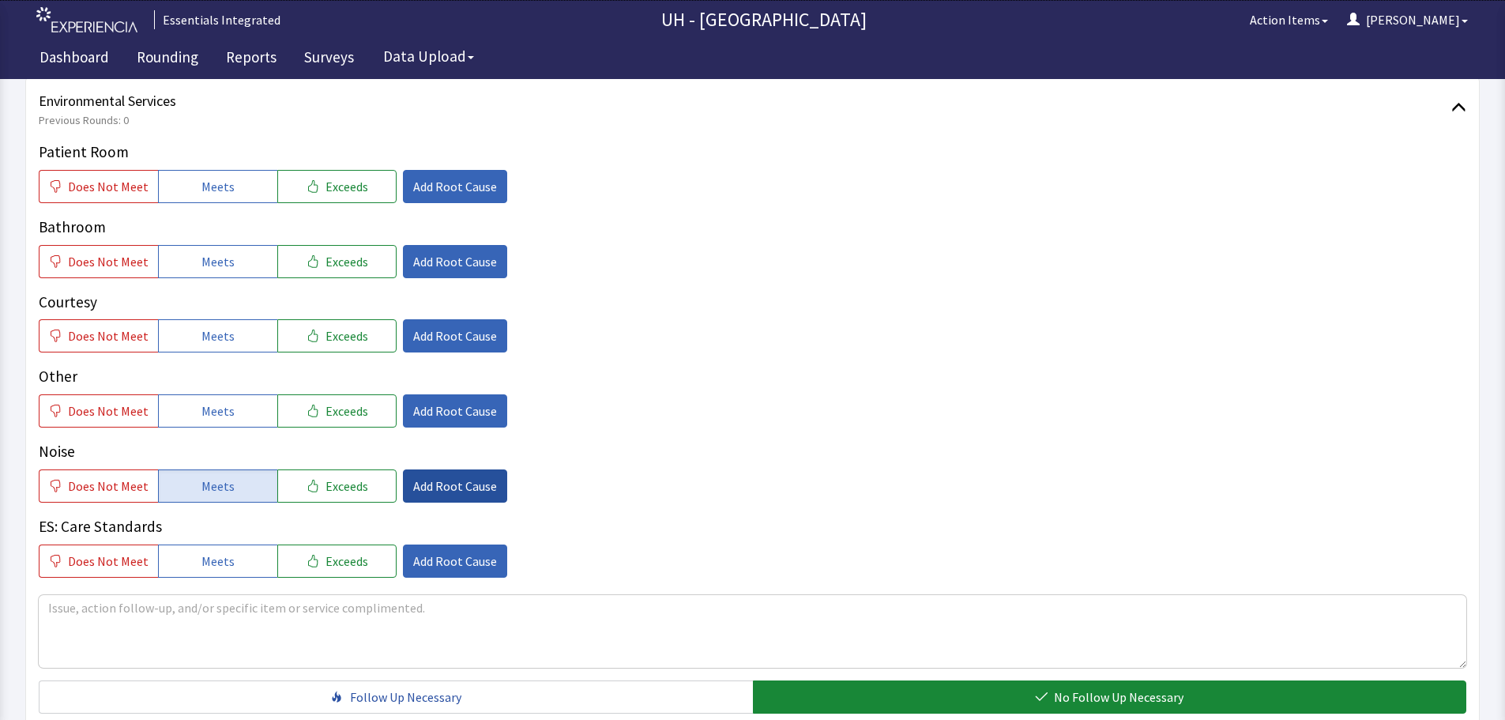
click at [459, 487] on span "Add Root Cause" at bounding box center [455, 485] width 84 height 19
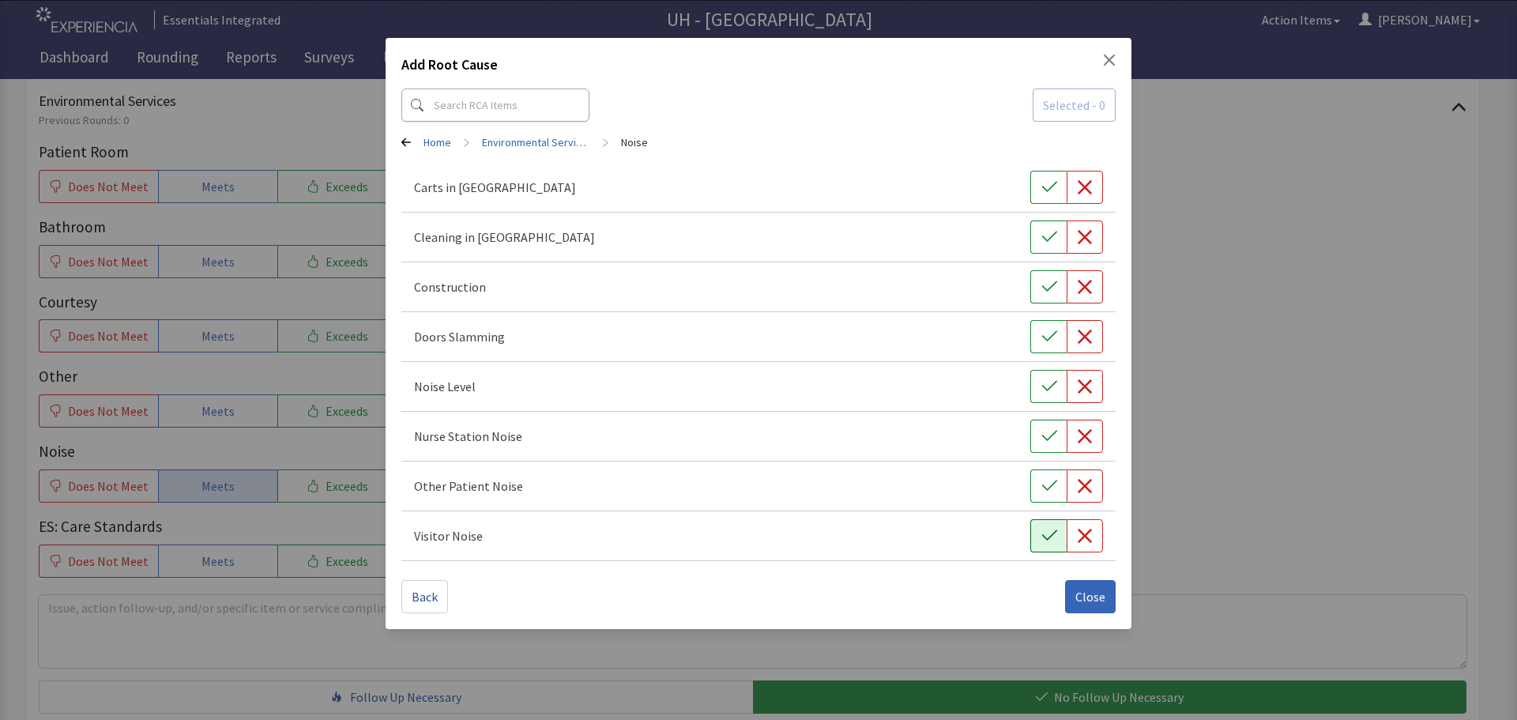
click at [1045, 535] on icon "button" at bounding box center [1049, 536] width 16 height 16
click at [1042, 488] on icon "button" at bounding box center [1049, 486] width 16 height 16
click at [1049, 449] on button "button" at bounding box center [1048, 435] width 36 height 33
click at [1057, 389] on button "button" at bounding box center [1048, 386] width 36 height 33
click at [1087, 592] on span "Close" at bounding box center [1090, 596] width 30 height 19
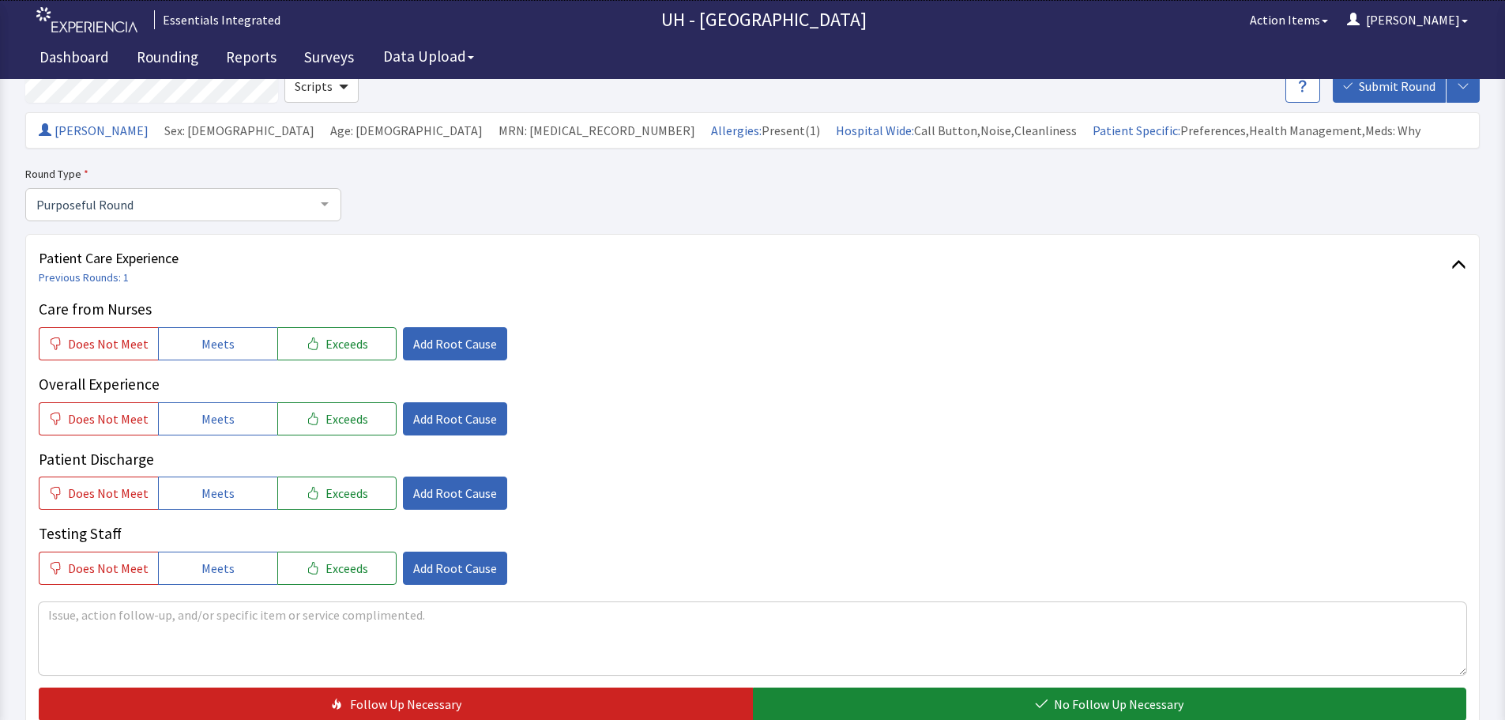
scroll to position [0, 0]
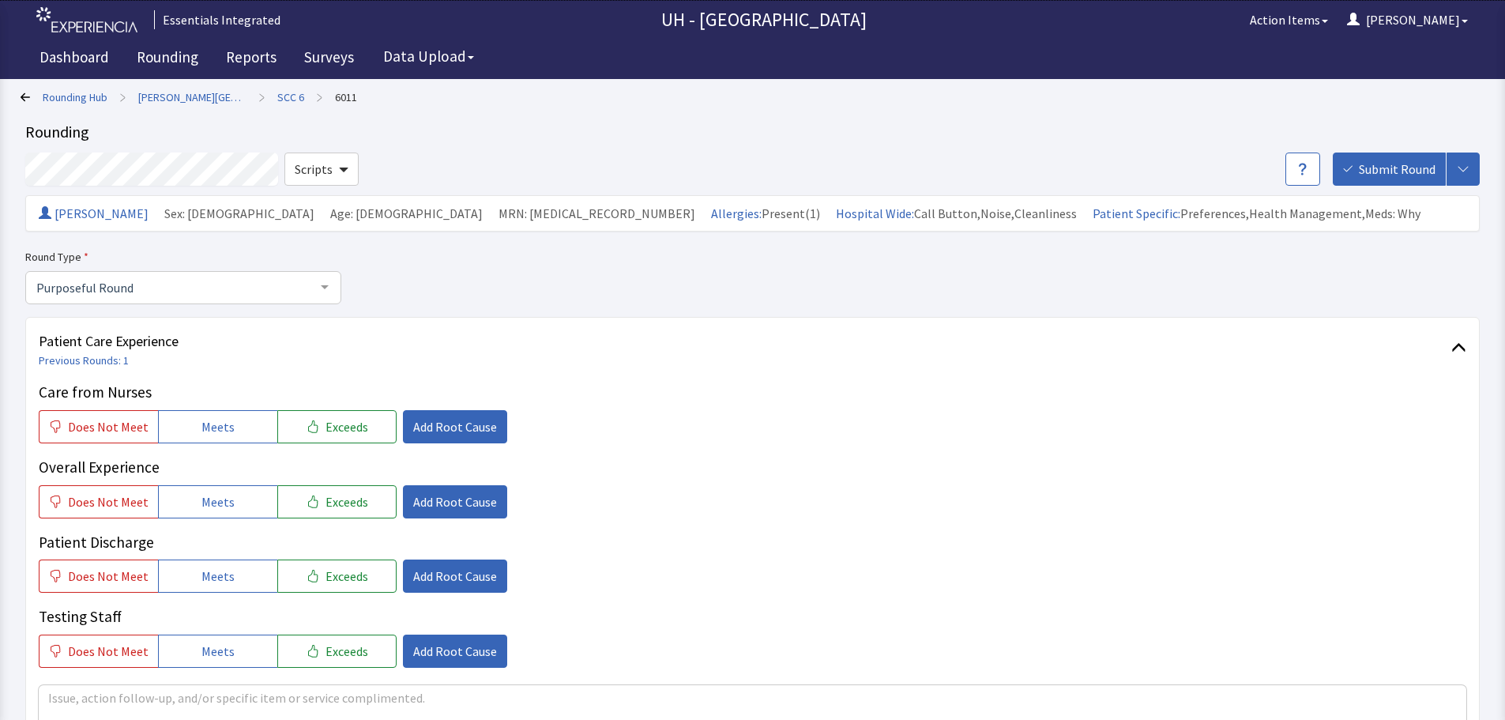
drag, startPoint x: 1404, startPoint y: 164, endPoint x: 1390, endPoint y: 170, distance: 14.5
click at [1404, 165] on span "Submit Round" at bounding box center [1397, 169] width 77 height 19
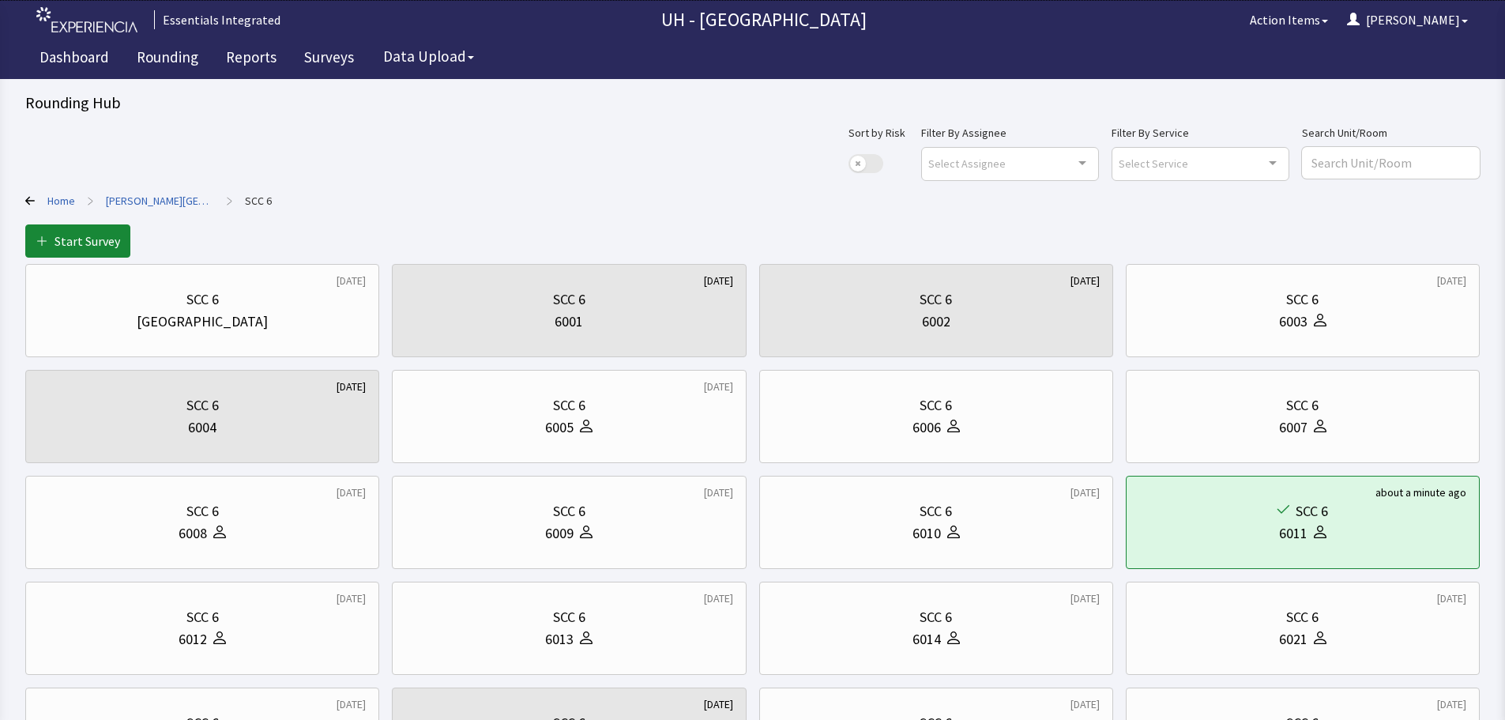
click at [114, 199] on link "[PERSON_NAME][GEOGRAPHIC_DATA]" at bounding box center [160, 201] width 108 height 16
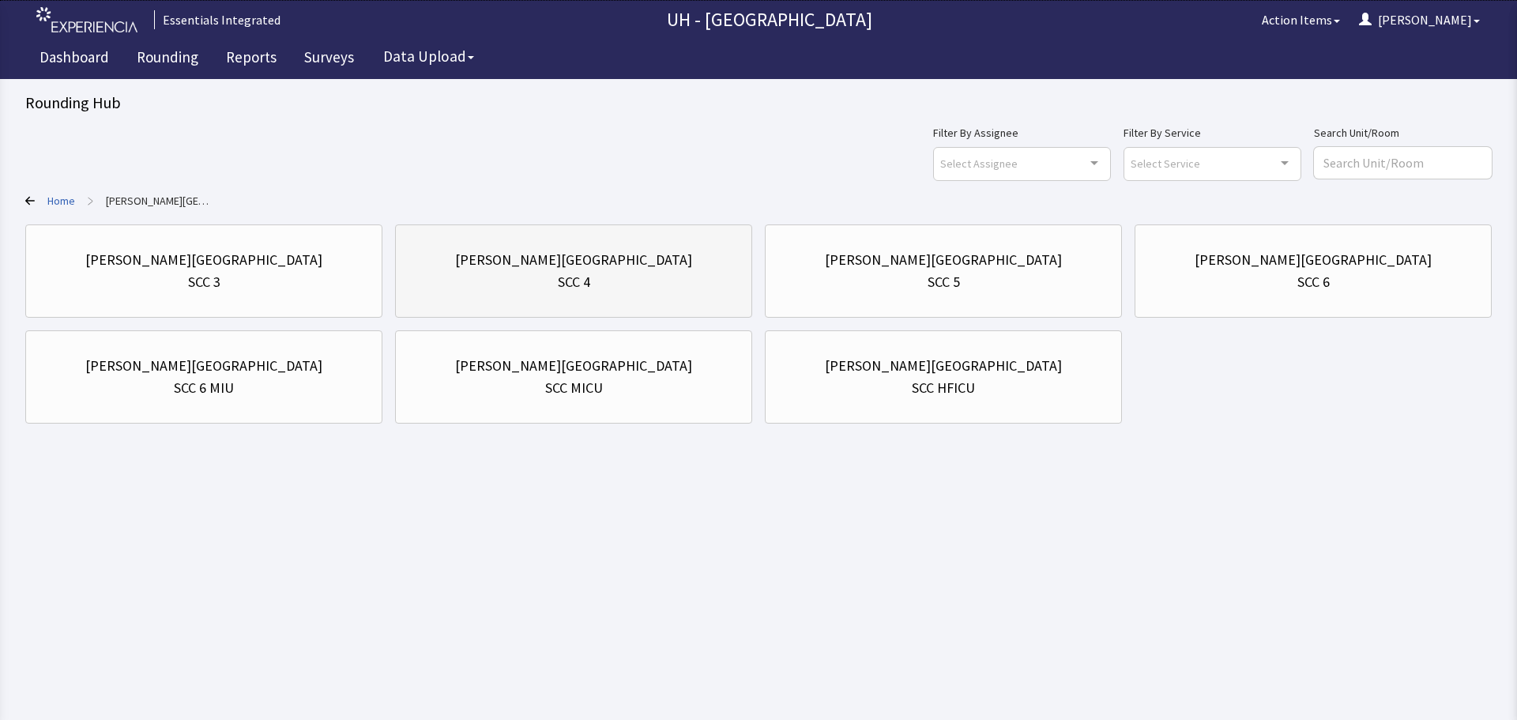
click at [626, 273] on div "SCC 4" at bounding box center [573, 282] width 330 height 22
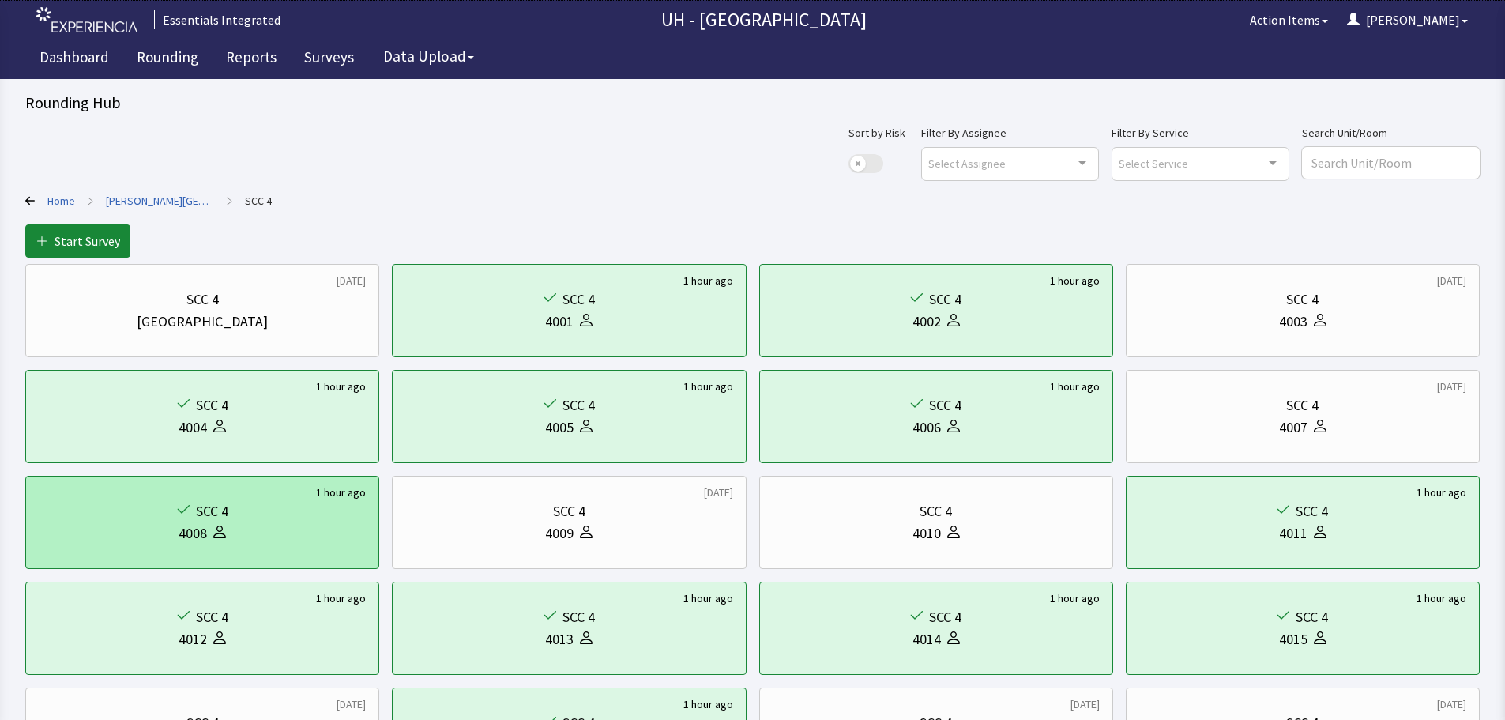
click at [303, 525] on div "4008" at bounding box center [202, 533] width 327 height 22
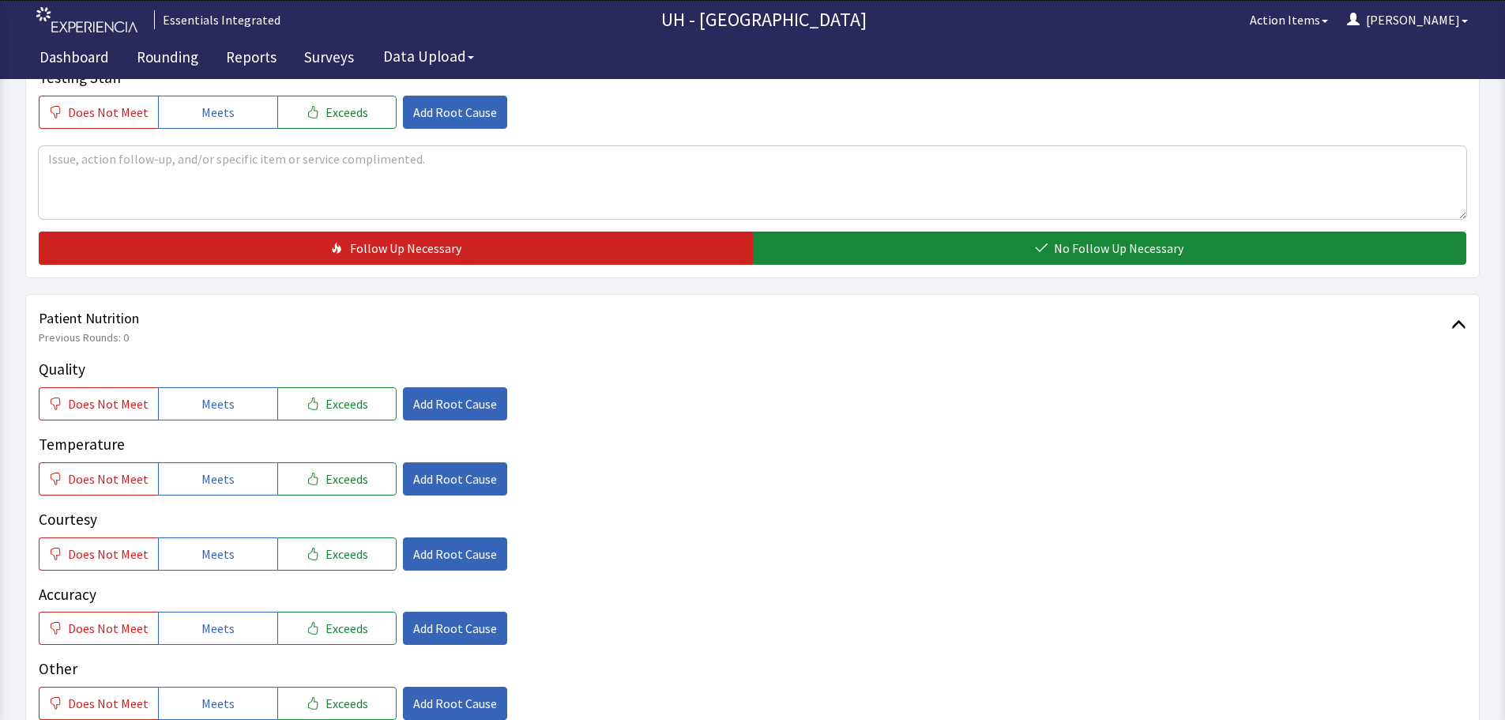
scroll to position [711, 0]
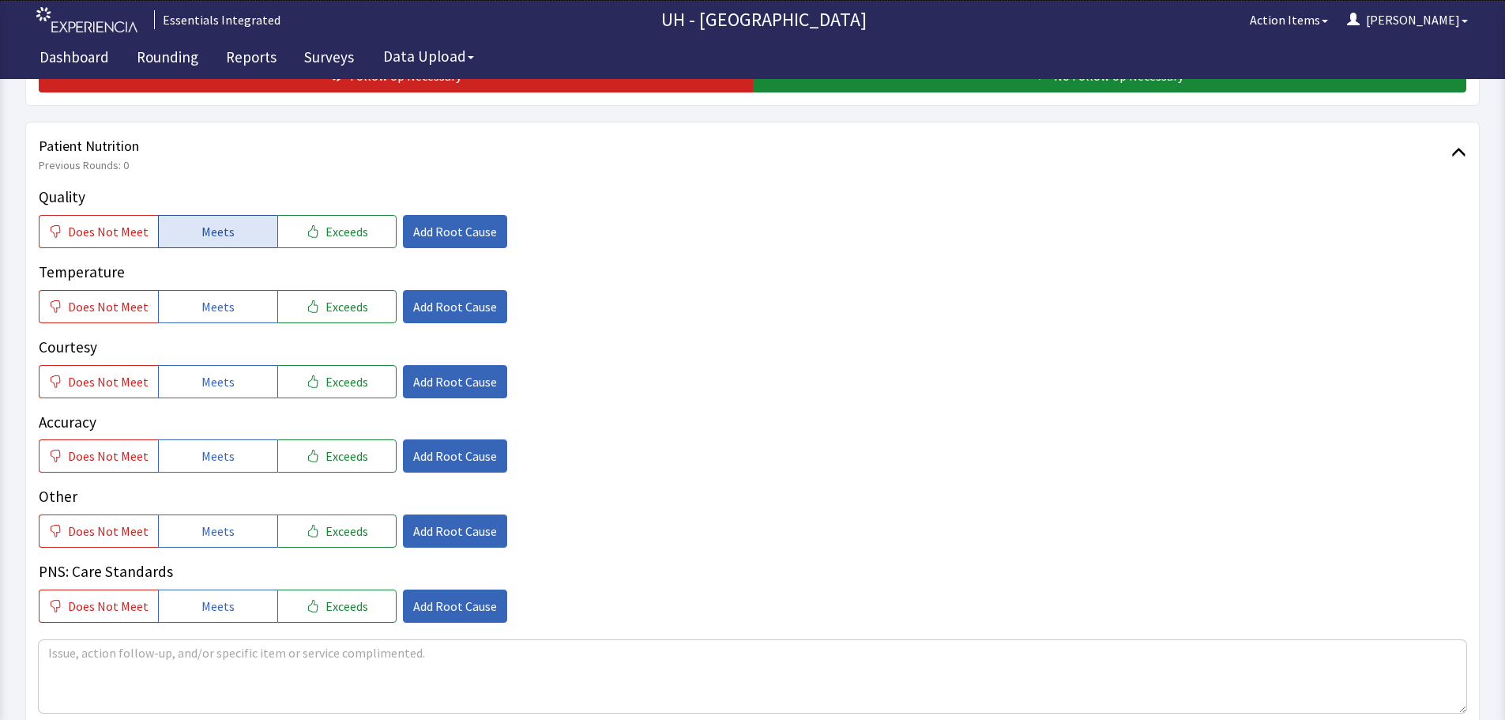
click at [211, 228] on span "Meets" at bounding box center [217, 231] width 33 height 19
click at [218, 307] on span "Meets" at bounding box center [217, 306] width 33 height 19
drag, startPoint x: 225, startPoint y: 371, endPoint x: 227, endPoint y: 427, distance: 55.3
click at [226, 372] on span "Meets" at bounding box center [217, 381] width 33 height 19
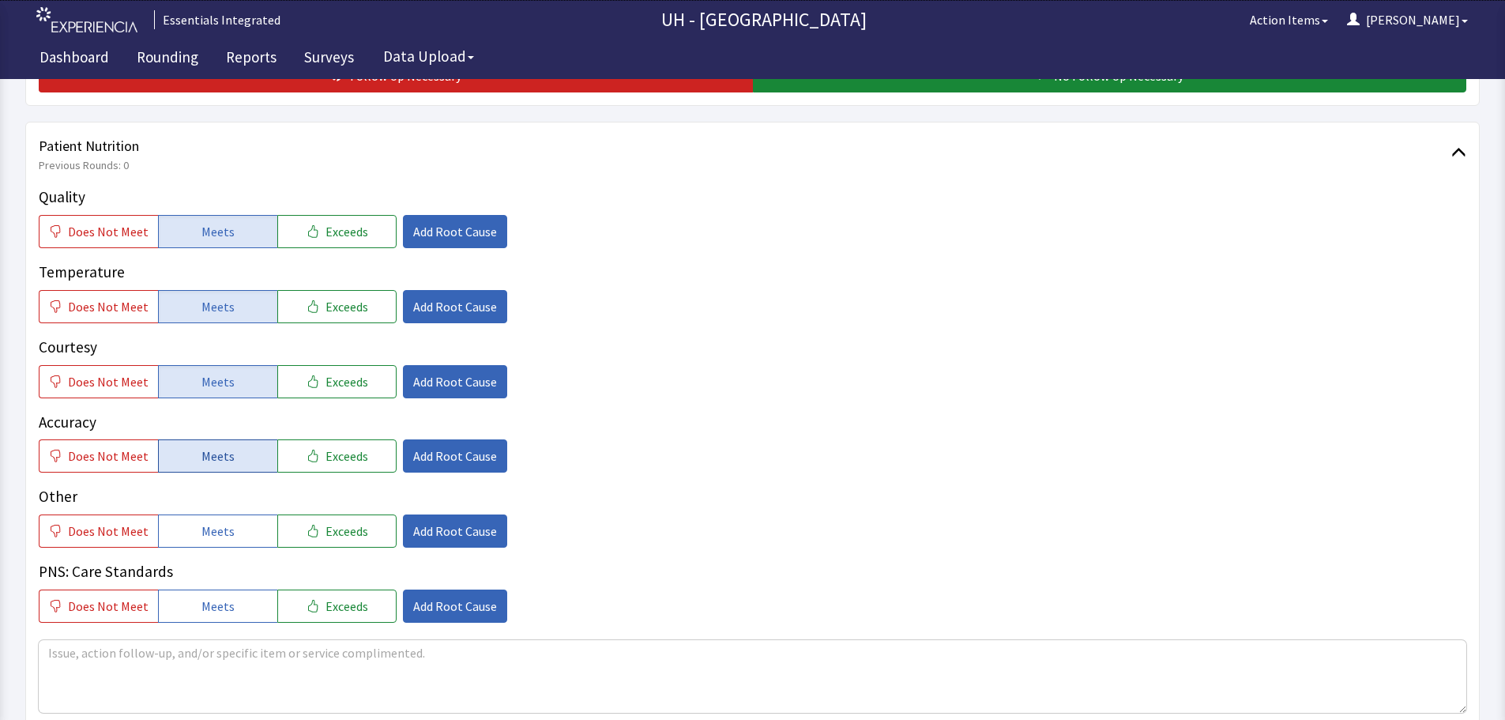
click at [227, 454] on span "Meets" at bounding box center [217, 455] width 33 height 19
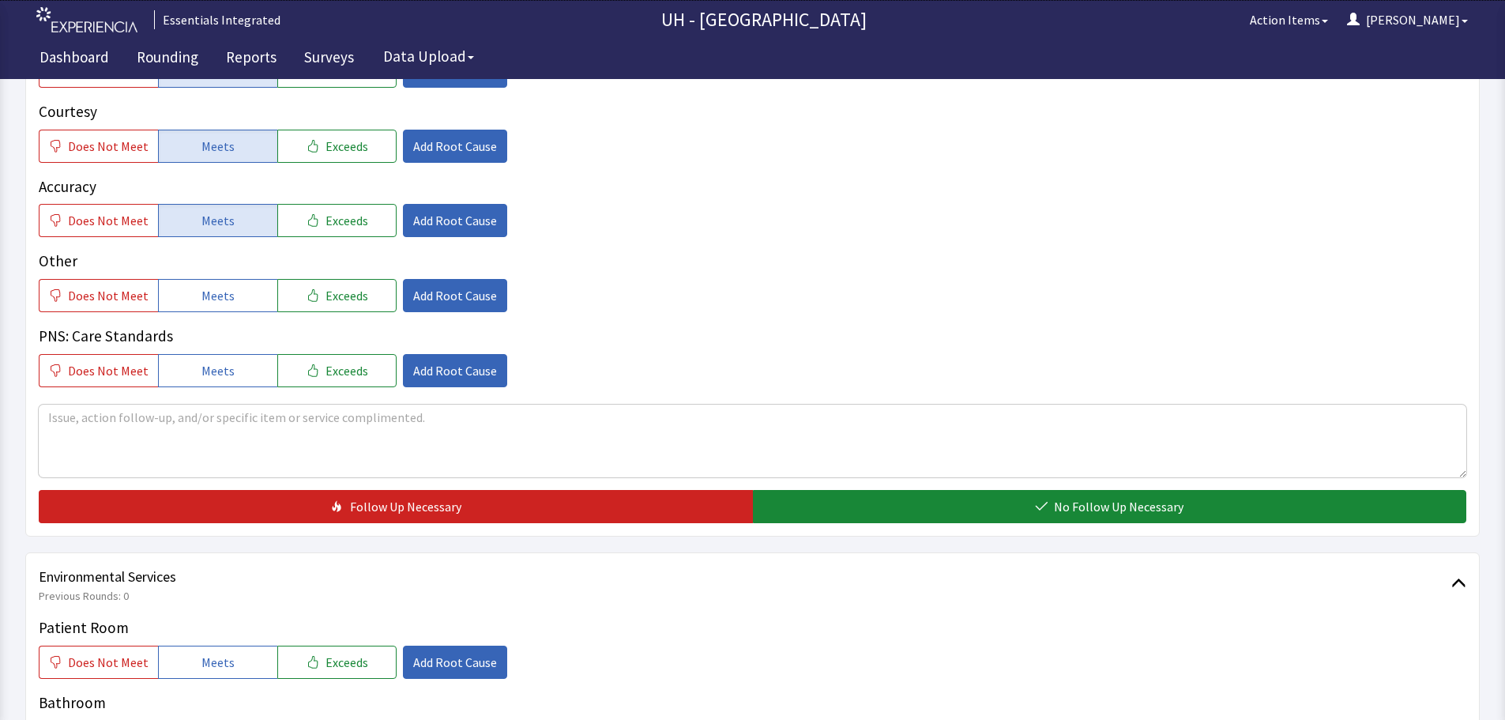
scroll to position [948, 0]
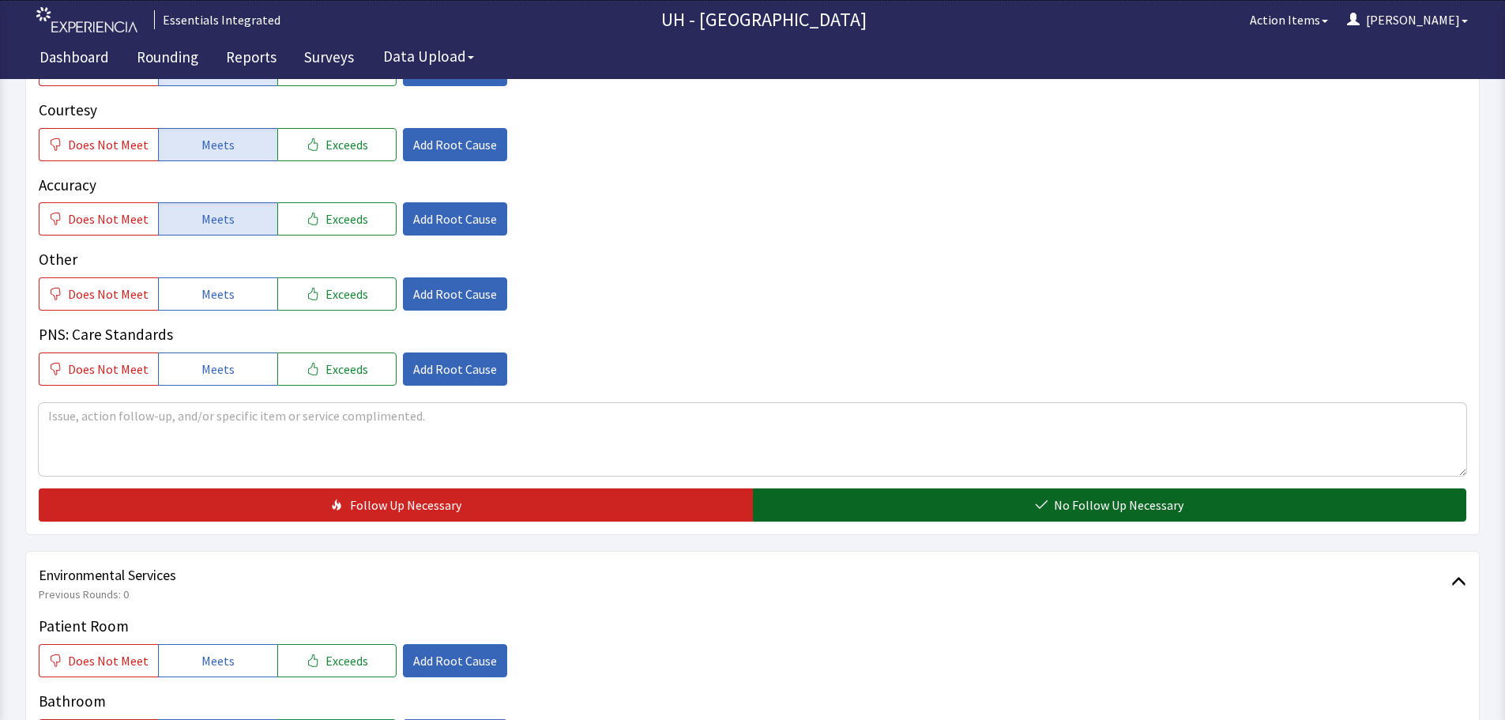
click at [935, 496] on button "No Follow Up Necessary" at bounding box center [1110, 504] width 714 height 33
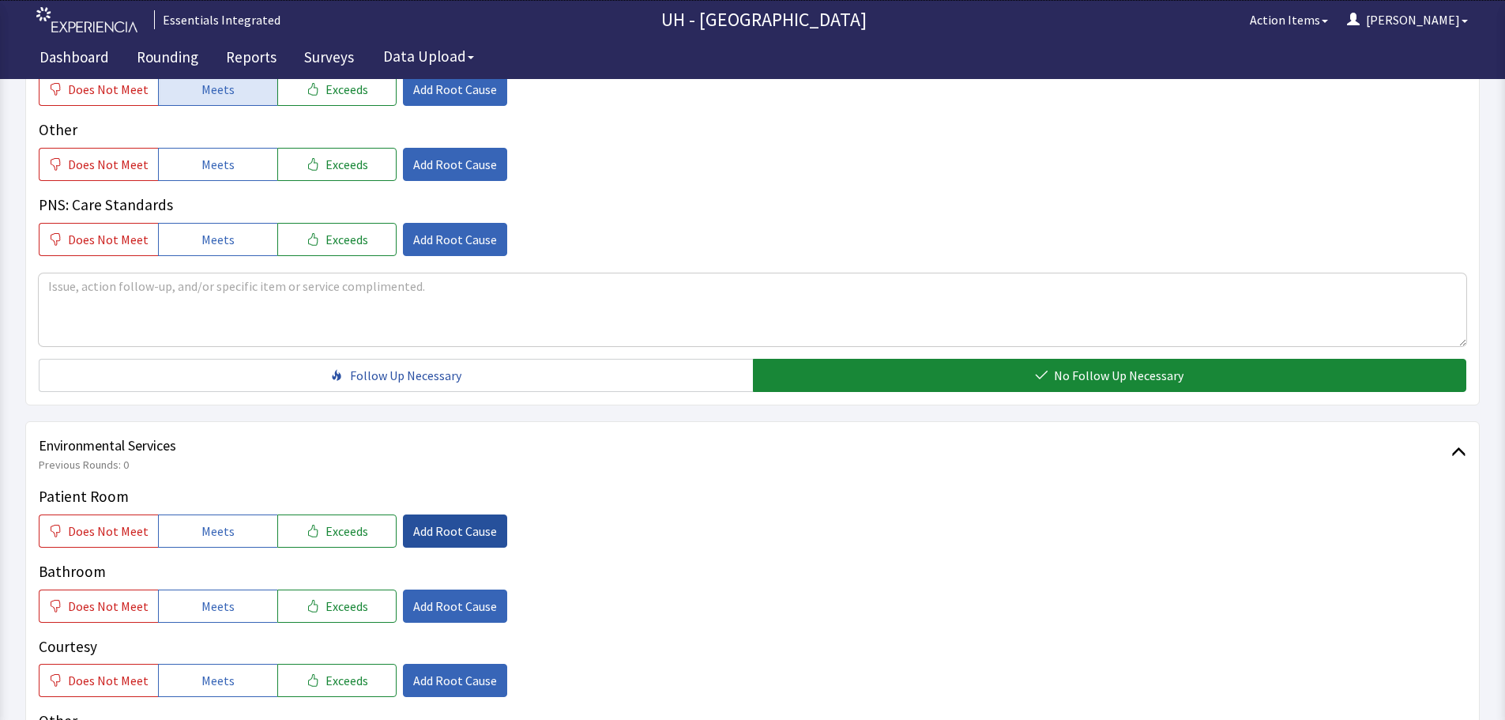
scroll to position [1106, 0]
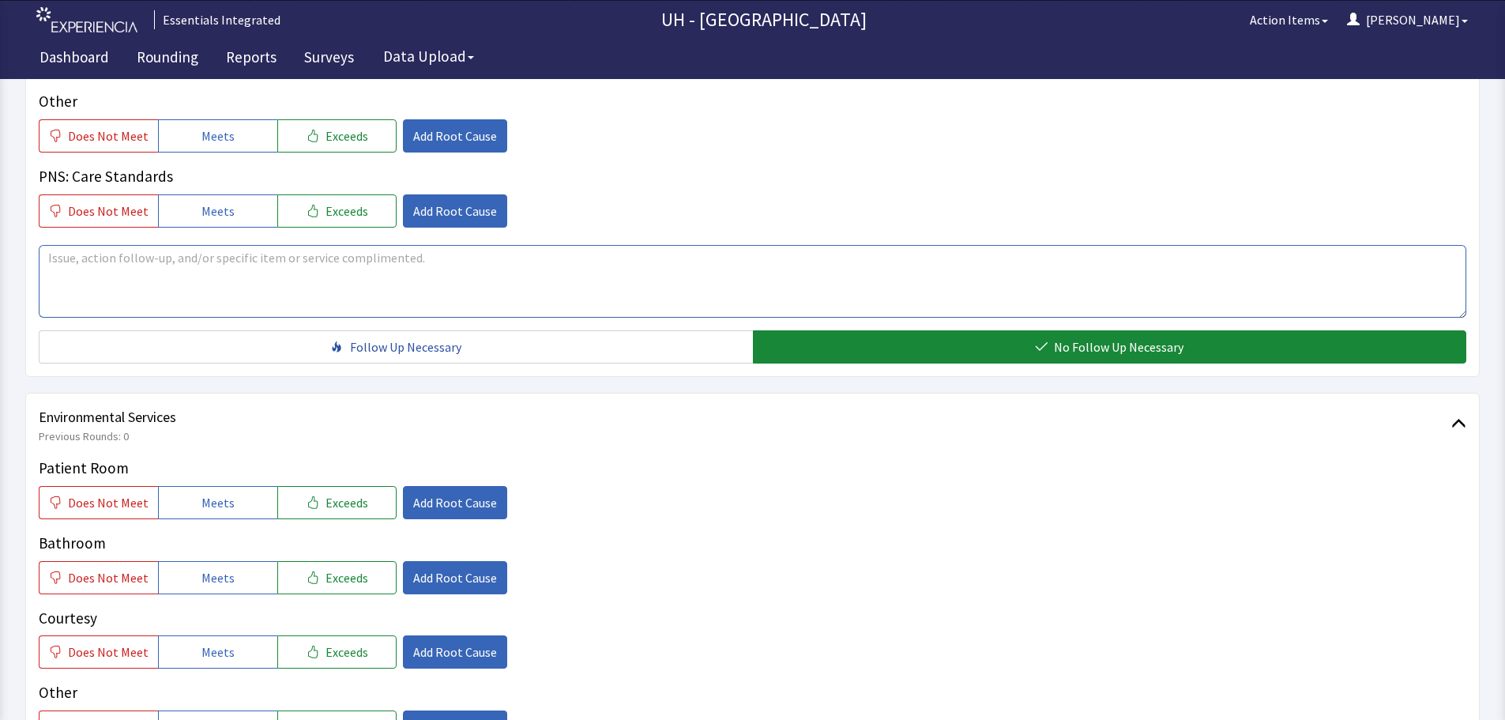
click at [385, 265] on textarea at bounding box center [752, 281] width 1427 height 73
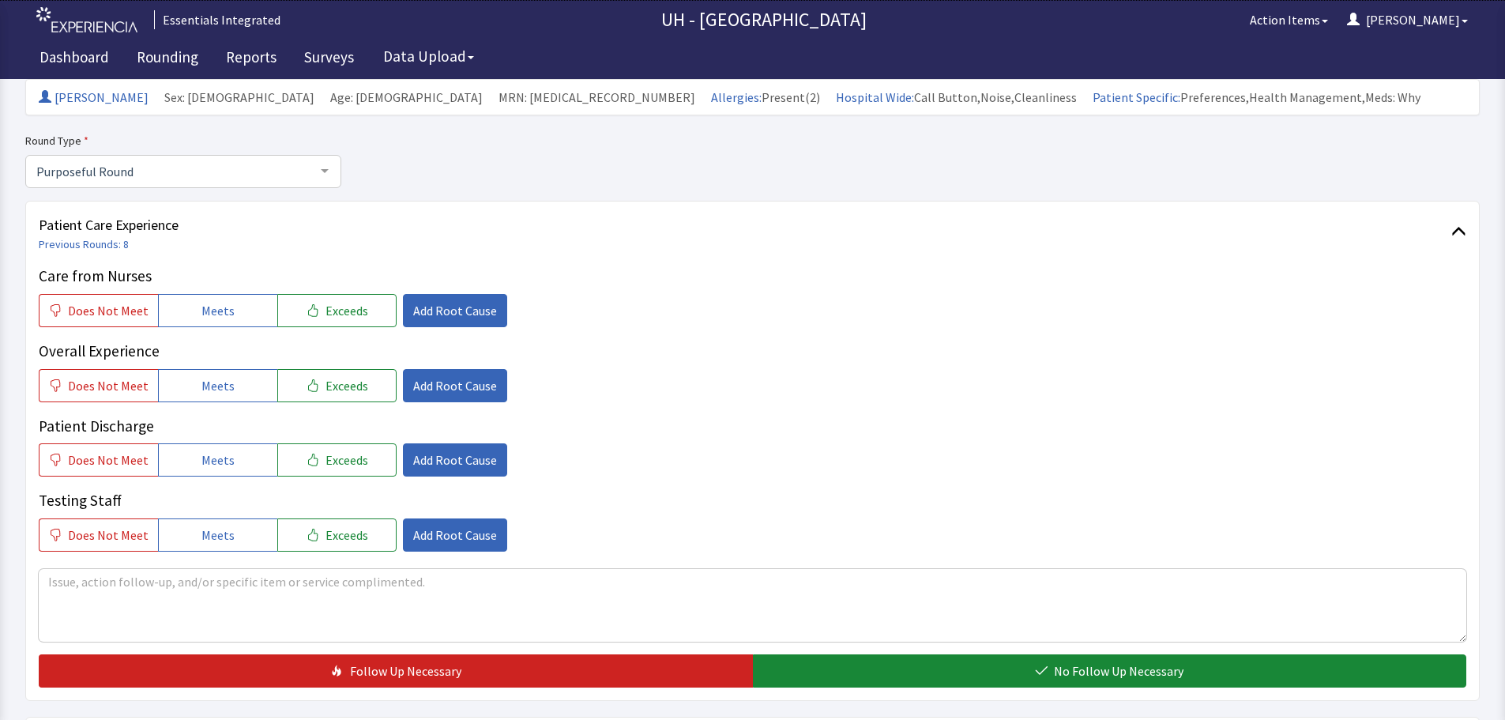
scroll to position [0, 0]
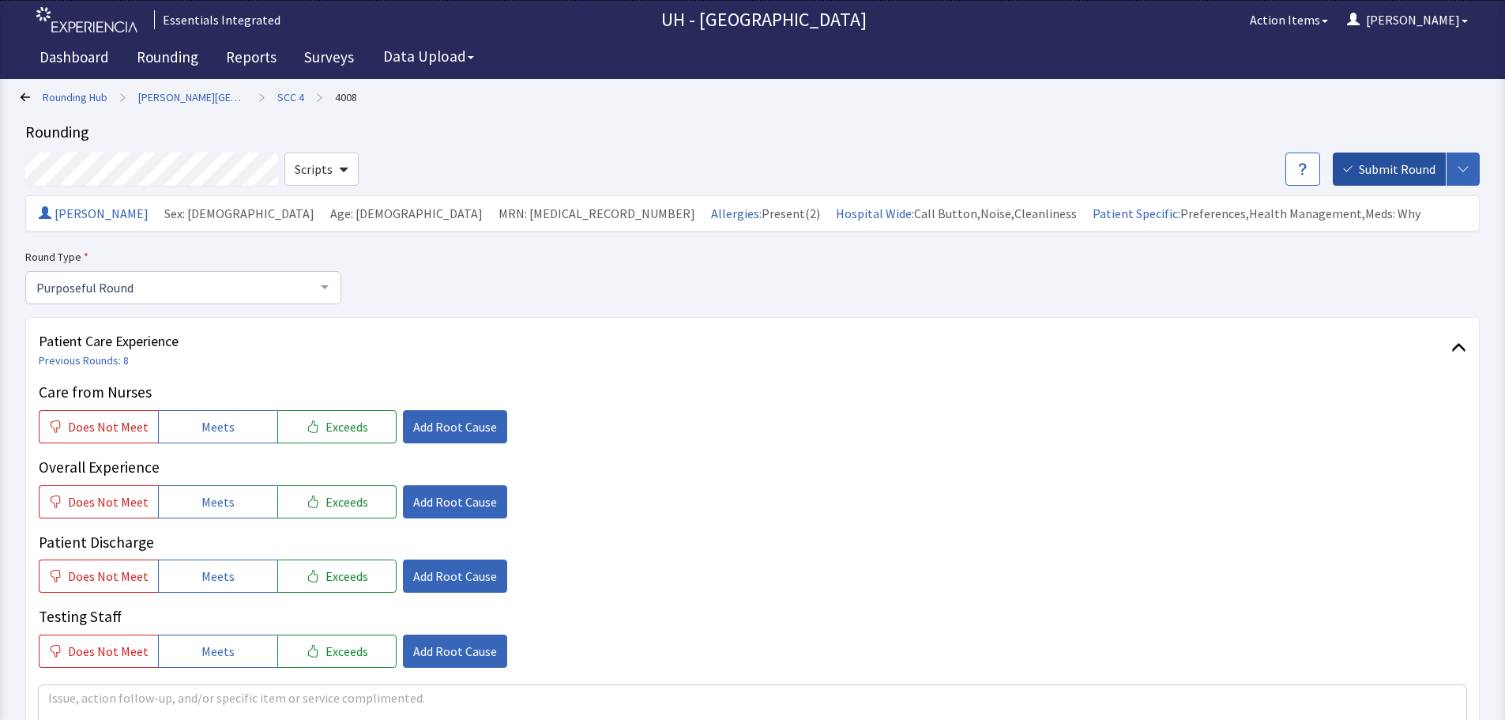
type textarea "No issues at this time."
drag, startPoint x: 1384, startPoint y: 175, endPoint x: 1375, endPoint y: 166, distance: 12.9
click at [1385, 174] on span "Submit Round" at bounding box center [1397, 169] width 77 height 19
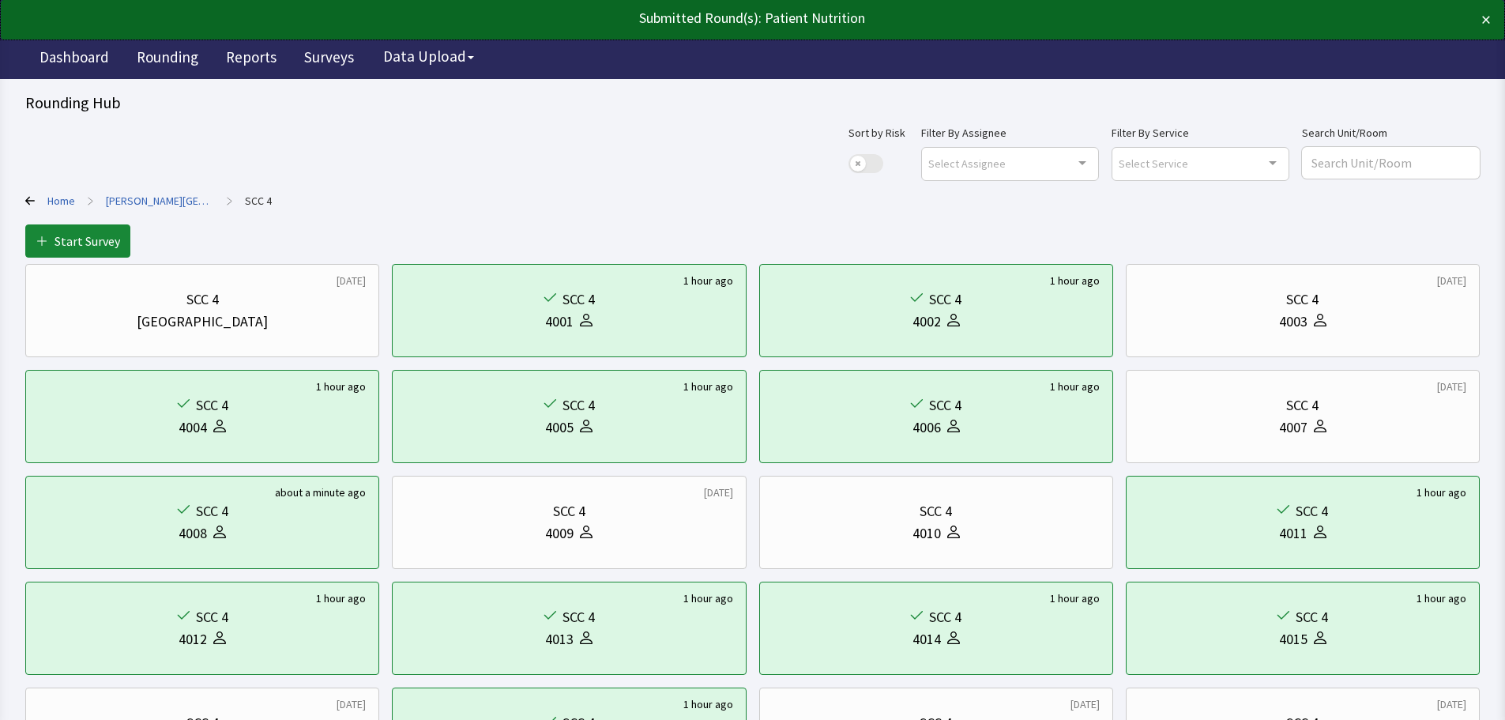
click at [62, 197] on link "Home" at bounding box center [61, 201] width 28 height 16
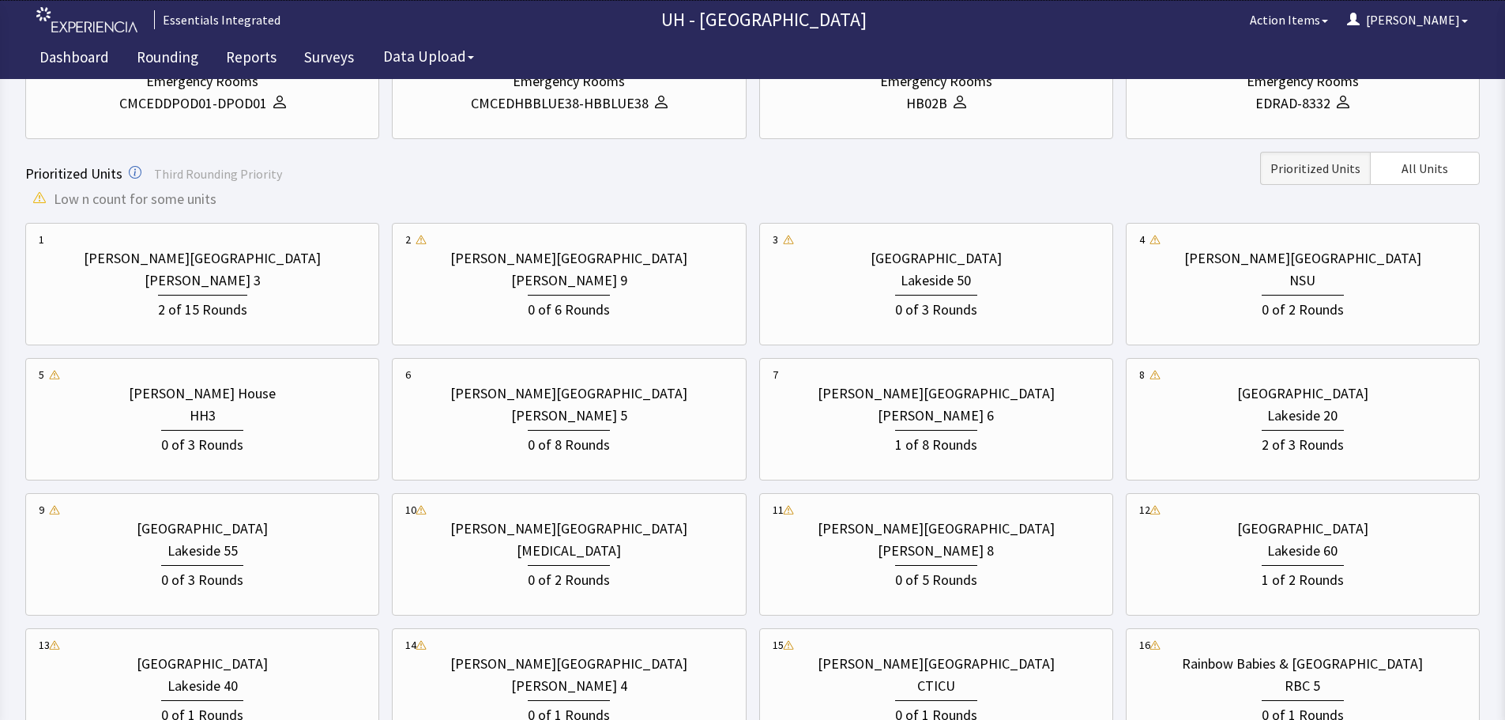
scroll to position [395, 0]
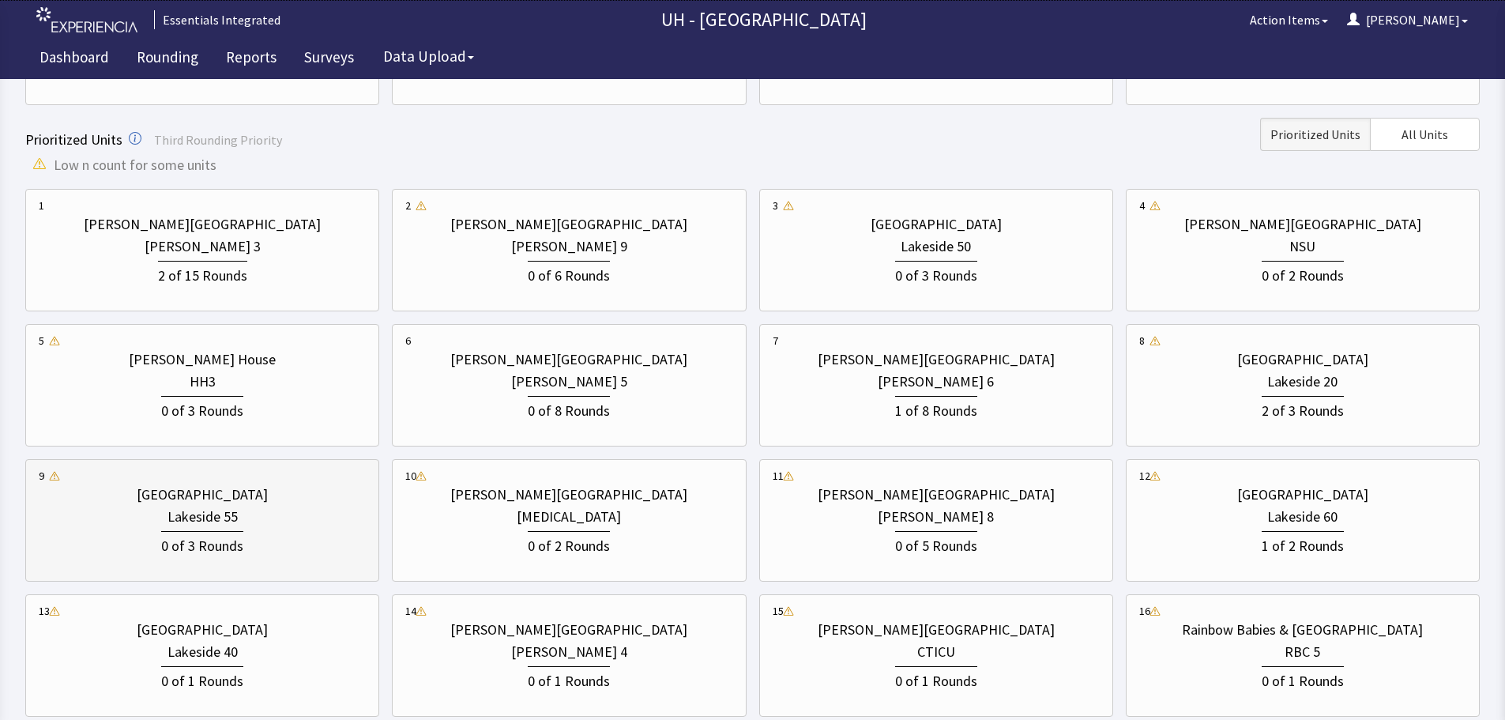
click at [276, 547] on div "0 of 3 Rounds" at bounding box center [202, 542] width 327 height 29
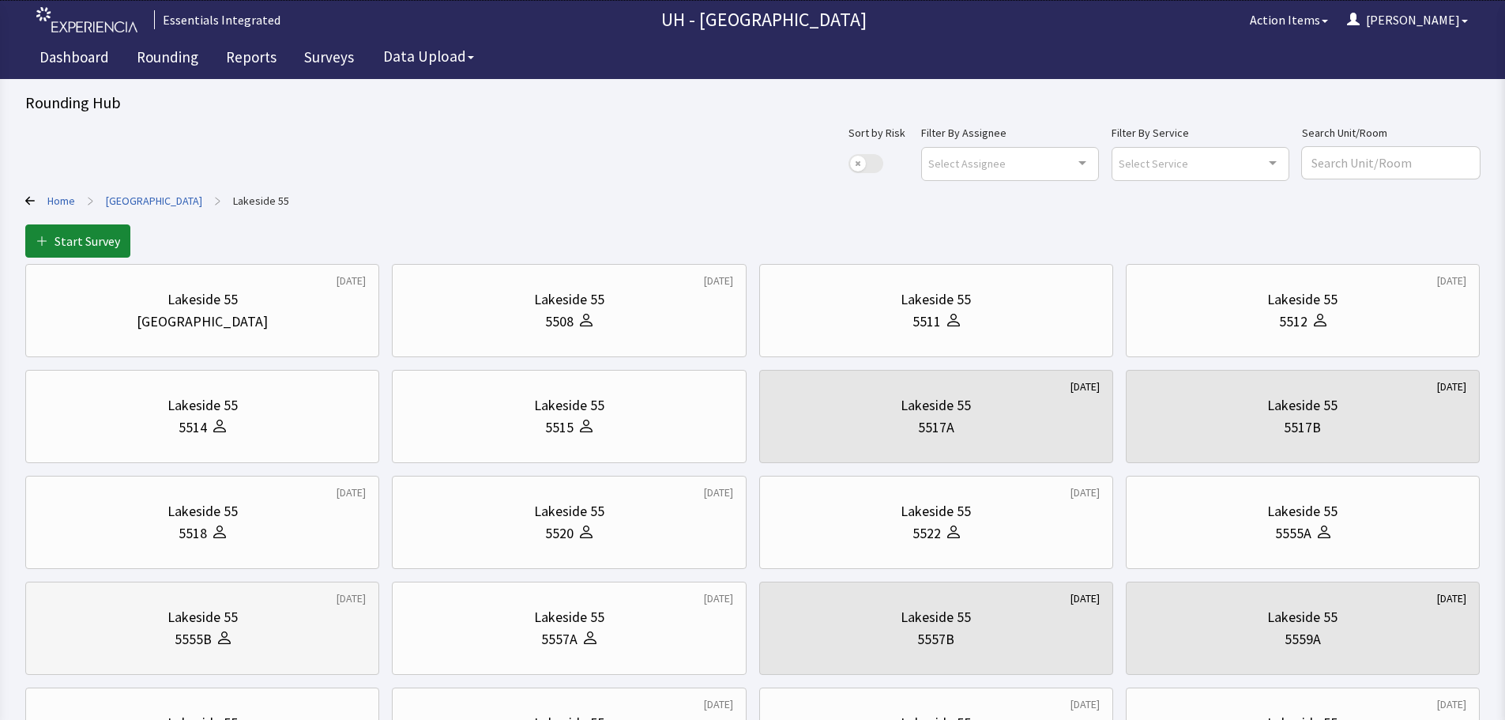
click at [272, 636] on div "5555B" at bounding box center [202, 639] width 327 height 22
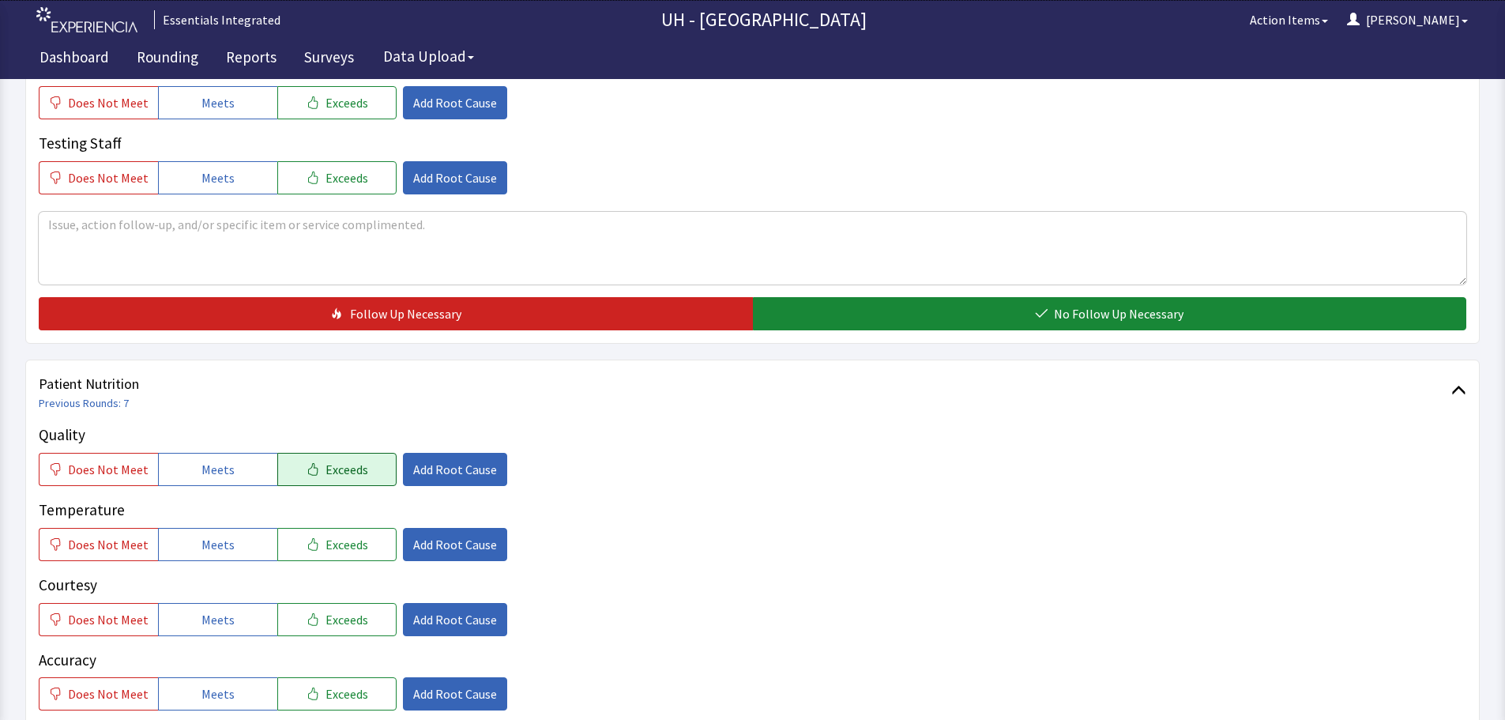
scroll to position [474, 0]
click at [205, 461] on span "Meets" at bounding box center [217, 468] width 33 height 19
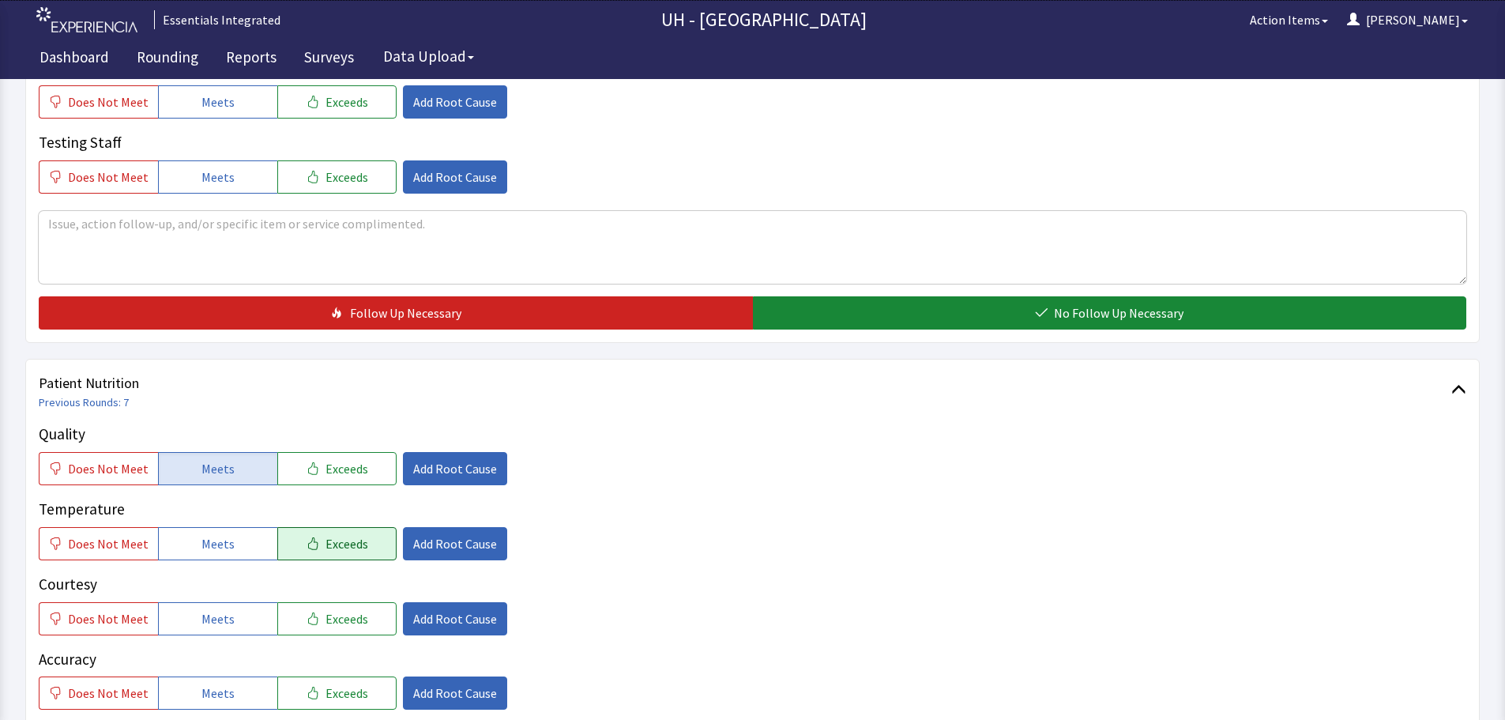
click at [335, 544] on span "Exceeds" at bounding box center [346, 543] width 43 height 19
click at [233, 619] on button "Meets" at bounding box center [217, 618] width 119 height 33
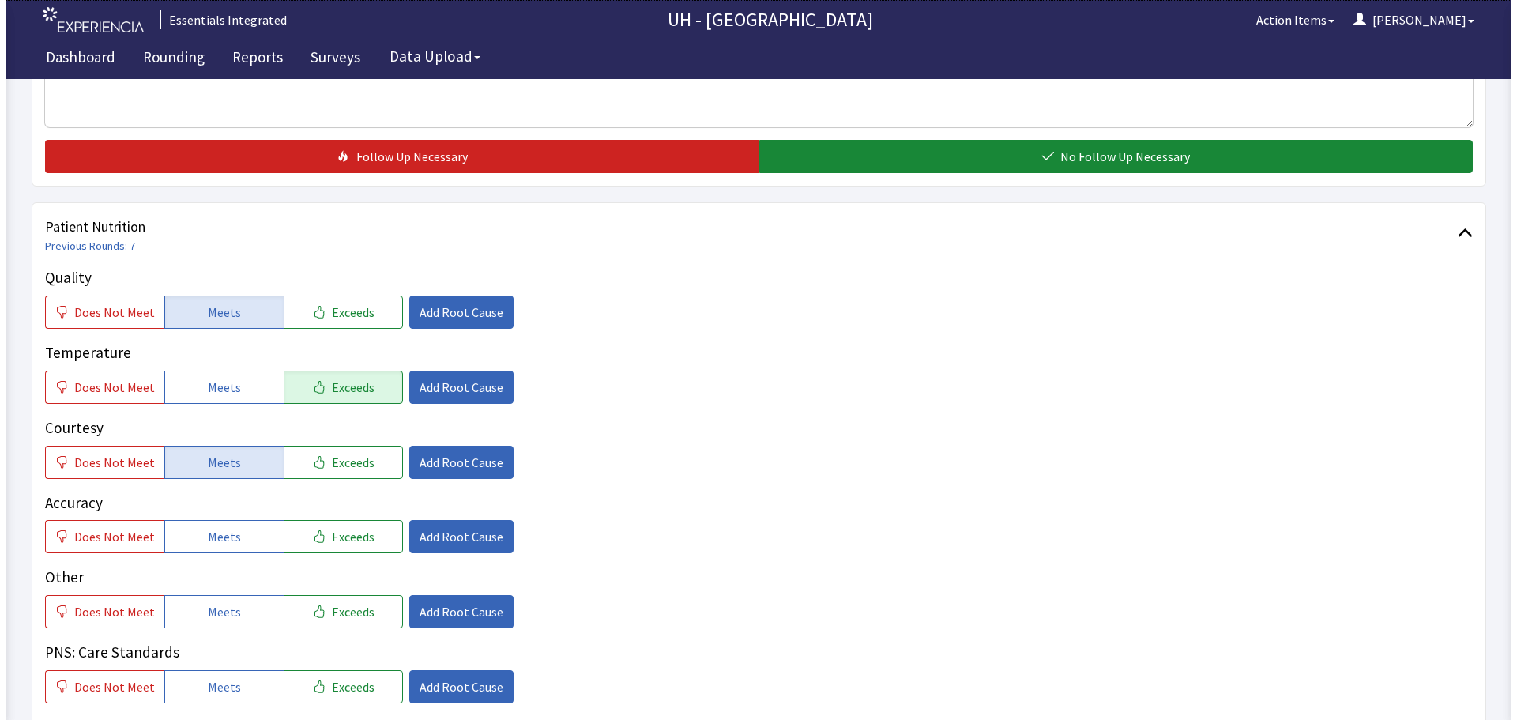
scroll to position [632, 0]
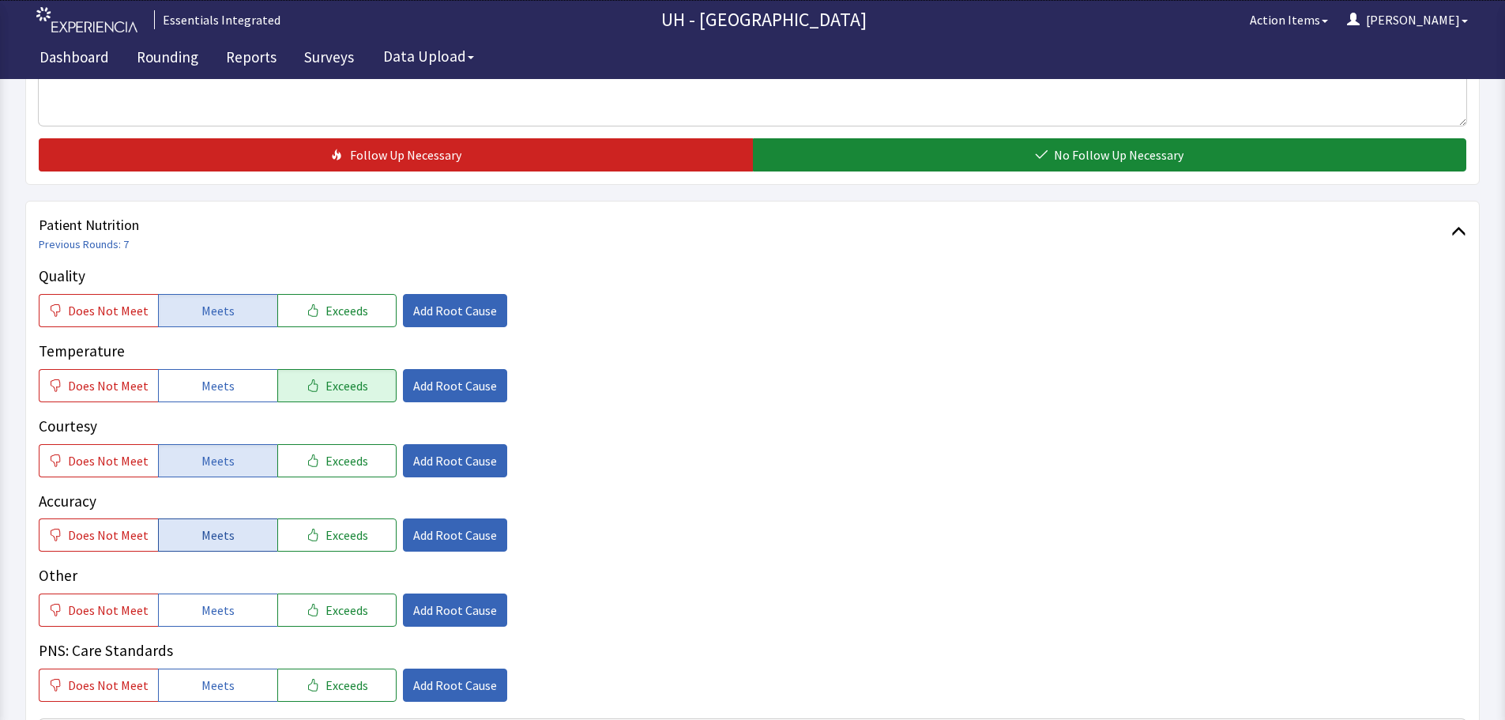
drag, startPoint x: 242, startPoint y: 540, endPoint x: 284, endPoint y: 523, distance: 45.3
click at [243, 540] on button "Meets" at bounding box center [217, 534] width 119 height 33
click at [447, 451] on span "Add Root Cause" at bounding box center [455, 460] width 84 height 19
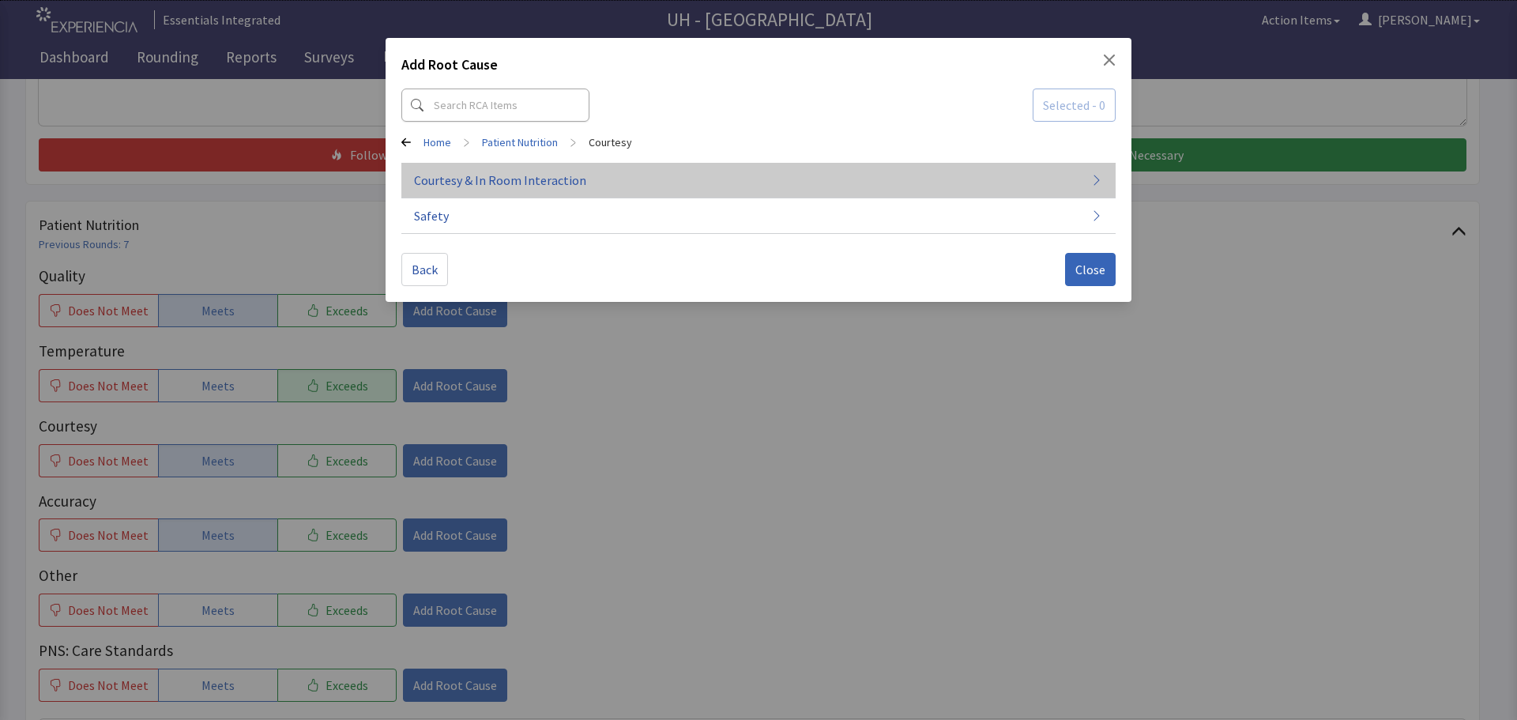
click at [589, 188] on button "Courtesy & In Room Interaction" at bounding box center [758, 181] width 714 height 36
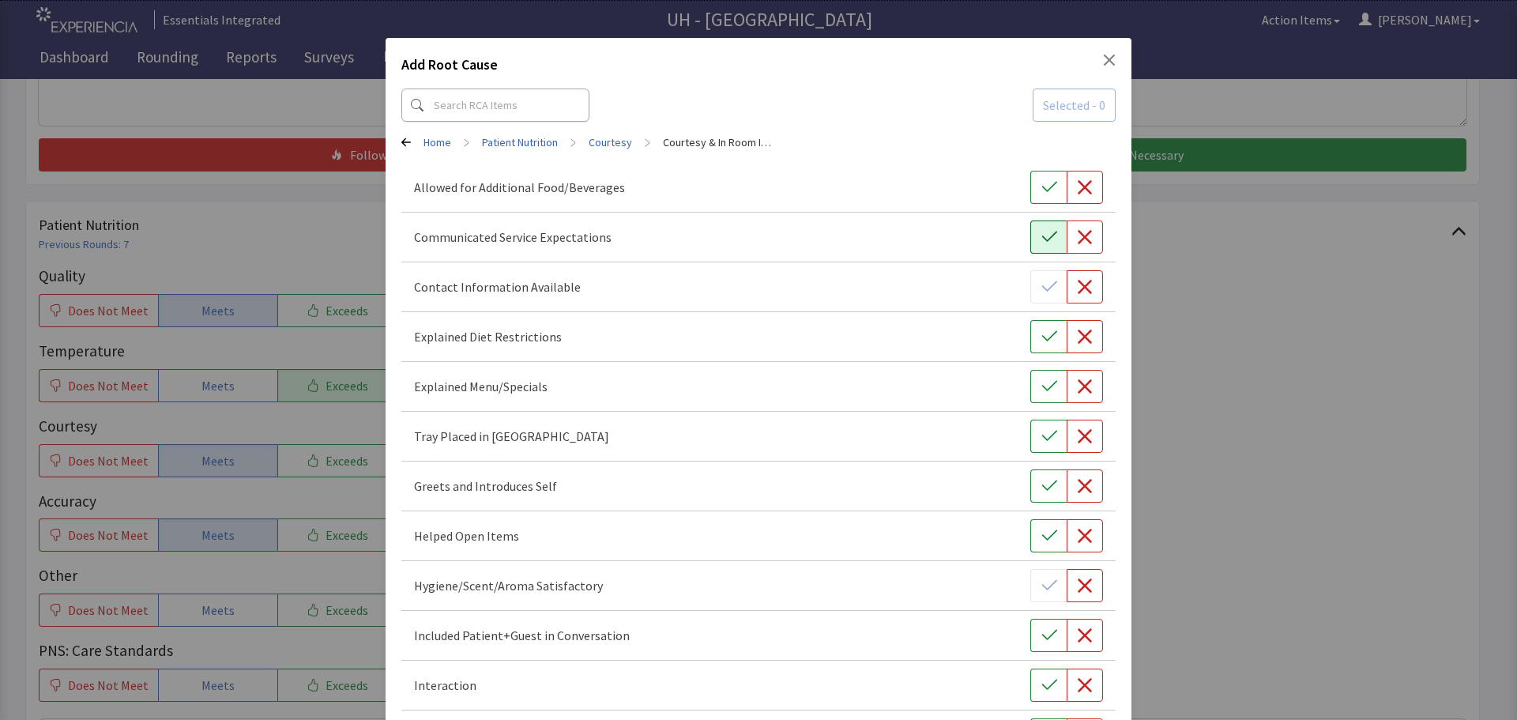
click at [1041, 237] on icon "button" at bounding box center [1049, 237] width 16 height 16
drag, startPoint x: 1035, startPoint y: 337, endPoint x: 1039, endPoint y: 346, distance: 10.3
click at [1041, 337] on icon "button" at bounding box center [1049, 337] width 16 height 16
click at [1046, 428] on icon "button" at bounding box center [1049, 436] width 16 height 16
click at [1049, 472] on button "button" at bounding box center [1048, 485] width 36 height 33
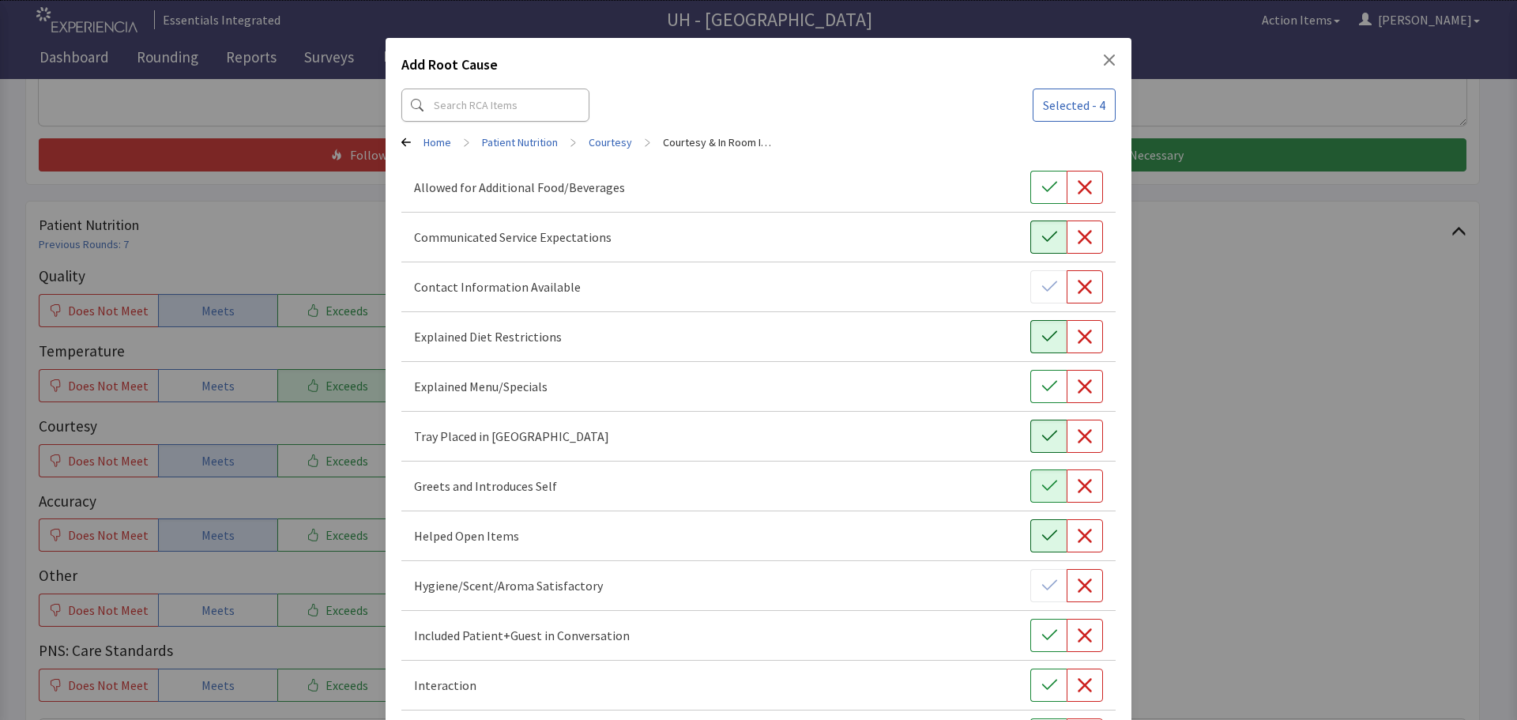
click at [1044, 541] on icon "button" at bounding box center [1049, 536] width 16 height 16
click at [1041, 635] on icon "button" at bounding box center [1049, 635] width 16 height 16
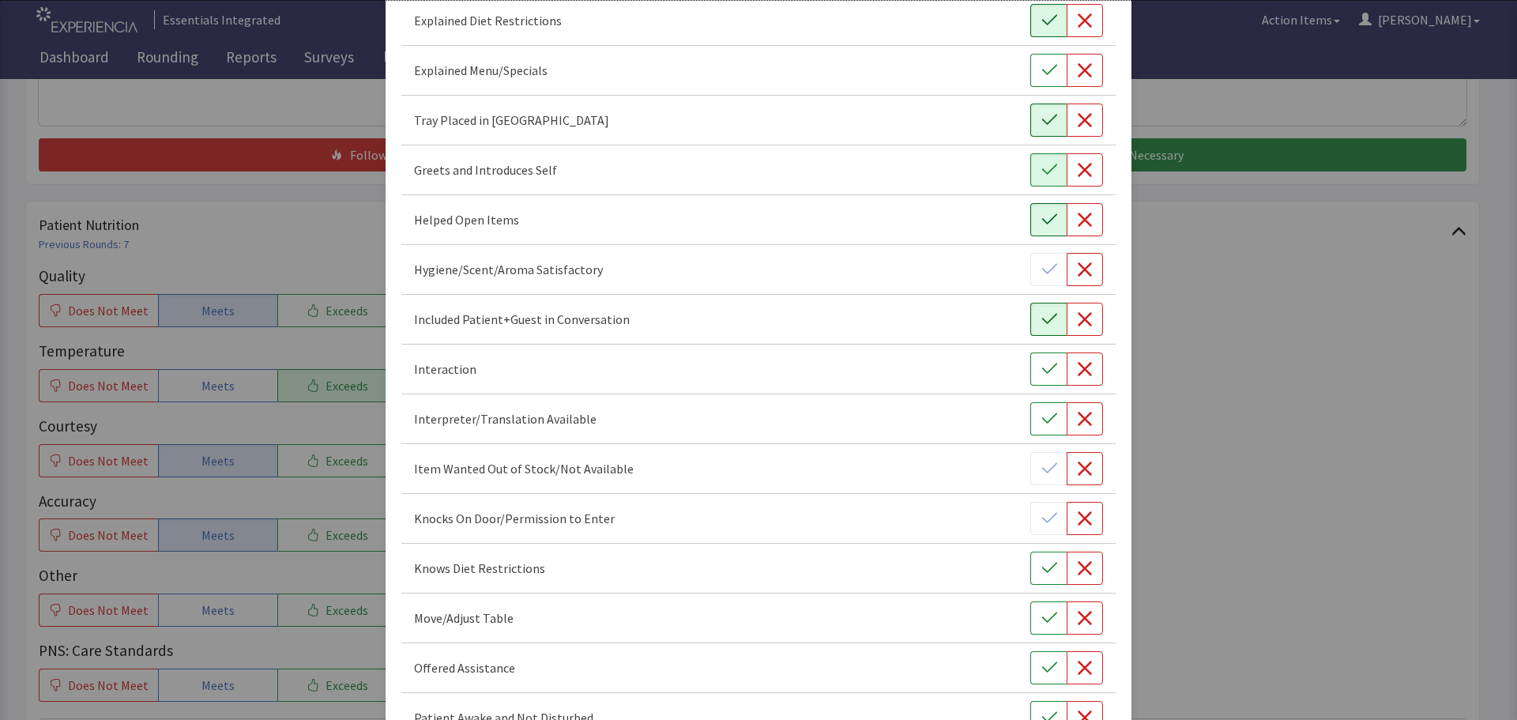
scroll to position [711, 0]
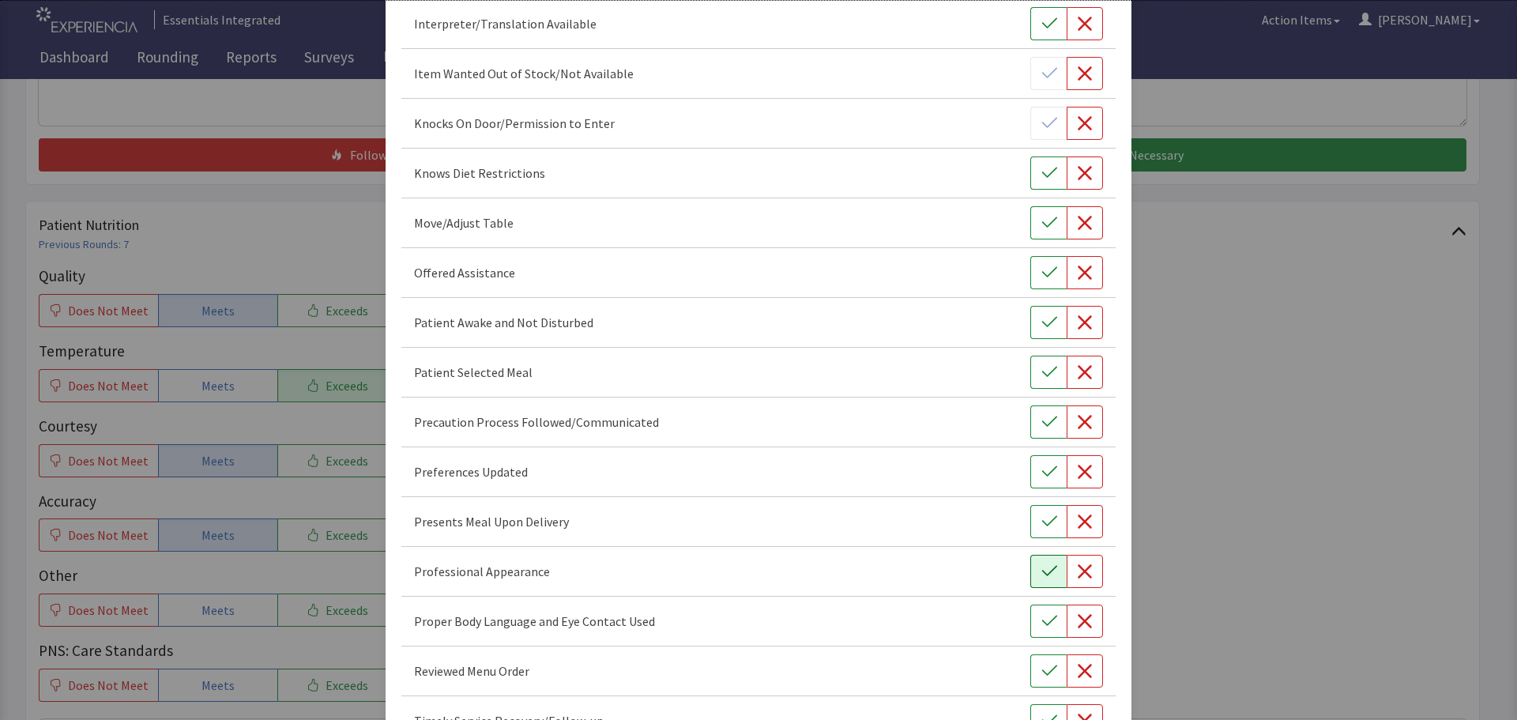
click at [1043, 567] on icon "button" at bounding box center [1049, 571] width 16 height 16
click at [1048, 521] on button "button" at bounding box center [1048, 521] width 36 height 33
click at [1034, 687] on div "Reviewed Menu Order" at bounding box center [758, 671] width 714 height 50
drag, startPoint x: 1036, startPoint y: 668, endPoint x: 1043, endPoint y: 662, distance: 8.9
click at [1041, 666] on icon "button" at bounding box center [1049, 671] width 16 height 16
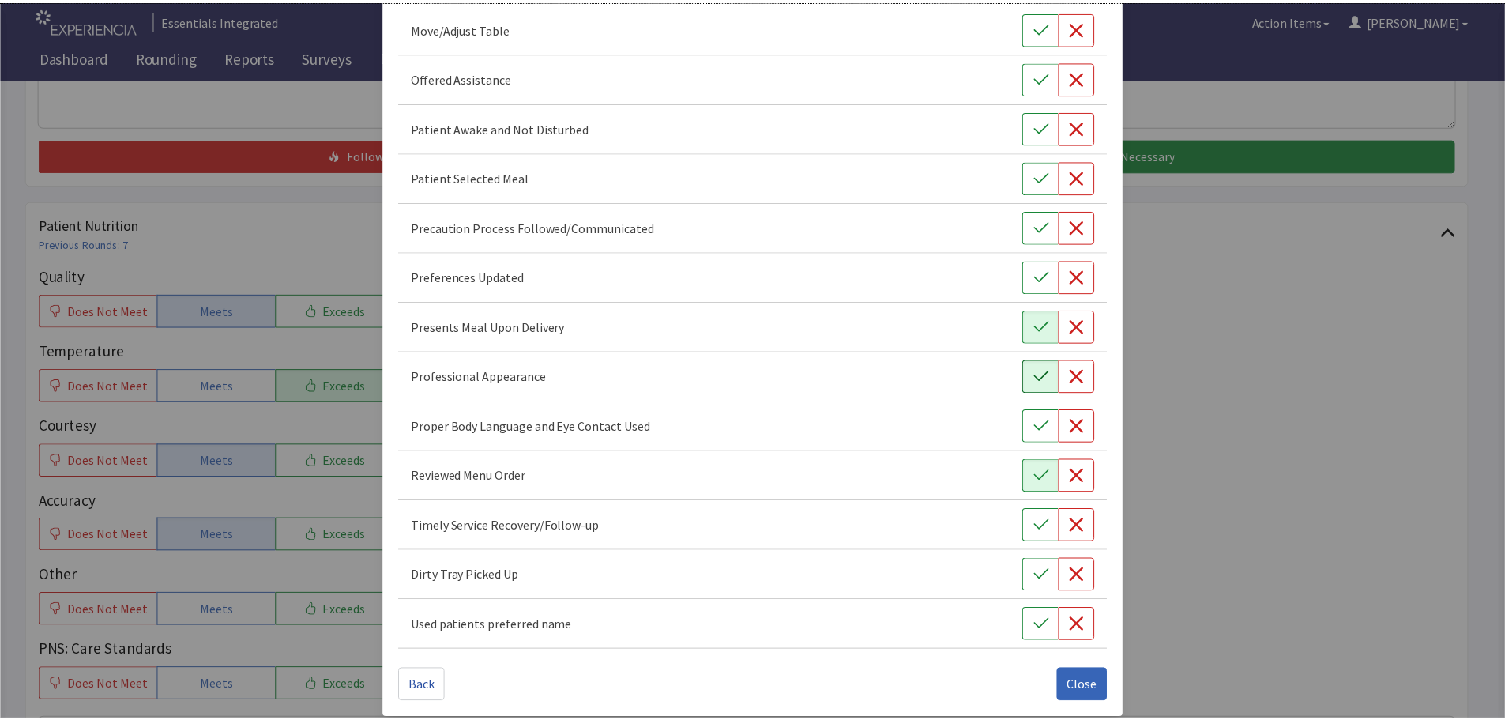
scroll to position [917, 0]
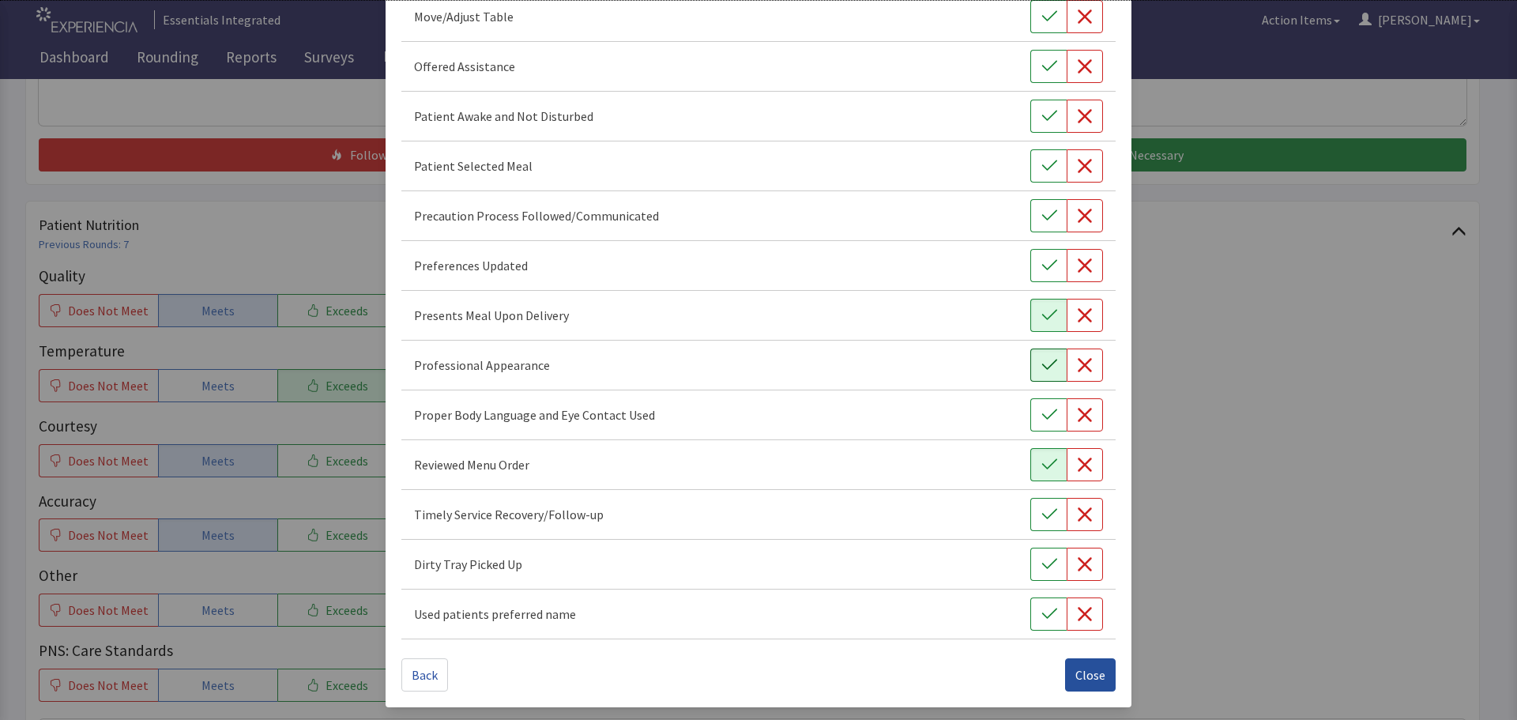
click at [1075, 671] on span "Close" at bounding box center [1090, 674] width 30 height 19
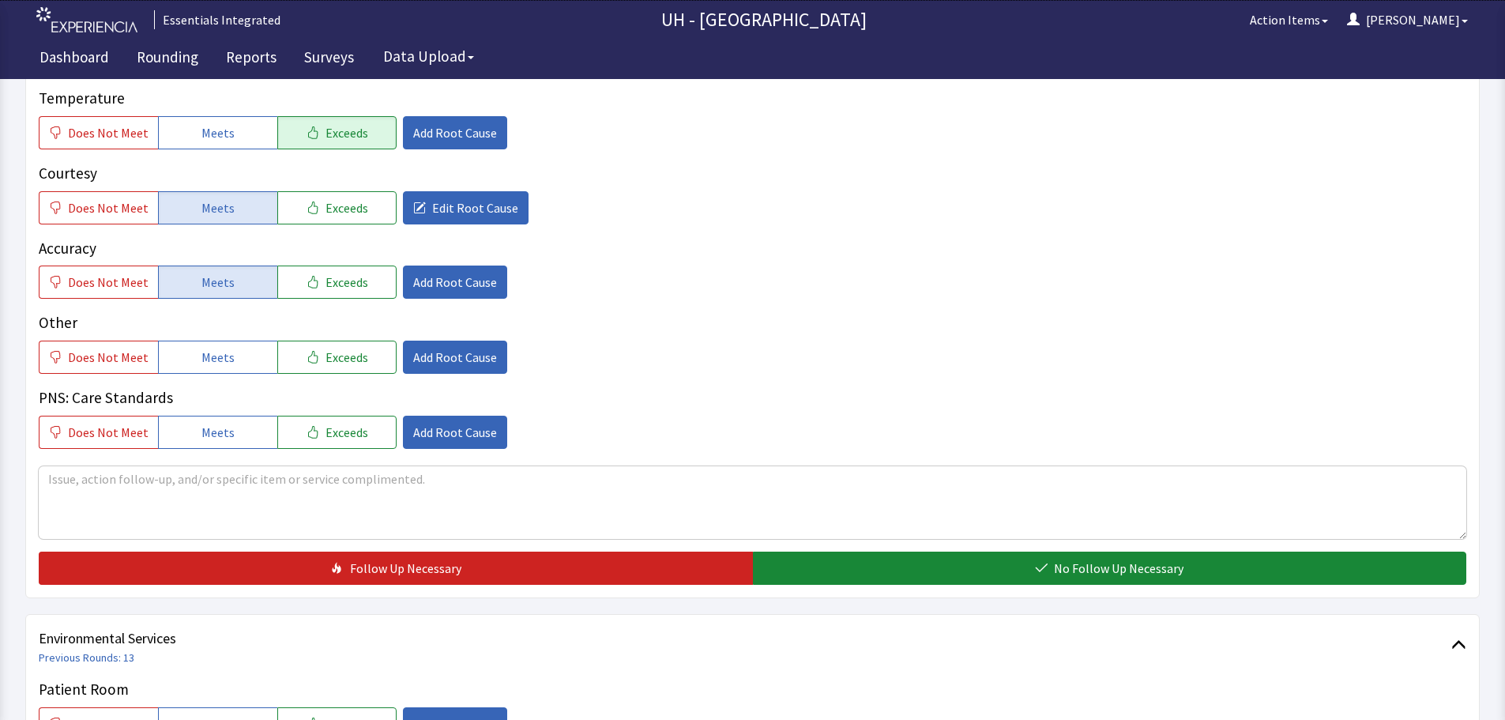
scroll to position [790, 0]
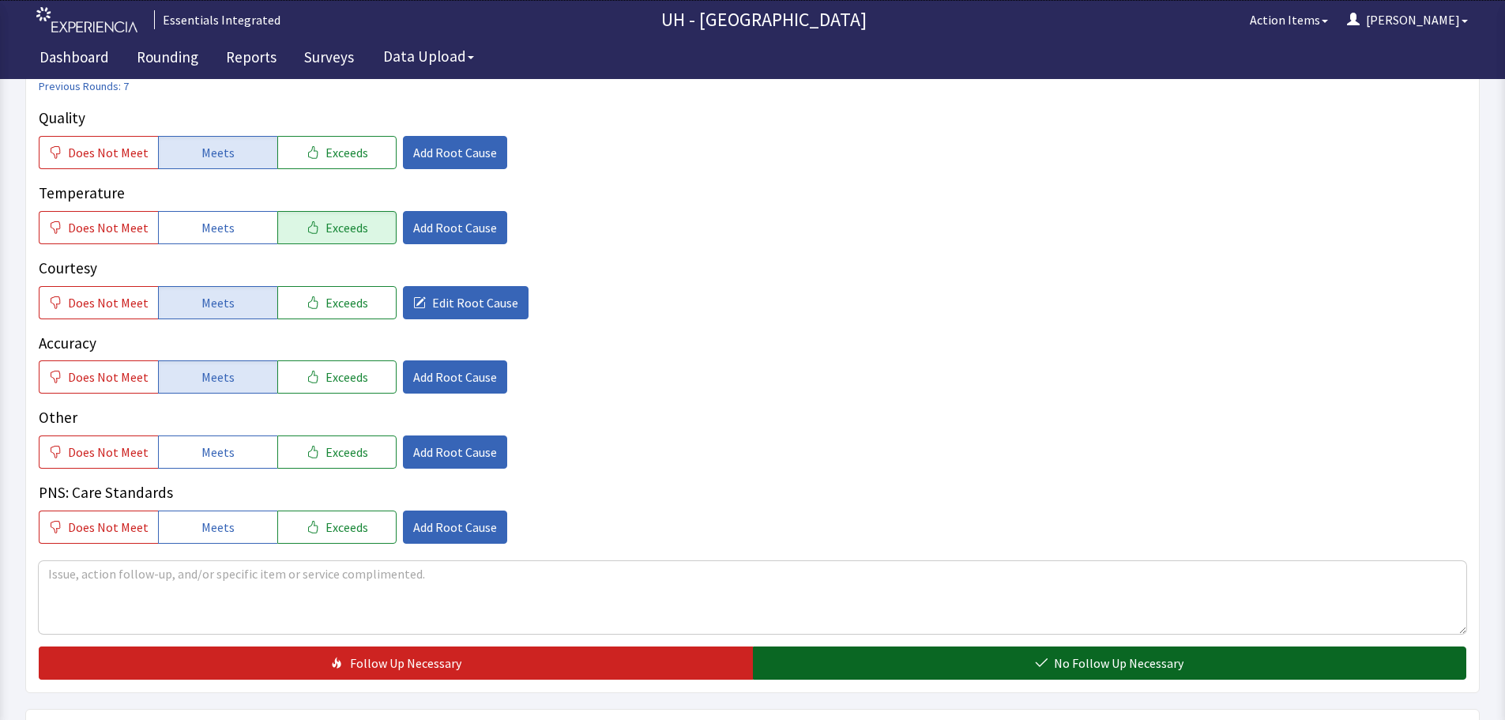
click at [1010, 669] on button "No Follow Up Necessary" at bounding box center [1110, 662] width 714 height 33
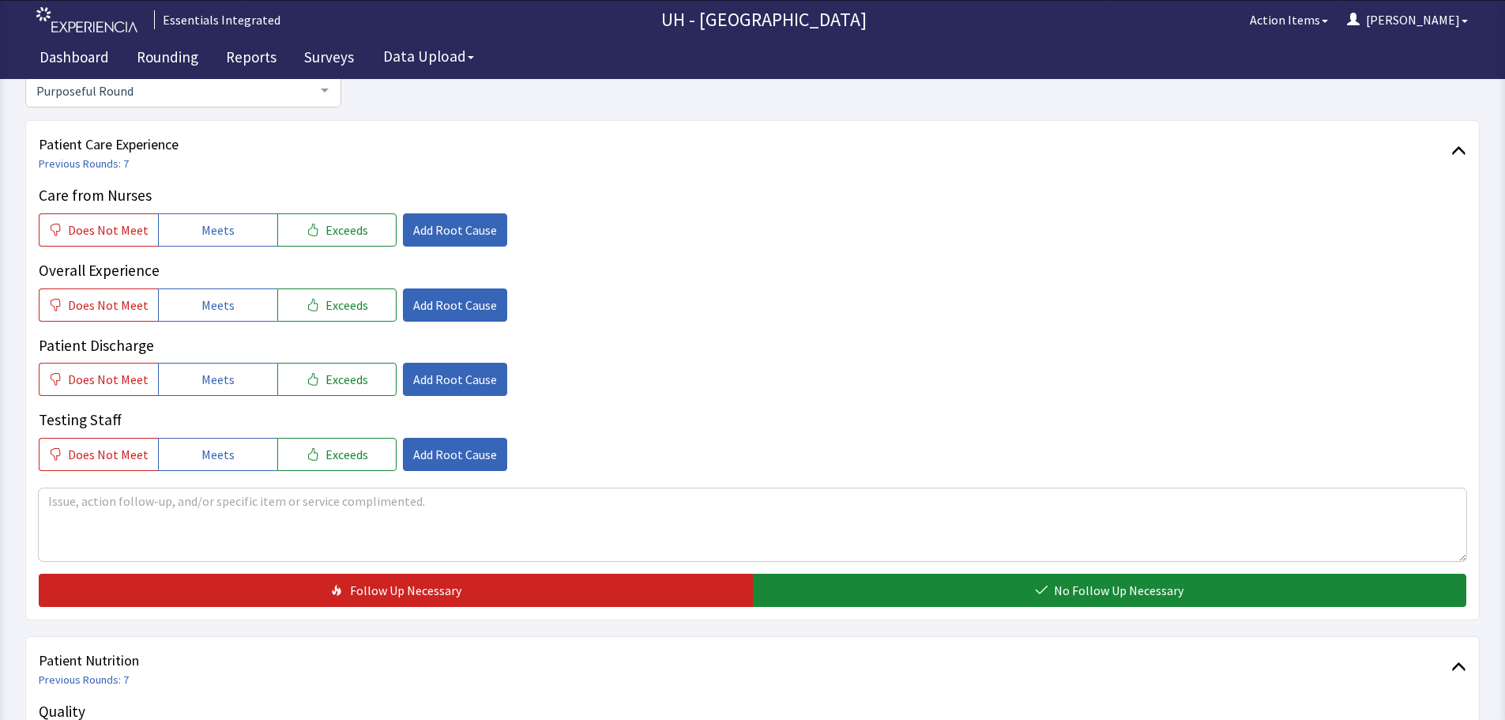
scroll to position [0, 0]
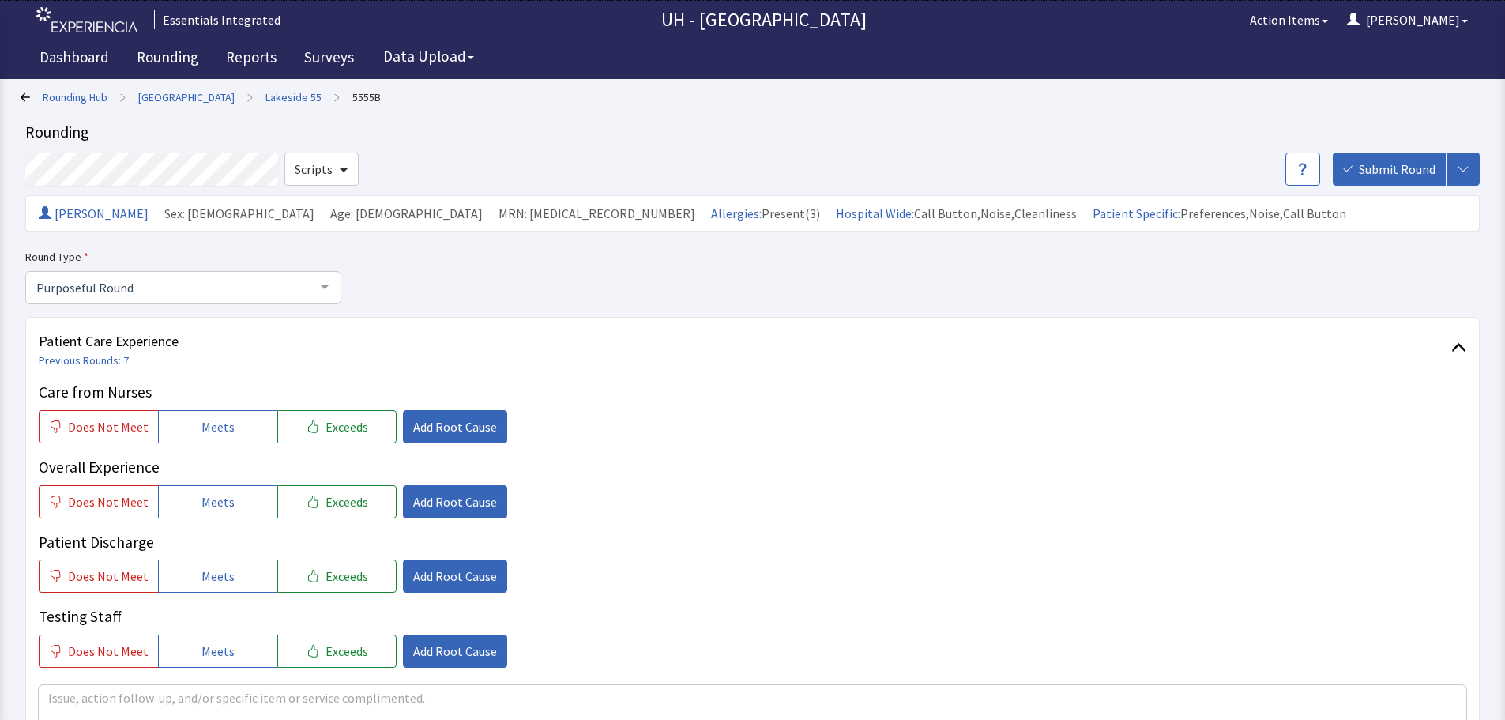
click at [1397, 165] on span "Submit Round" at bounding box center [1397, 169] width 77 height 19
